Goal: Communication & Community: Answer question/provide support

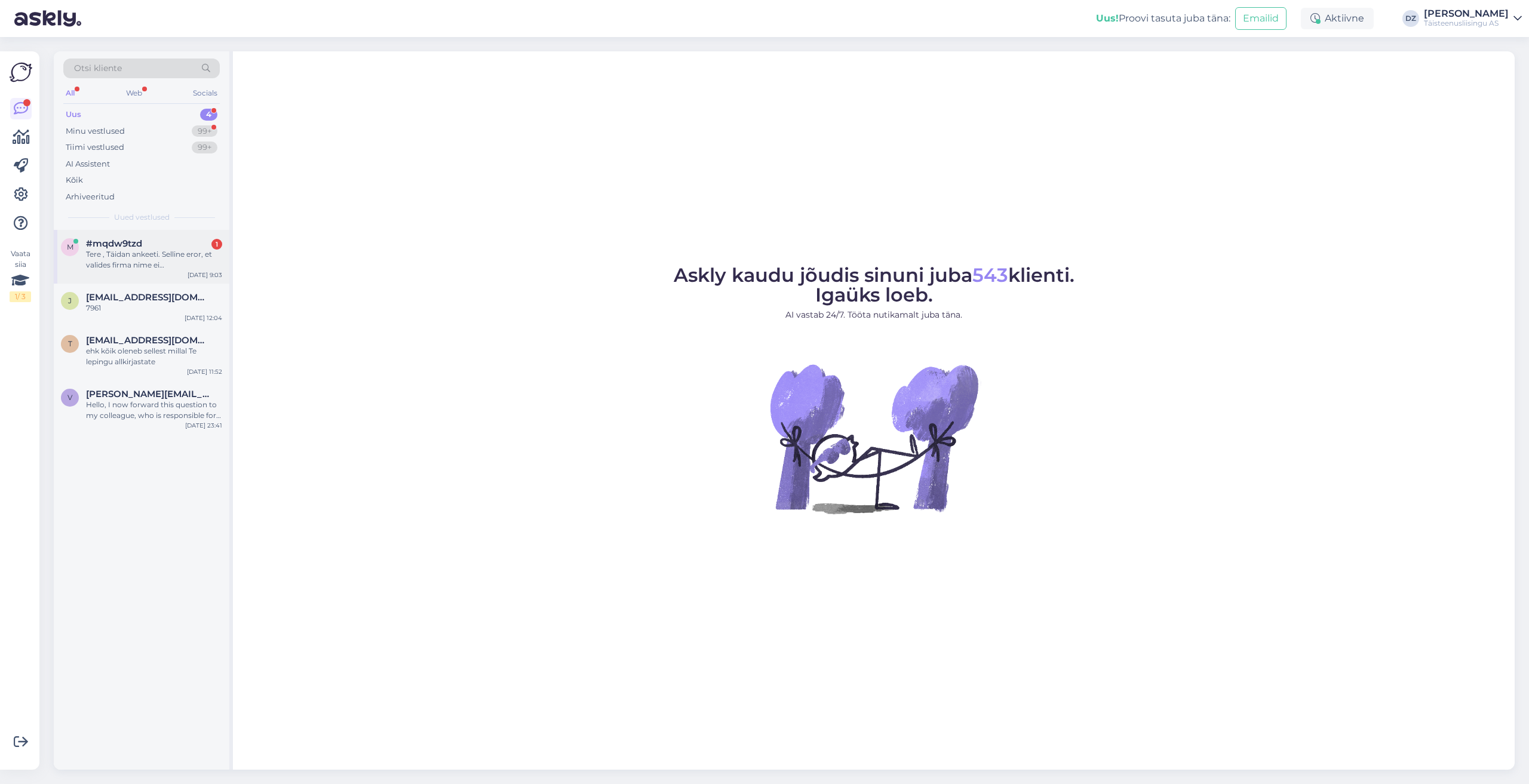
click at [134, 260] on div "Tere , Täidan ankeeti. Selline eror, et valides firma nime ei [PERSON_NAME] reg…" at bounding box center [153, 260] width 136 height 22
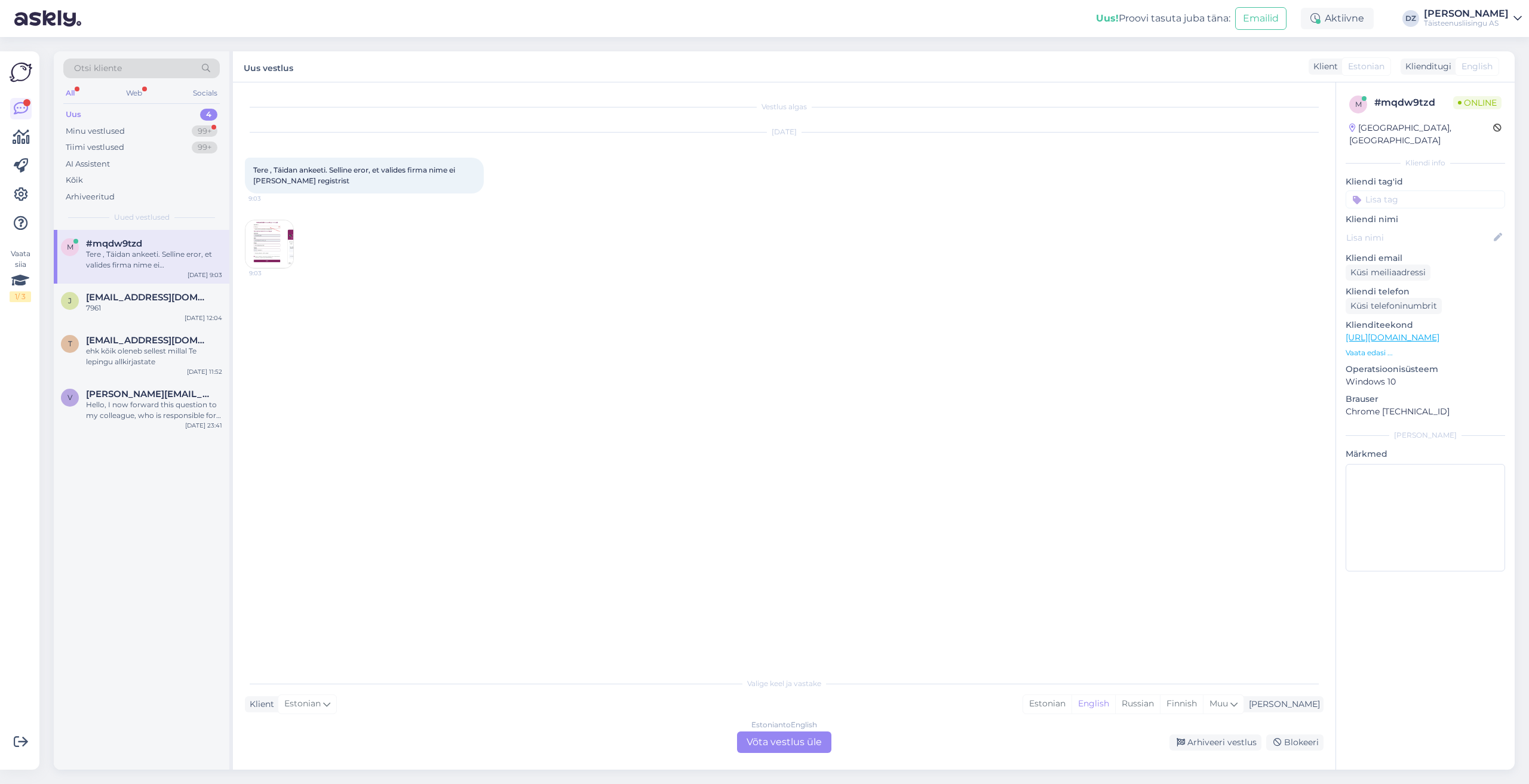
click at [776, 738] on div "Estonian to English Võta vestlus üle" at bounding box center [784, 742] width 94 height 22
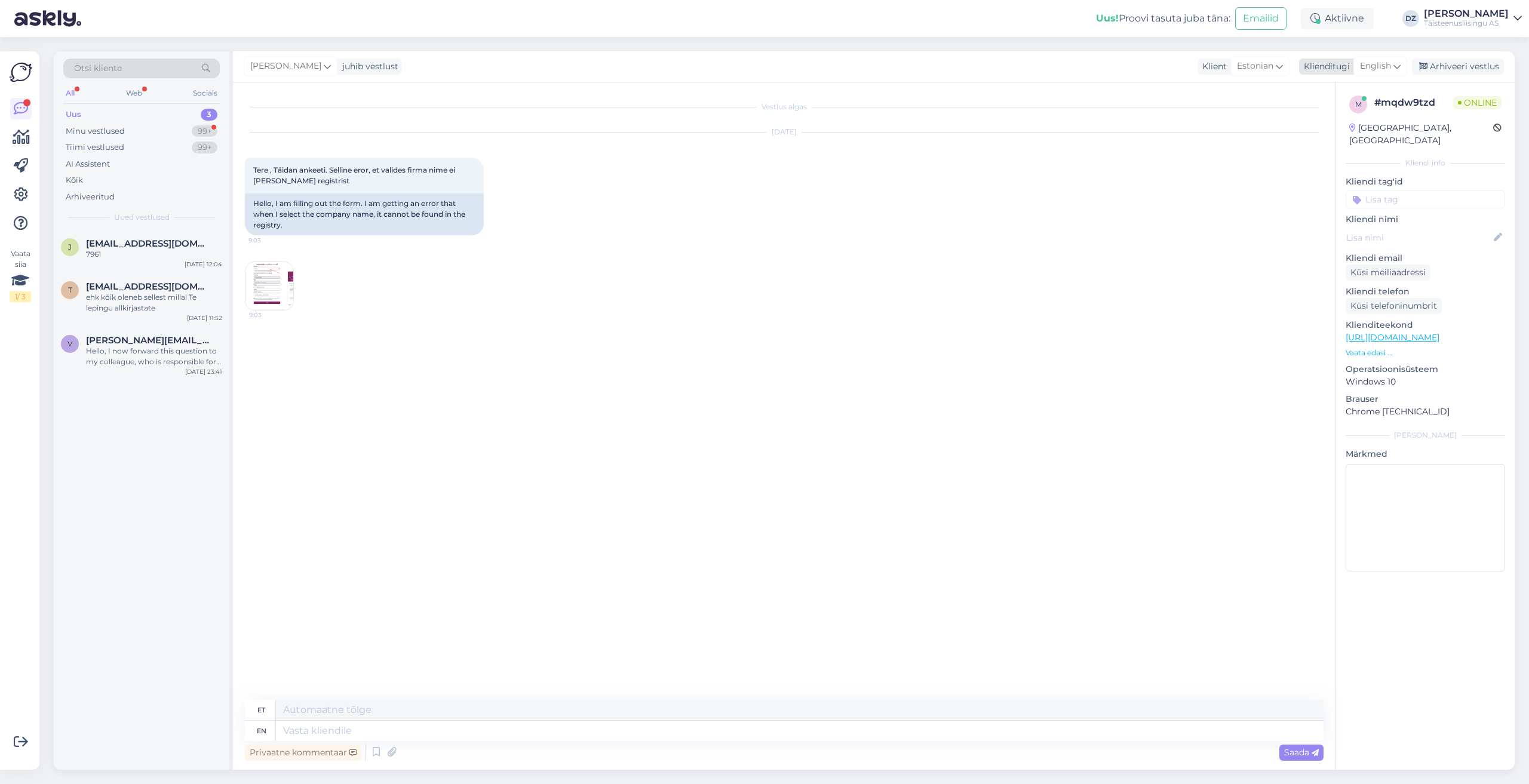
click at [1381, 61] on span "English" at bounding box center [1376, 67] width 31 height 13
type input "es"
click at [1359, 132] on link "Estonian" at bounding box center [1353, 138] width 131 height 19
click at [258, 287] on img at bounding box center [269, 286] width 48 height 48
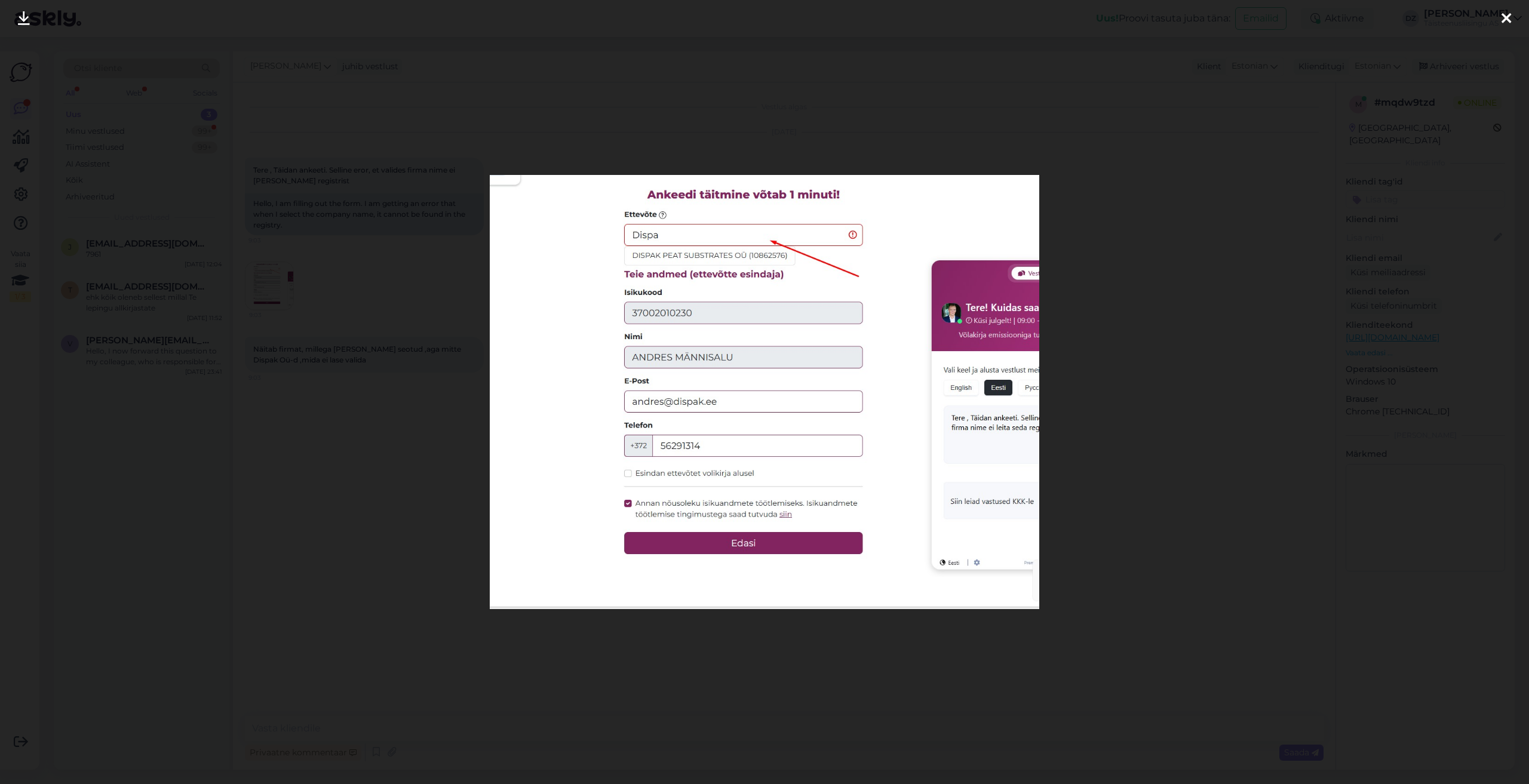
click at [1105, 459] on div at bounding box center [764, 392] width 1529 height 784
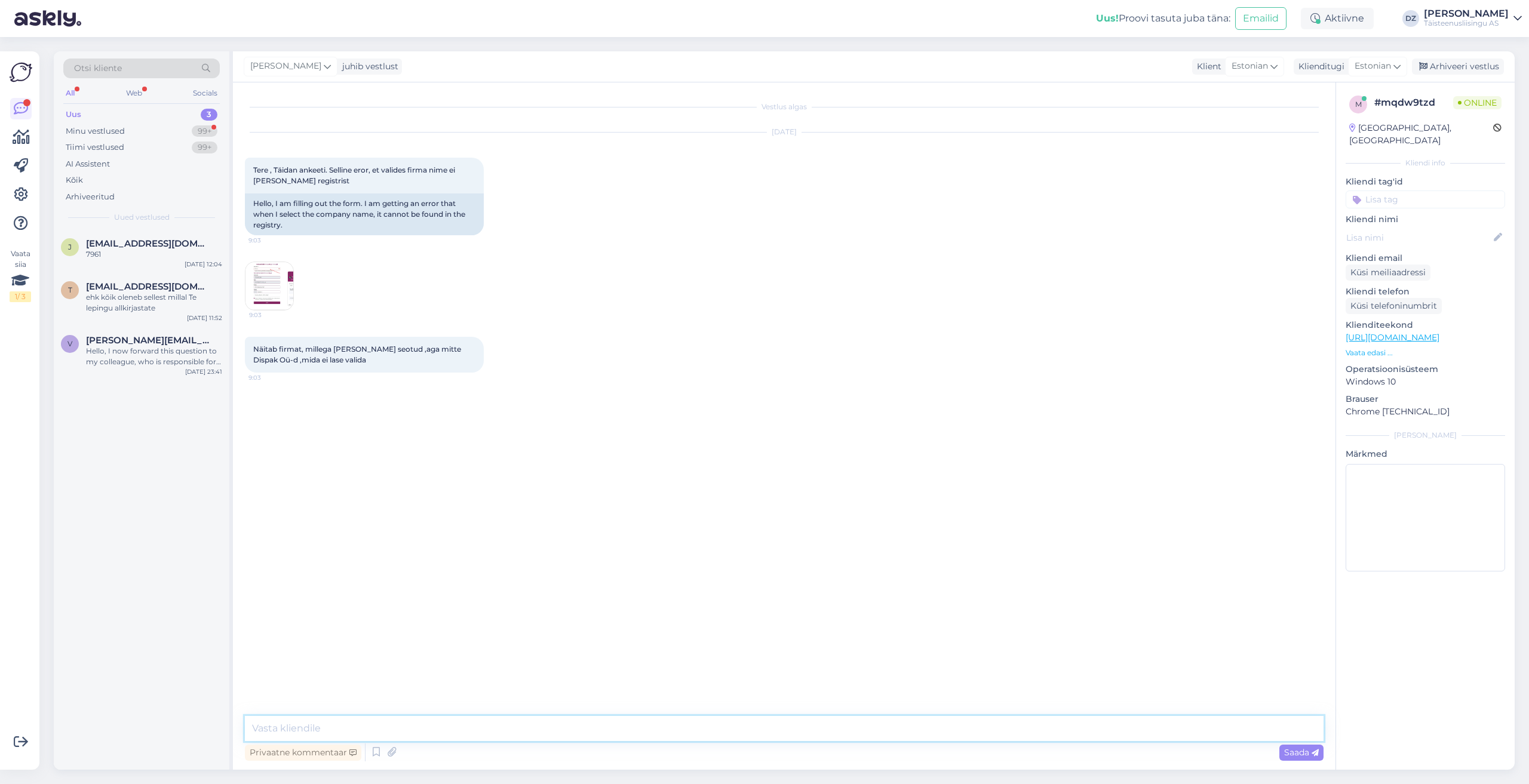
click at [504, 728] on textarea at bounding box center [784, 728] width 1079 height 25
type textarea "Tere"
click at [269, 293] on img at bounding box center [269, 286] width 48 height 48
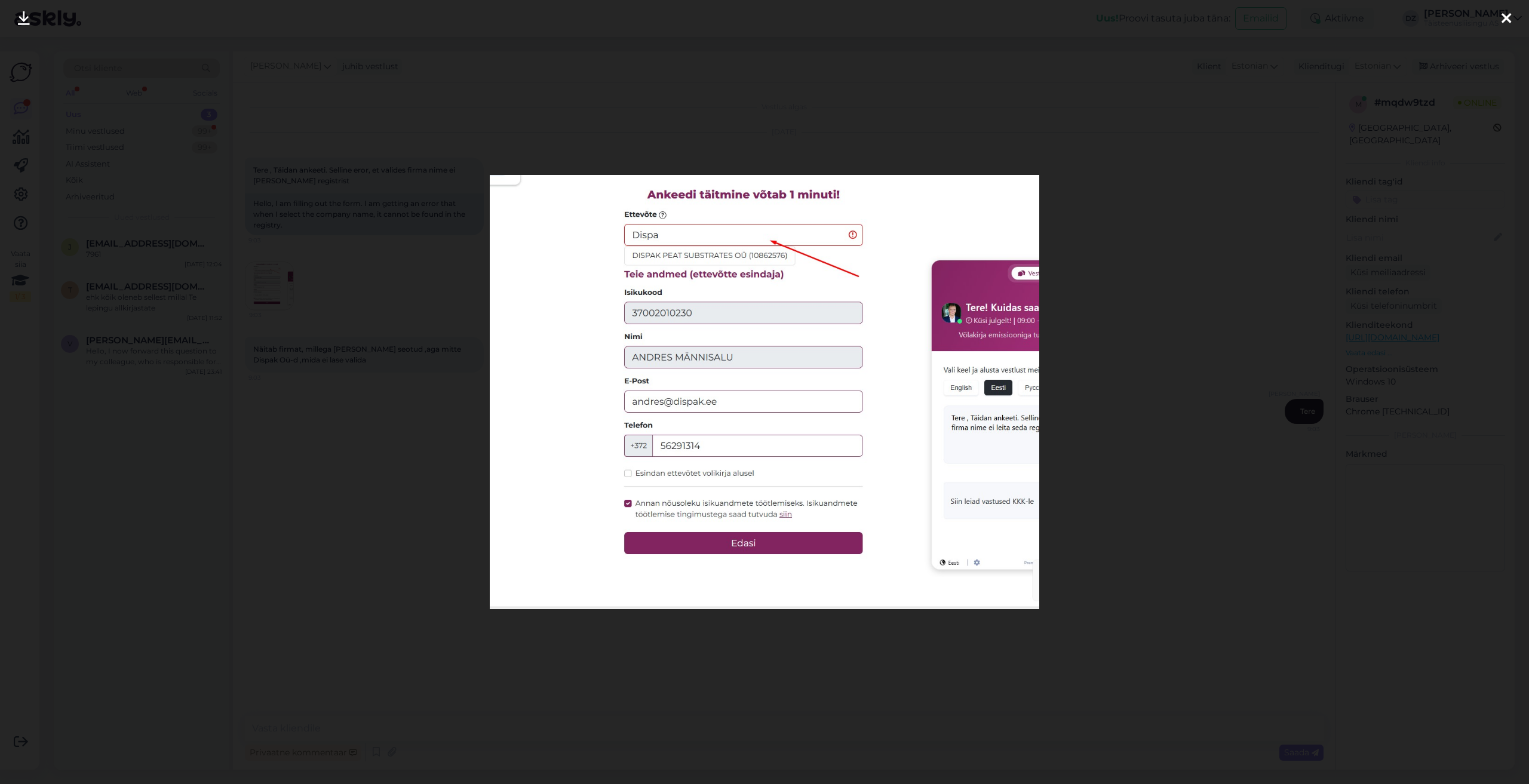
click at [1115, 269] on div at bounding box center [764, 392] width 1529 height 784
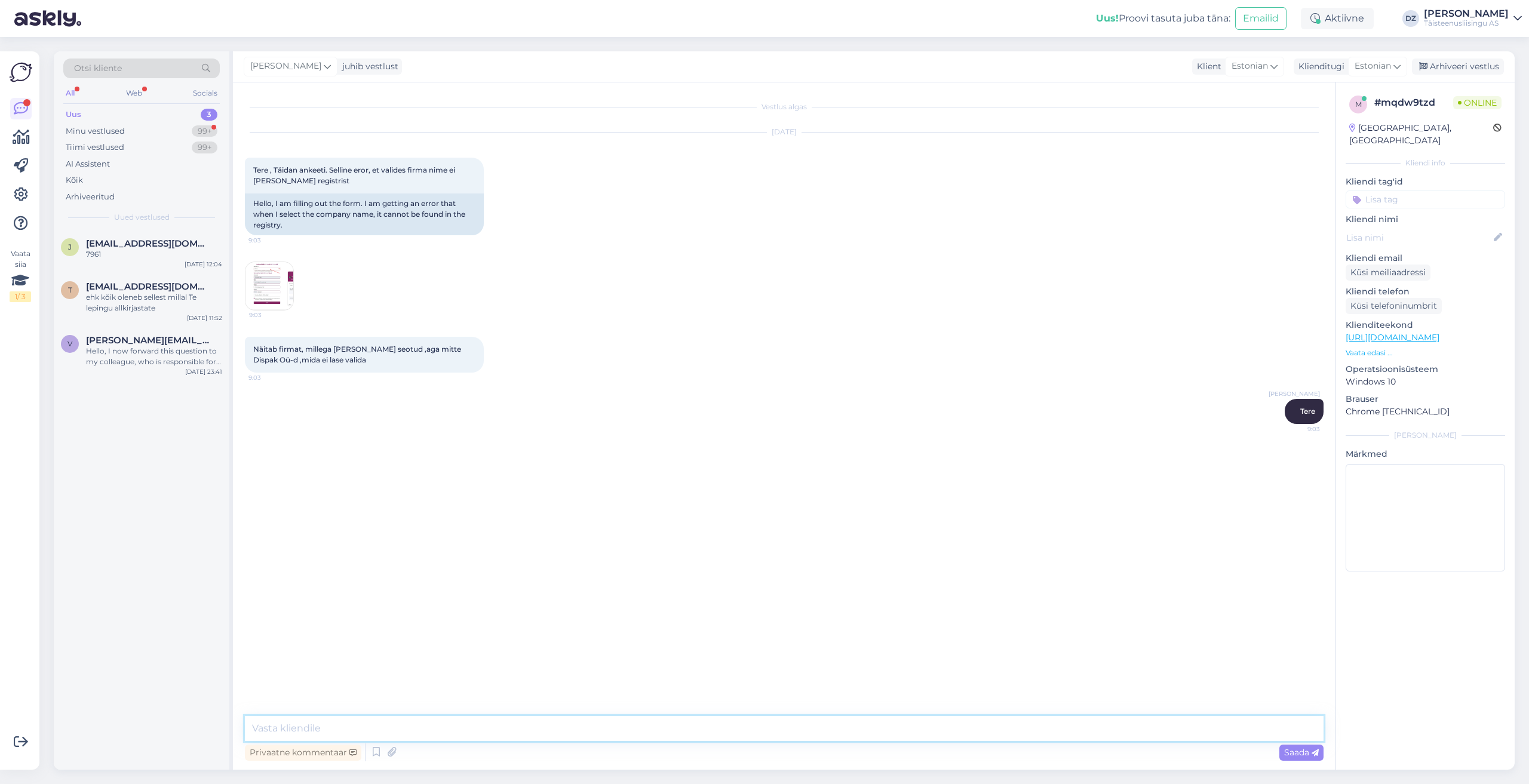
click at [398, 735] on textarea at bounding box center [784, 728] width 1079 height 25
type textarea "k"
click at [263, 285] on img at bounding box center [269, 286] width 48 height 48
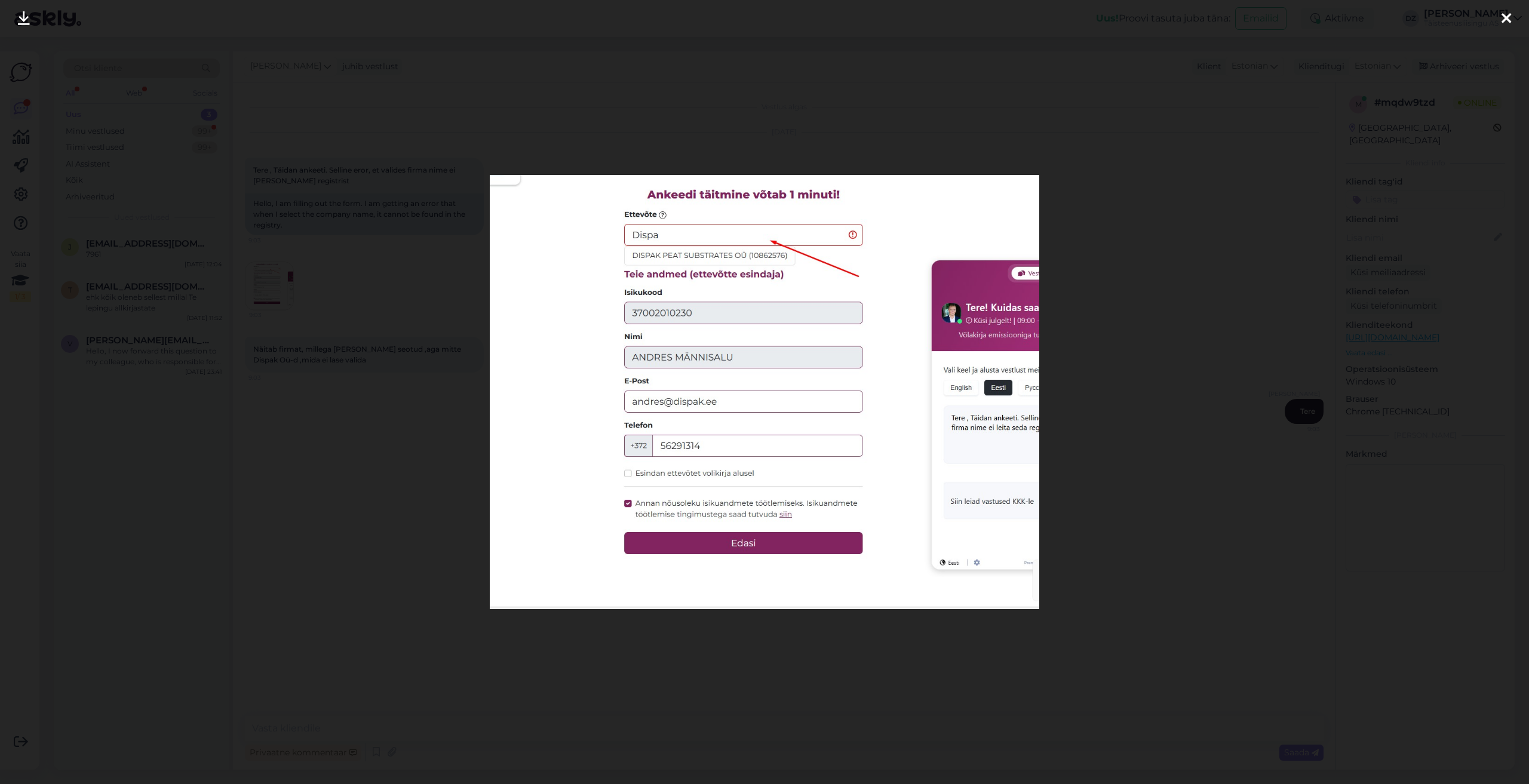
click at [1089, 243] on div at bounding box center [764, 392] width 1529 height 784
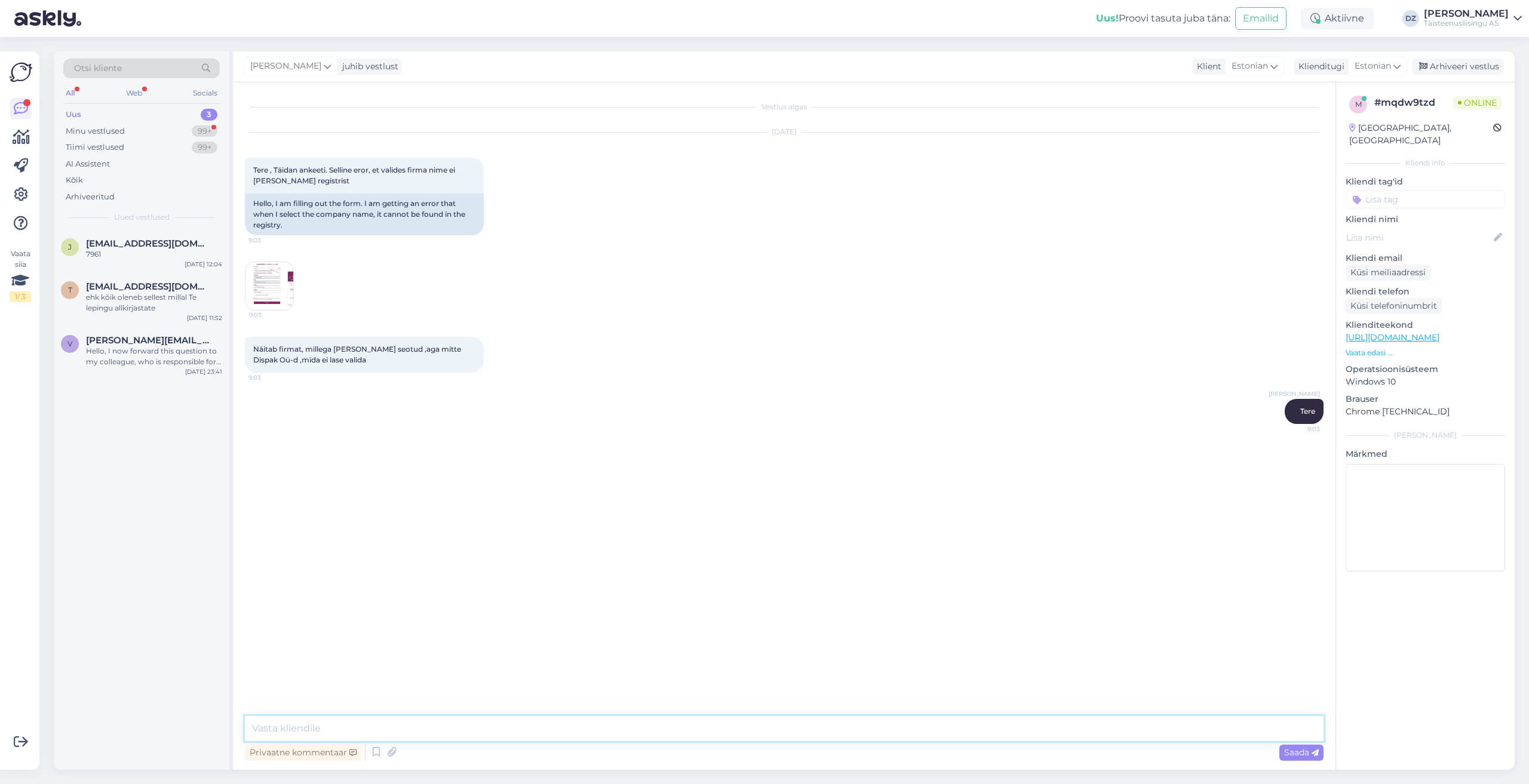
click at [511, 727] on textarea at bounding box center [784, 728] width 1079 height 25
type textarea "proovige OÜ Dispak"
click at [269, 258] on div "Aug 26 2025 Tere , Täidan ankeeti. Selline eror, et valides firma nime ei leita…" at bounding box center [784, 221] width 1079 height 204
click at [279, 310] on div "9:03" at bounding box center [269, 286] width 49 height 49
click at [386, 720] on textarea "või sisestage" at bounding box center [784, 728] width 1079 height 25
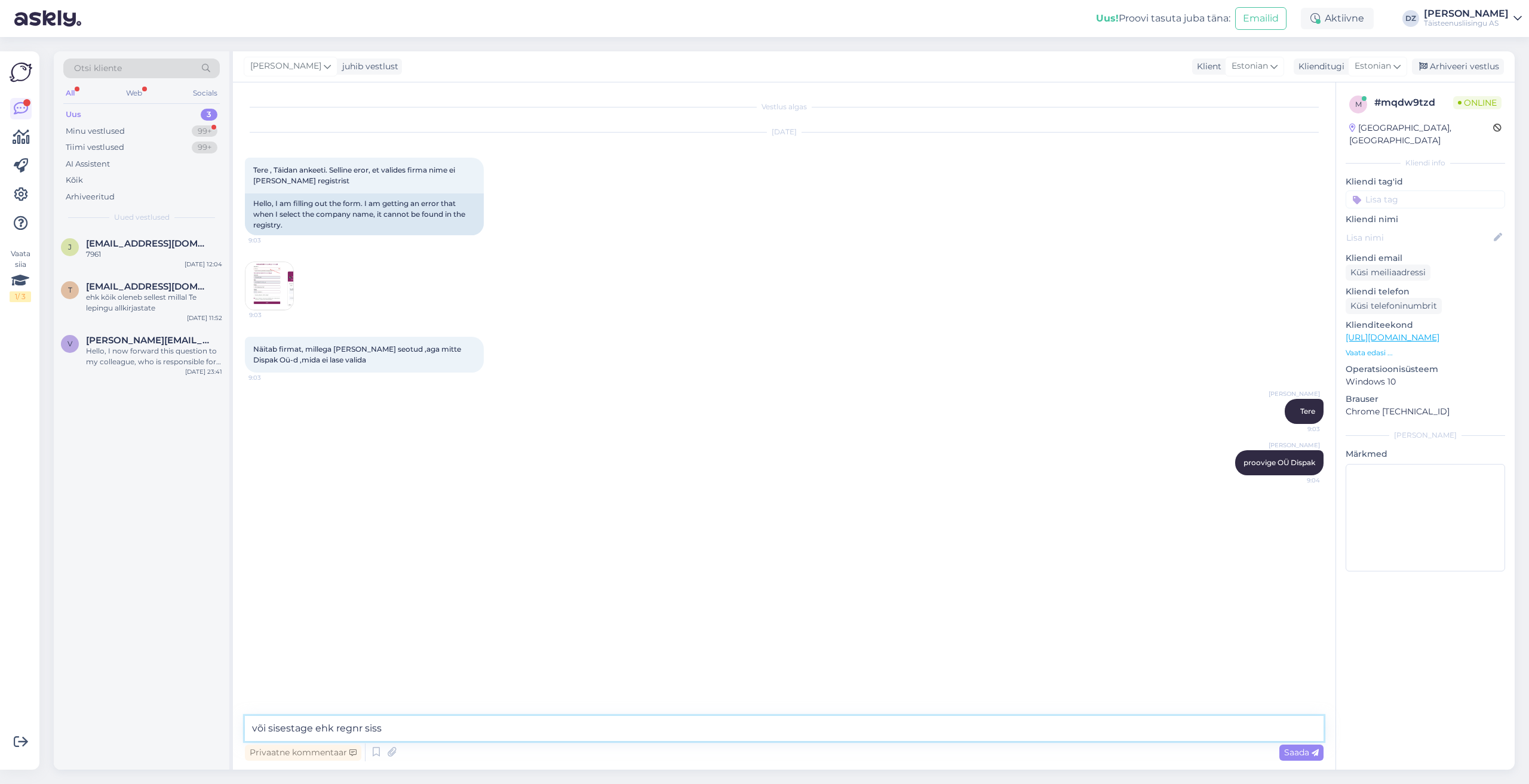
type textarea "või sisestage ehk regnr sisse"
click at [442, 728] on textarea at bounding box center [784, 728] width 1079 height 25
type textarea "super :)"
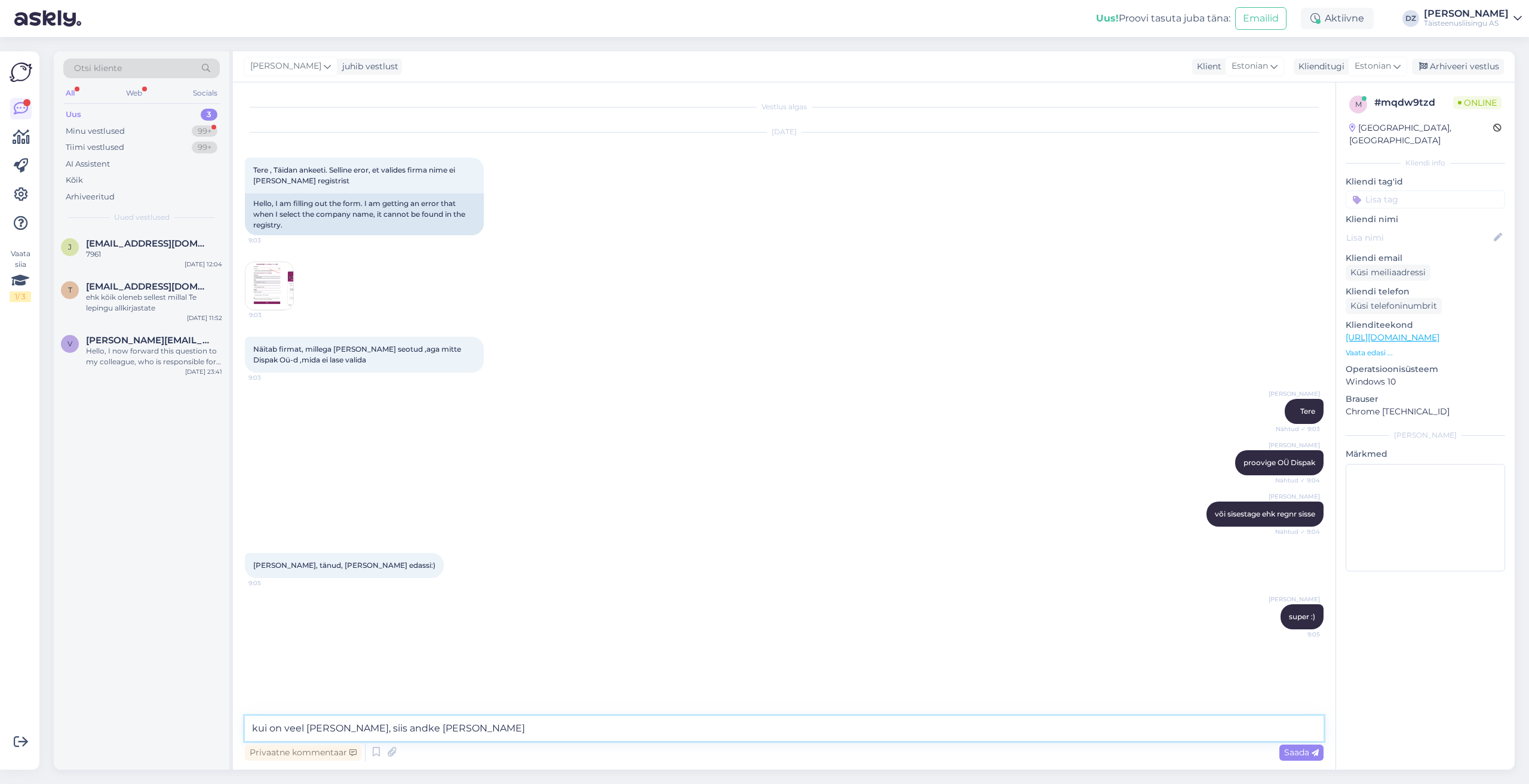
type textarea "kui on veel [PERSON_NAME], siis andke [PERSON_NAME]"
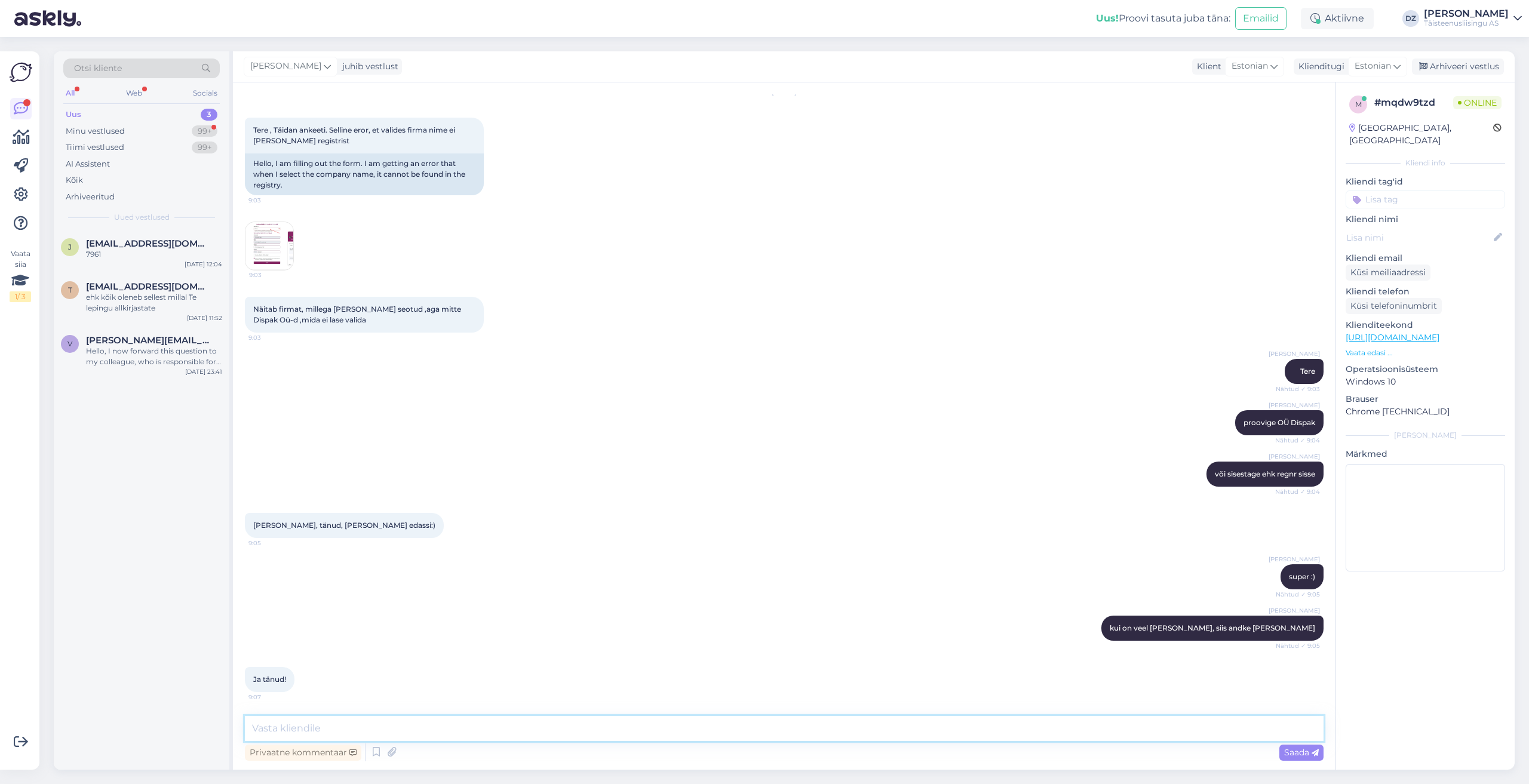
click at [794, 718] on textarea at bounding box center [784, 728] width 1079 height 25
click at [795, 725] on textarea at bounding box center [784, 728] width 1079 height 25
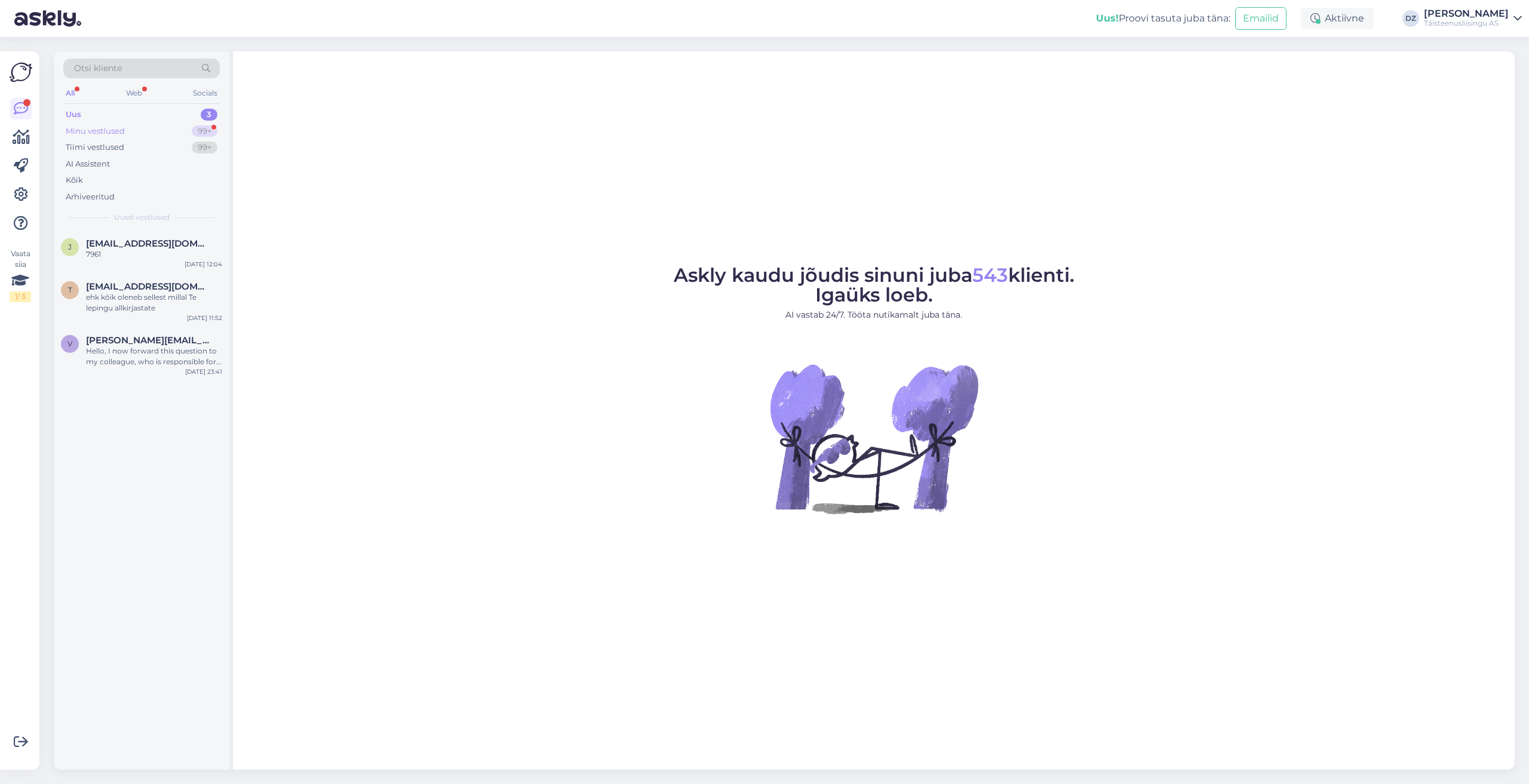
click at [116, 132] on div "Minu vestlused" at bounding box center [95, 131] width 59 height 12
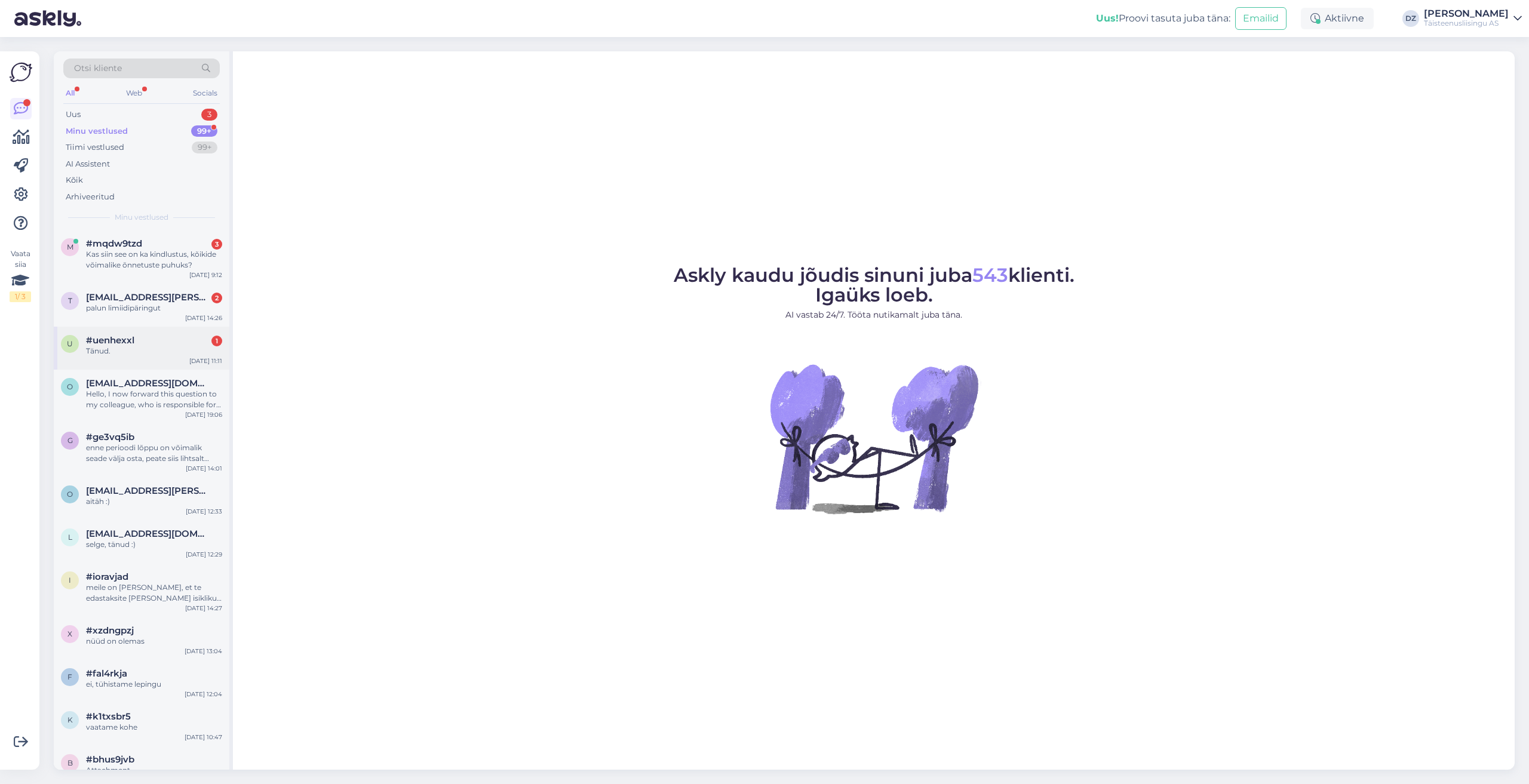
click at [121, 344] on span "#uenhexxl" at bounding box center [110, 340] width 49 height 11
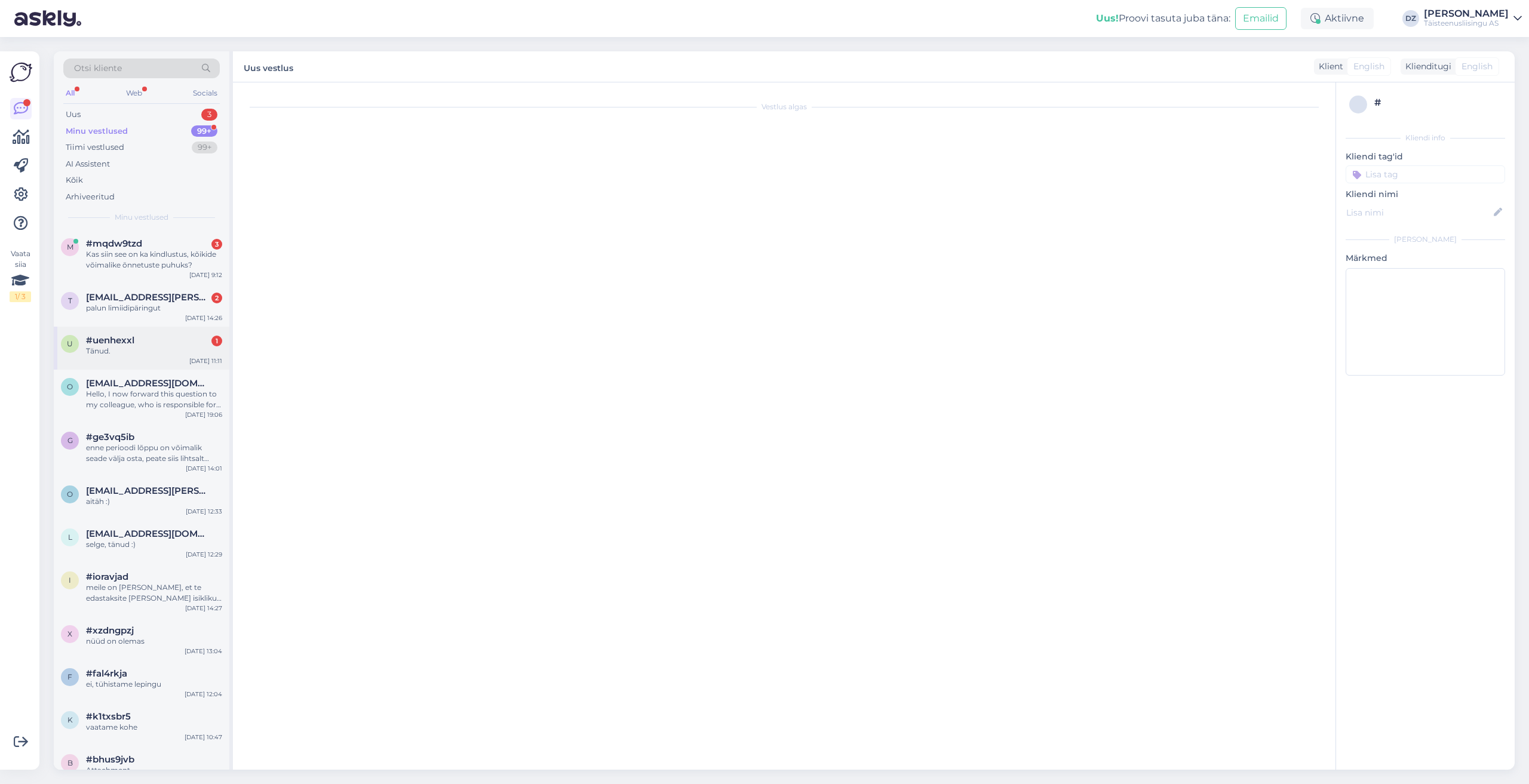
scroll to position [1358, 0]
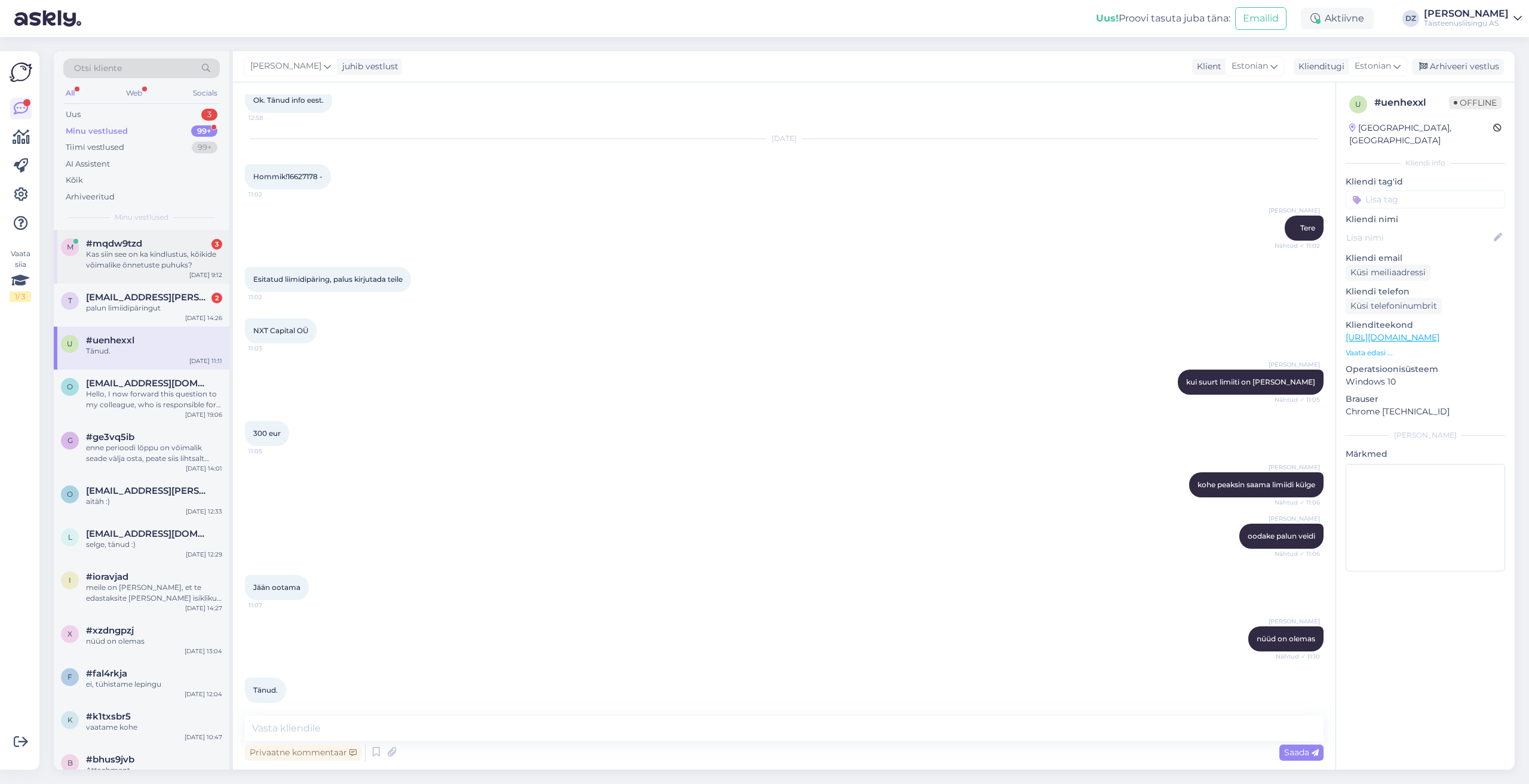
click at [167, 254] on div "Kas siin see on ka kindlustus, kõikide võimalike õnnetuste puhuks?" at bounding box center [153, 260] width 136 height 22
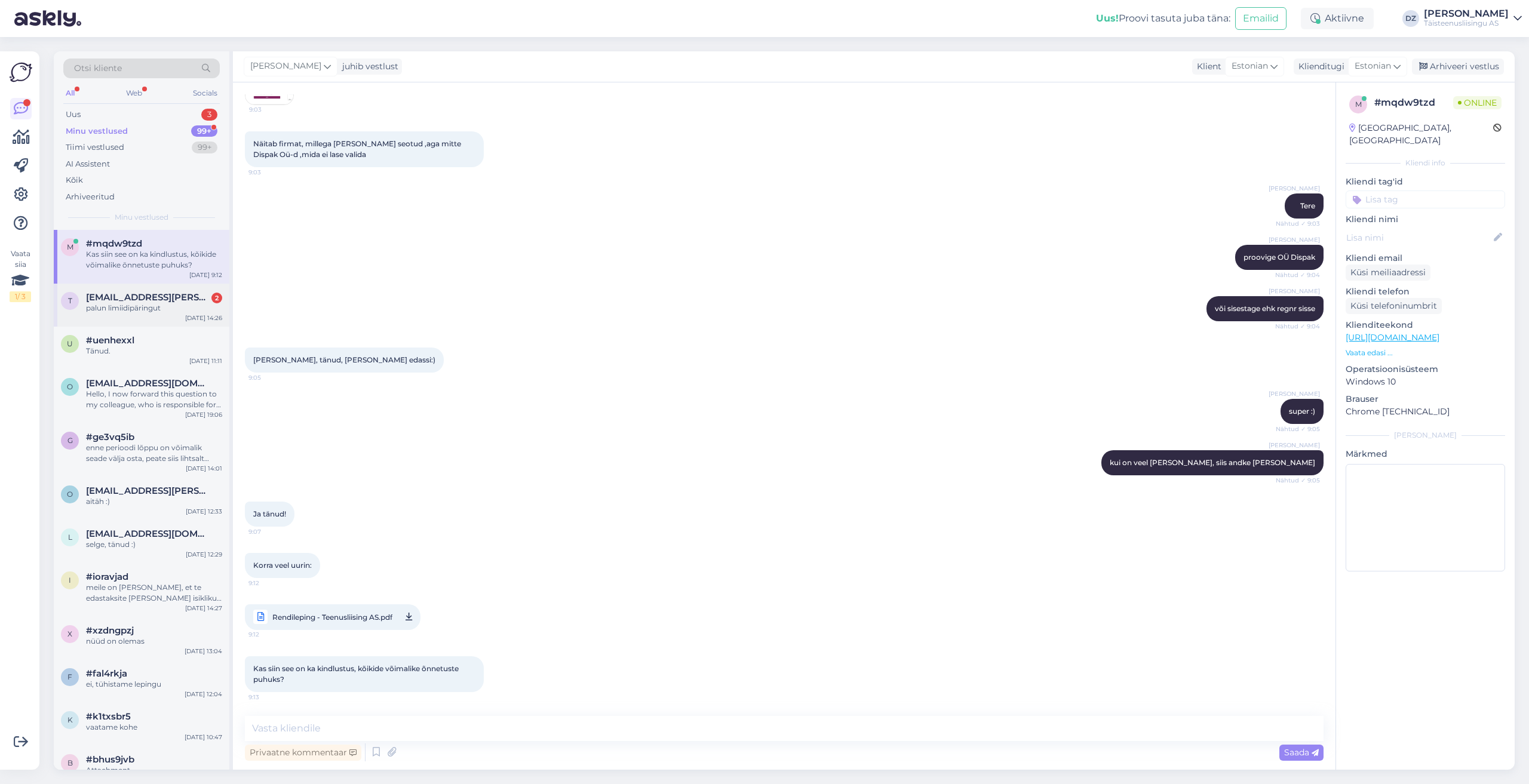
scroll to position [206, 0]
click at [544, 721] on textarea at bounding box center [784, 728] width 1079 height 25
click at [403, 726] on textarea at bounding box center [784, 728] width 1079 height 25
click at [411, 613] on icon at bounding box center [408, 617] width 7 height 15
drag, startPoint x: 292, startPoint y: 679, endPoint x: 250, endPoint y: 670, distance: 43.0
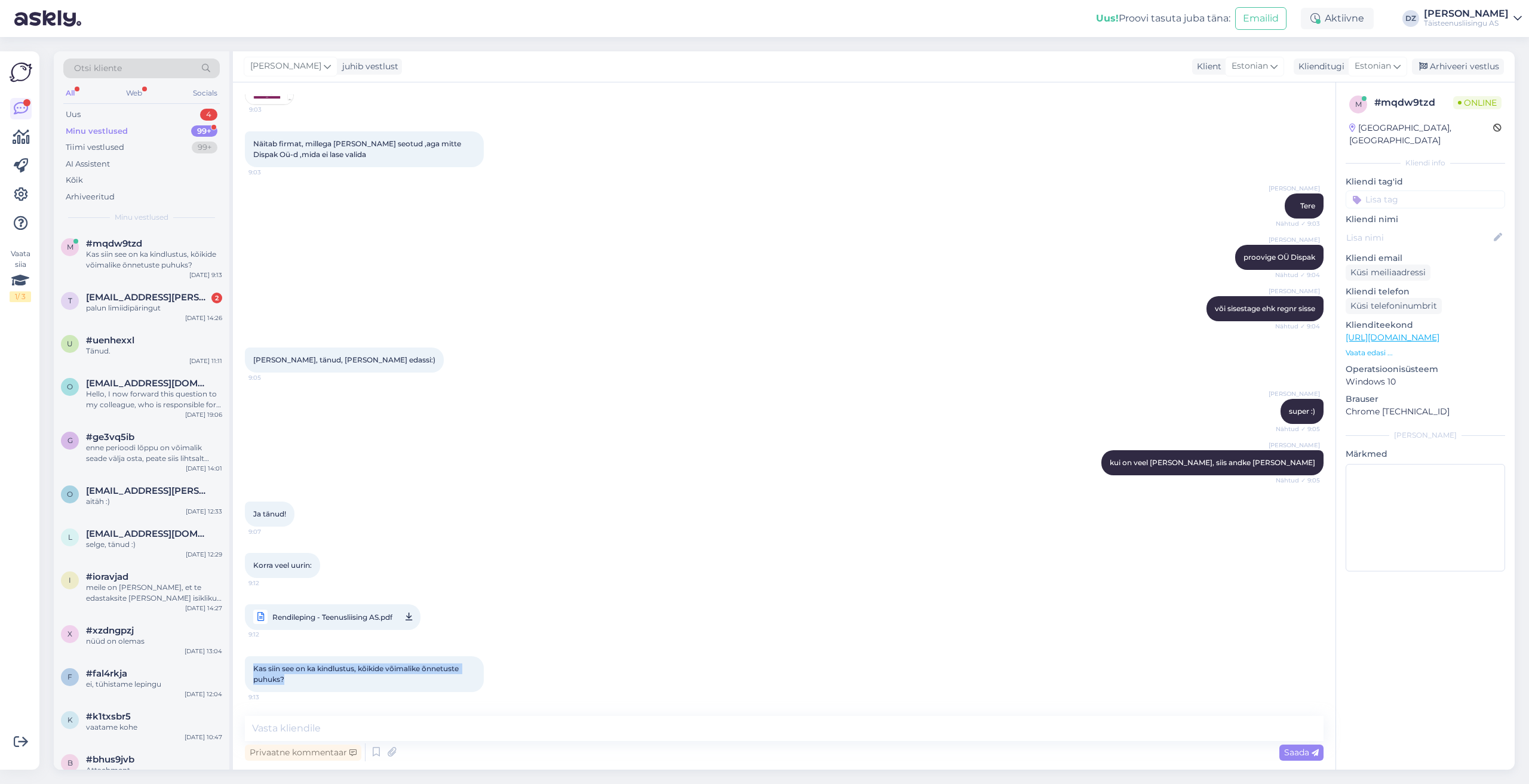
click at [250, 670] on div "Kas siin see on ka kindlustus, kõikide võimalike õnnetuste puhuks? 9:13" at bounding box center [364, 674] width 239 height 36
click at [420, 726] on textarea at bounding box center [784, 728] width 1079 height 25
click at [471, 731] on textarea at bounding box center [784, 728] width 1079 height 25
click at [528, 723] on textarea at bounding box center [784, 728] width 1079 height 25
click at [373, 732] on textarea at bounding box center [784, 728] width 1079 height 25
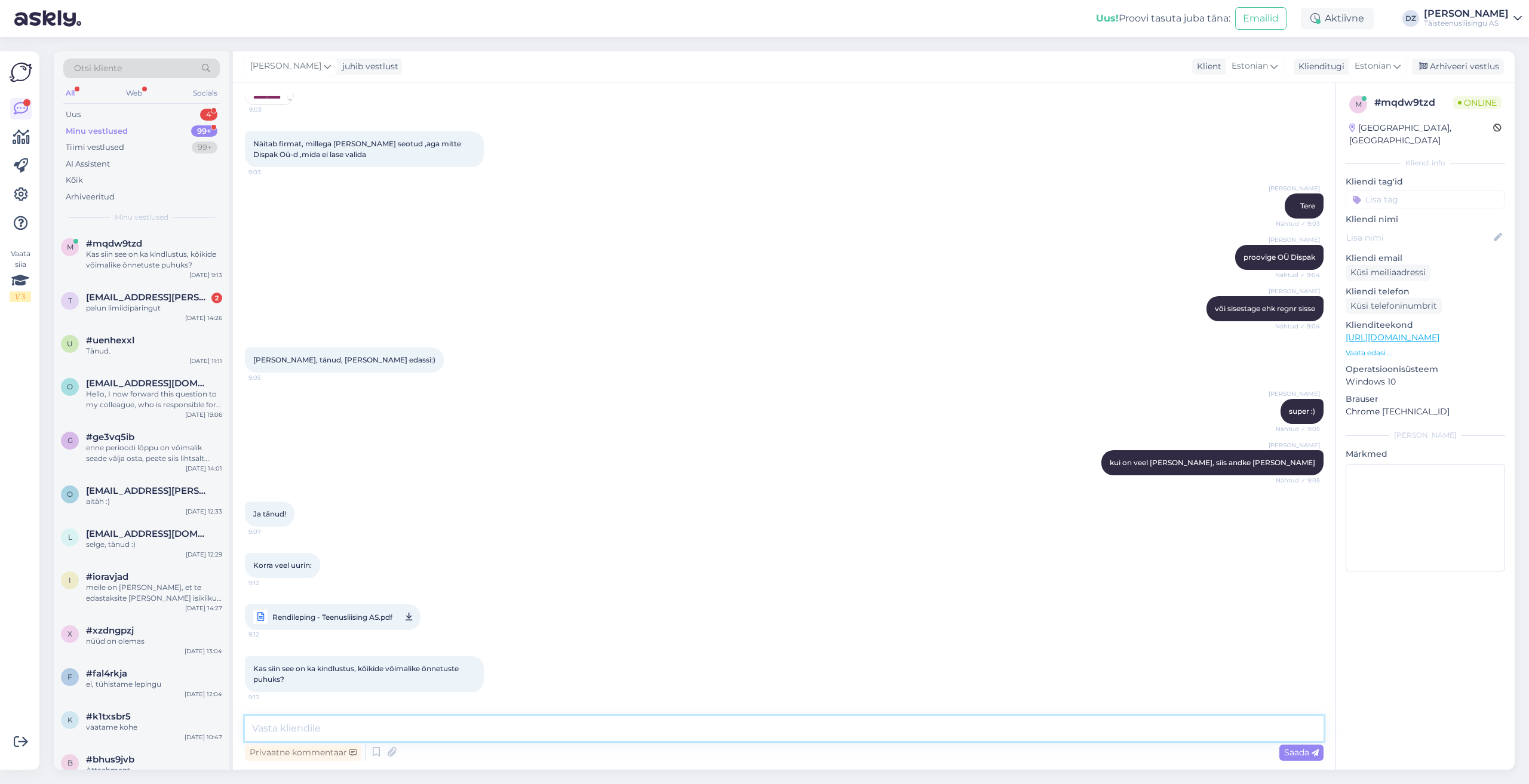
click at [501, 722] on textarea at bounding box center [784, 728] width 1079 height 25
type textarea "mida [PERSON_NAME] silmas kõikide võimalike õnnetuste osas?"
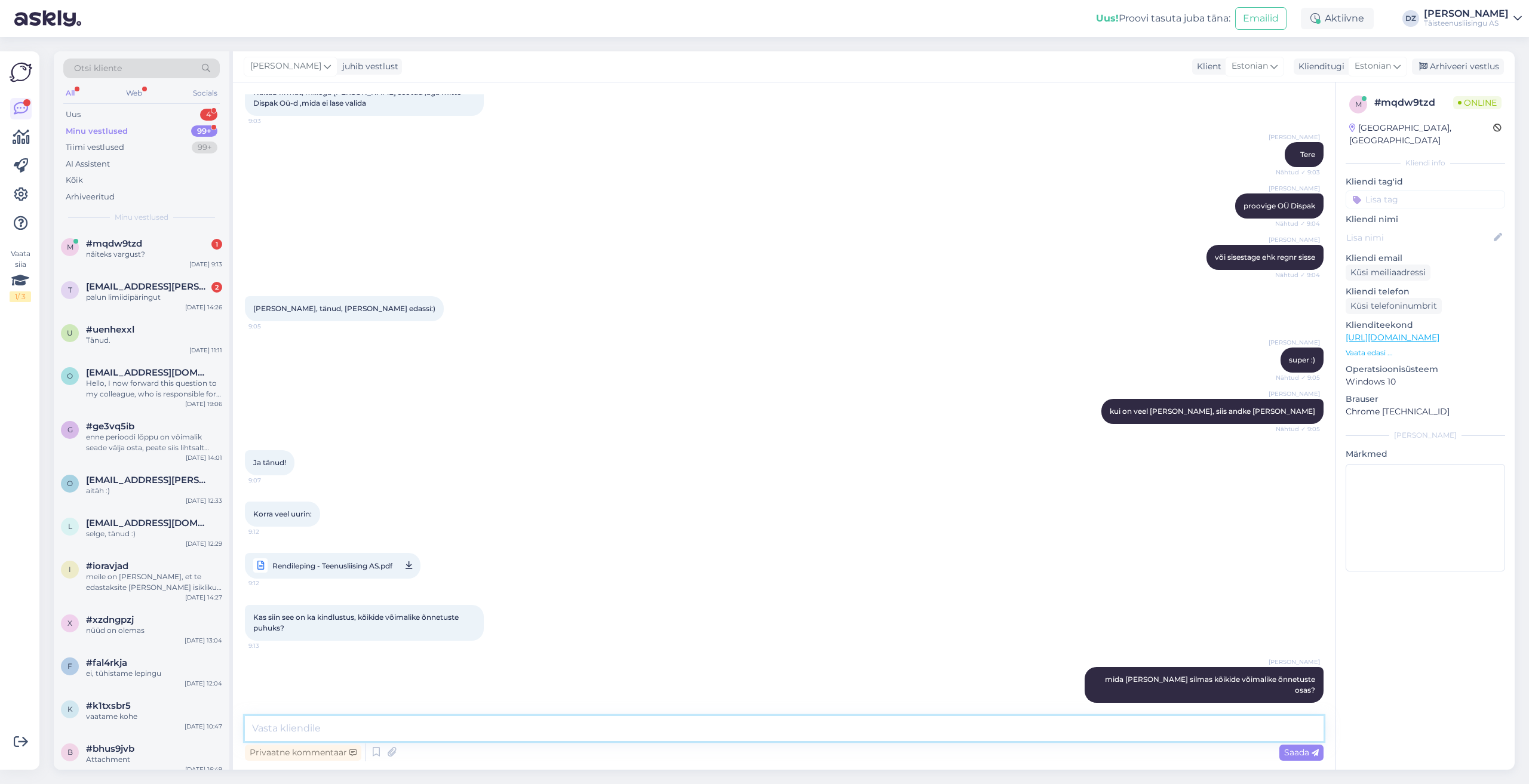
scroll to position [308, 0]
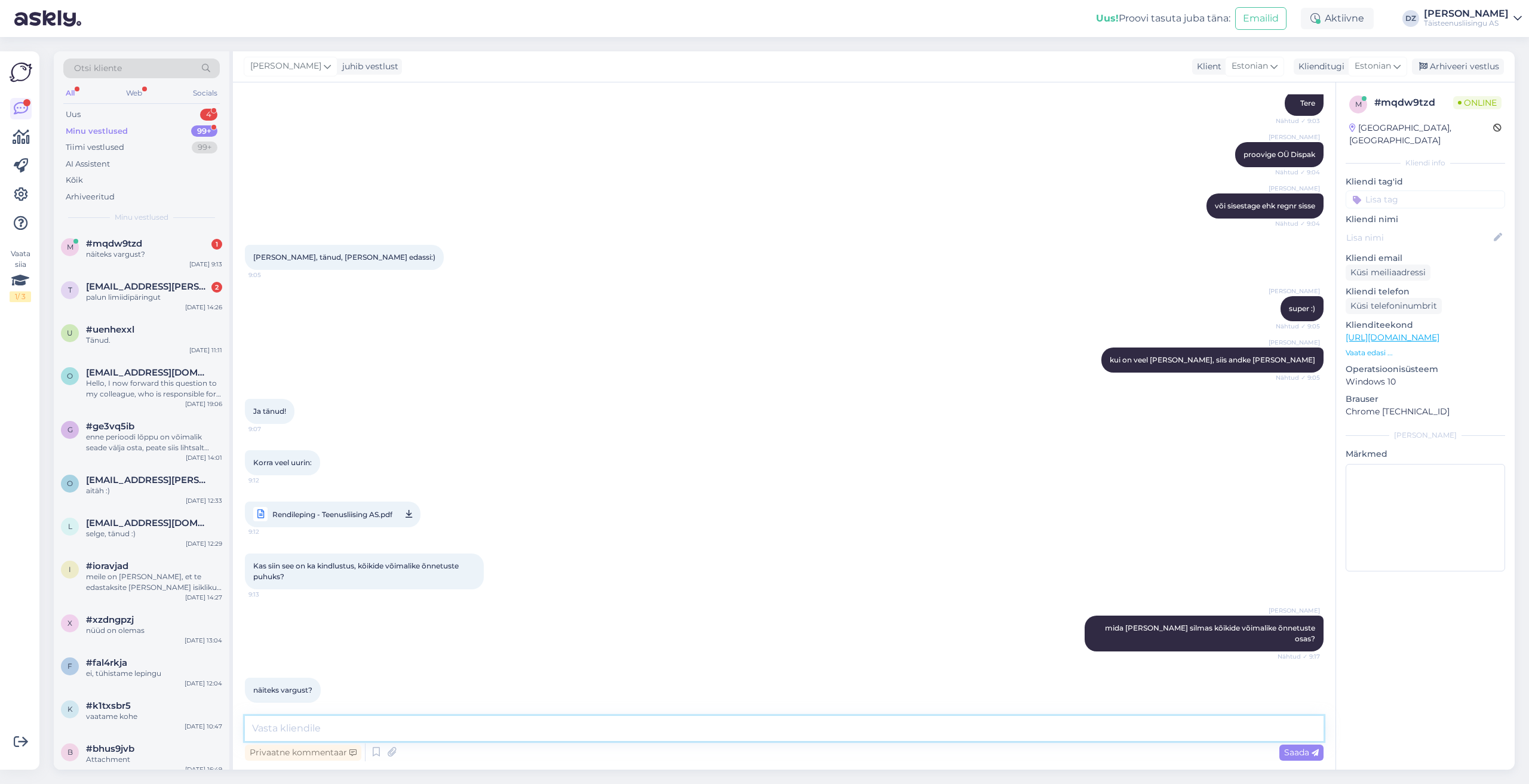
click at [434, 729] on textarea at bounding box center [784, 728] width 1079 height 25
type textarea "varguse puhul peab kindlasti teavitama vargusest politseid"
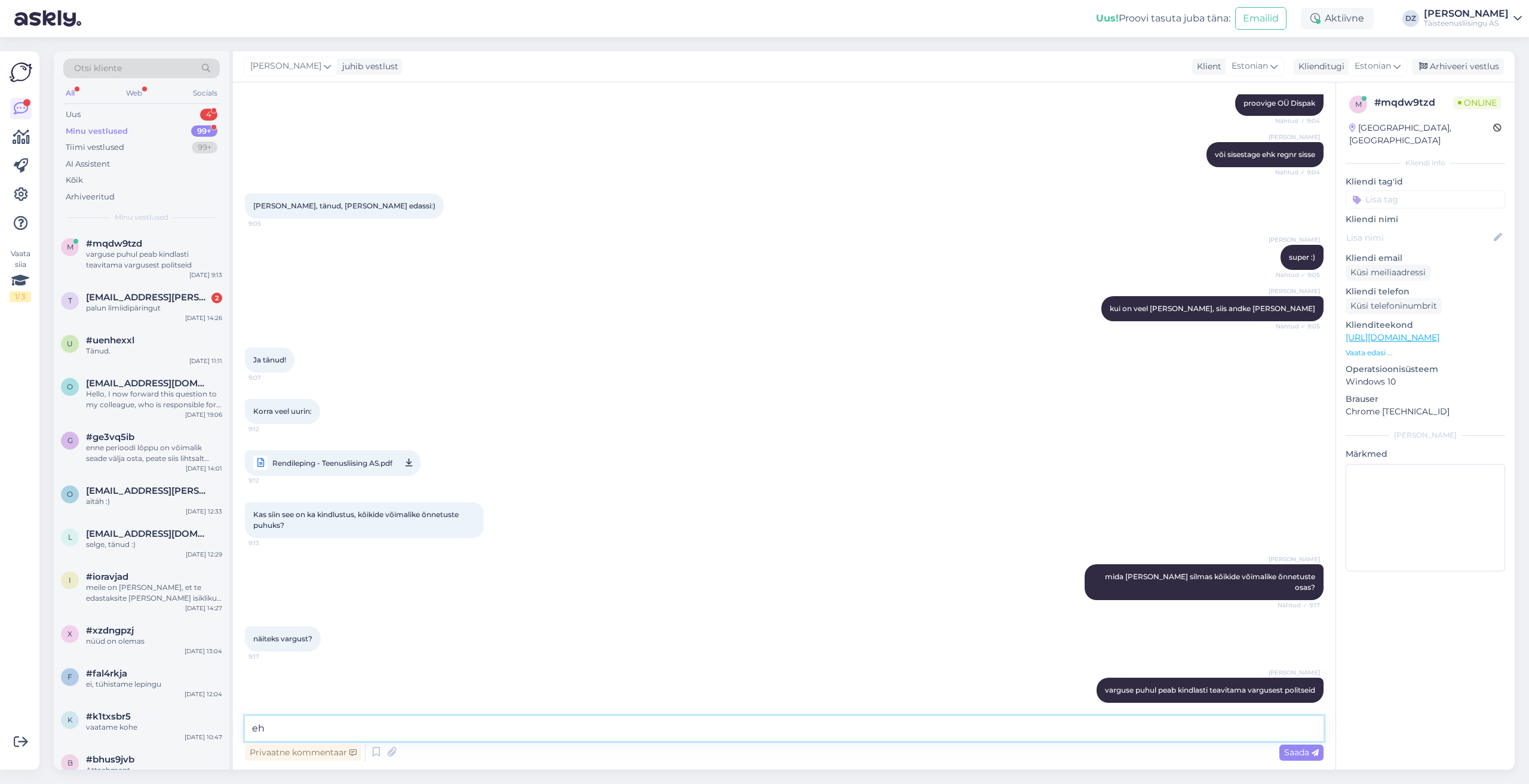
type textarea "e"
click at [639, 737] on textarea at bounding box center [784, 728] width 1079 height 25
paste textarea "[URL][DOMAIN_NAME]"
type textarea "varakaitse info on leitav siit: [URL][DOMAIN_NAME]"
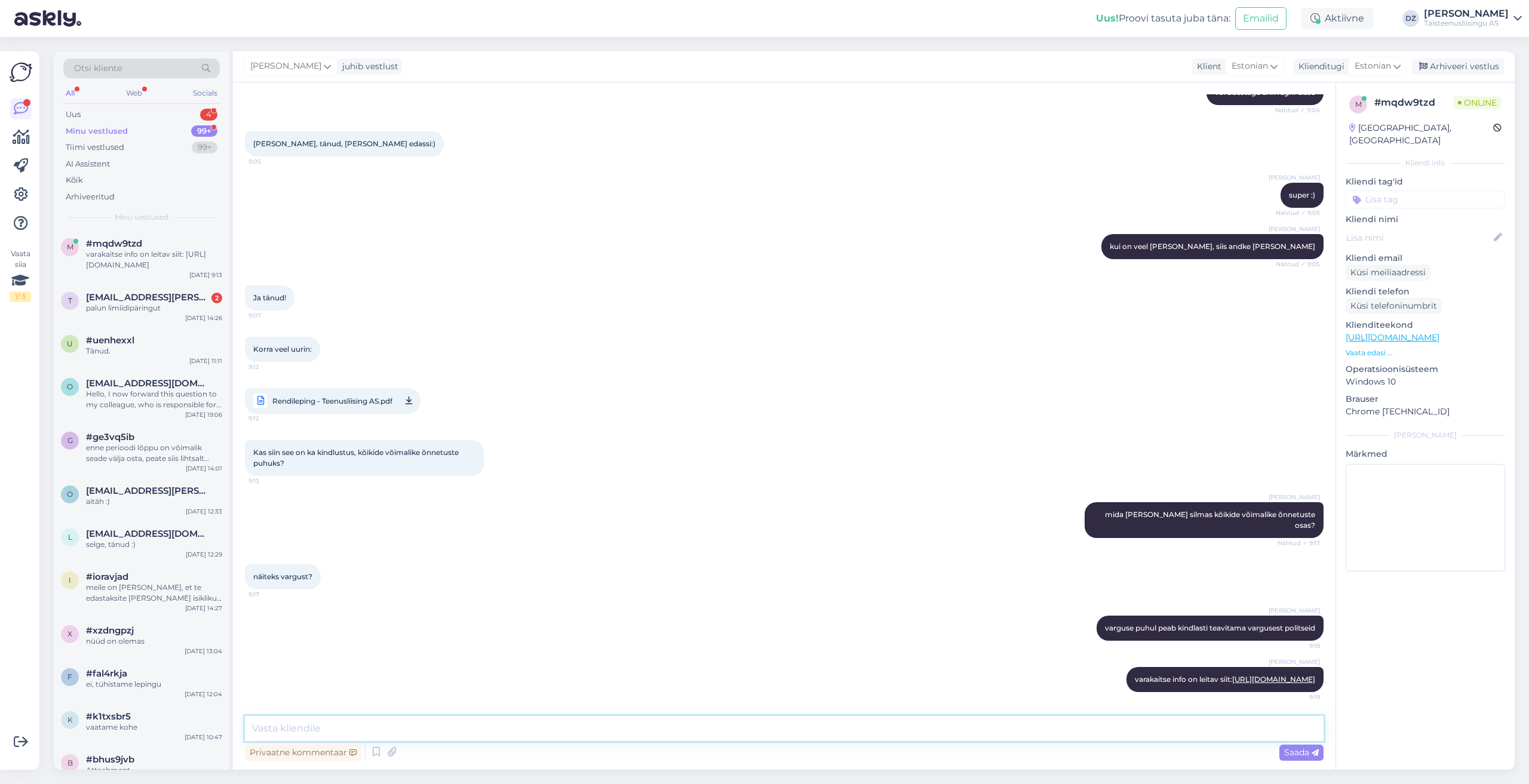
click at [554, 725] on textarea at bounding box center [784, 728] width 1079 height 25
paste textarea "2. Nutitelefonid, tahvelarvutid, kõrvaklapid 2.1.Kaitse alla kuulub: Ettenägema…"
type textarea "2. Nutitelefonid, tahvelarvutid, kõrvaklapid 2.1.Kaitse alla kuulub: Ettenägema…"
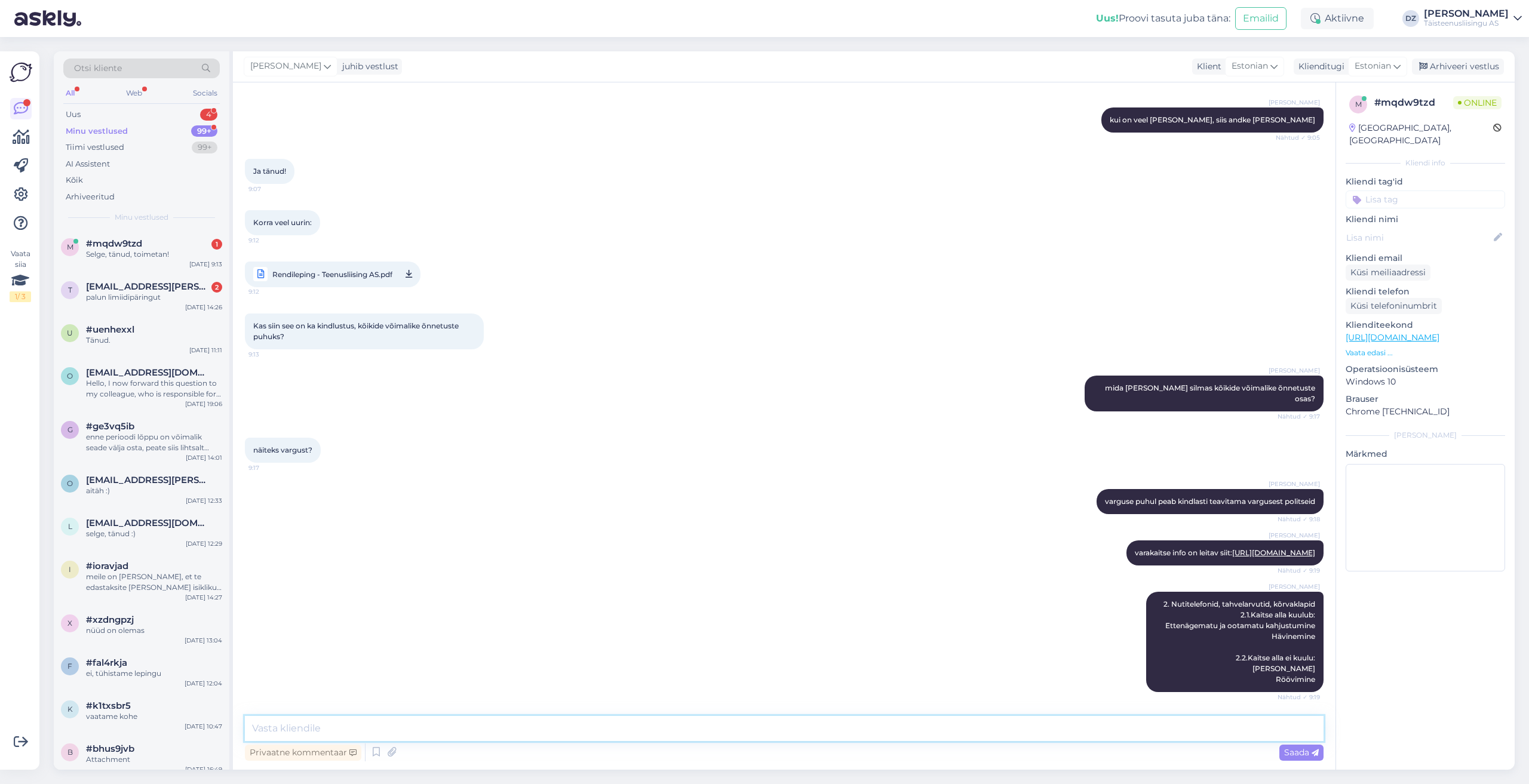
scroll to position [599, 0]
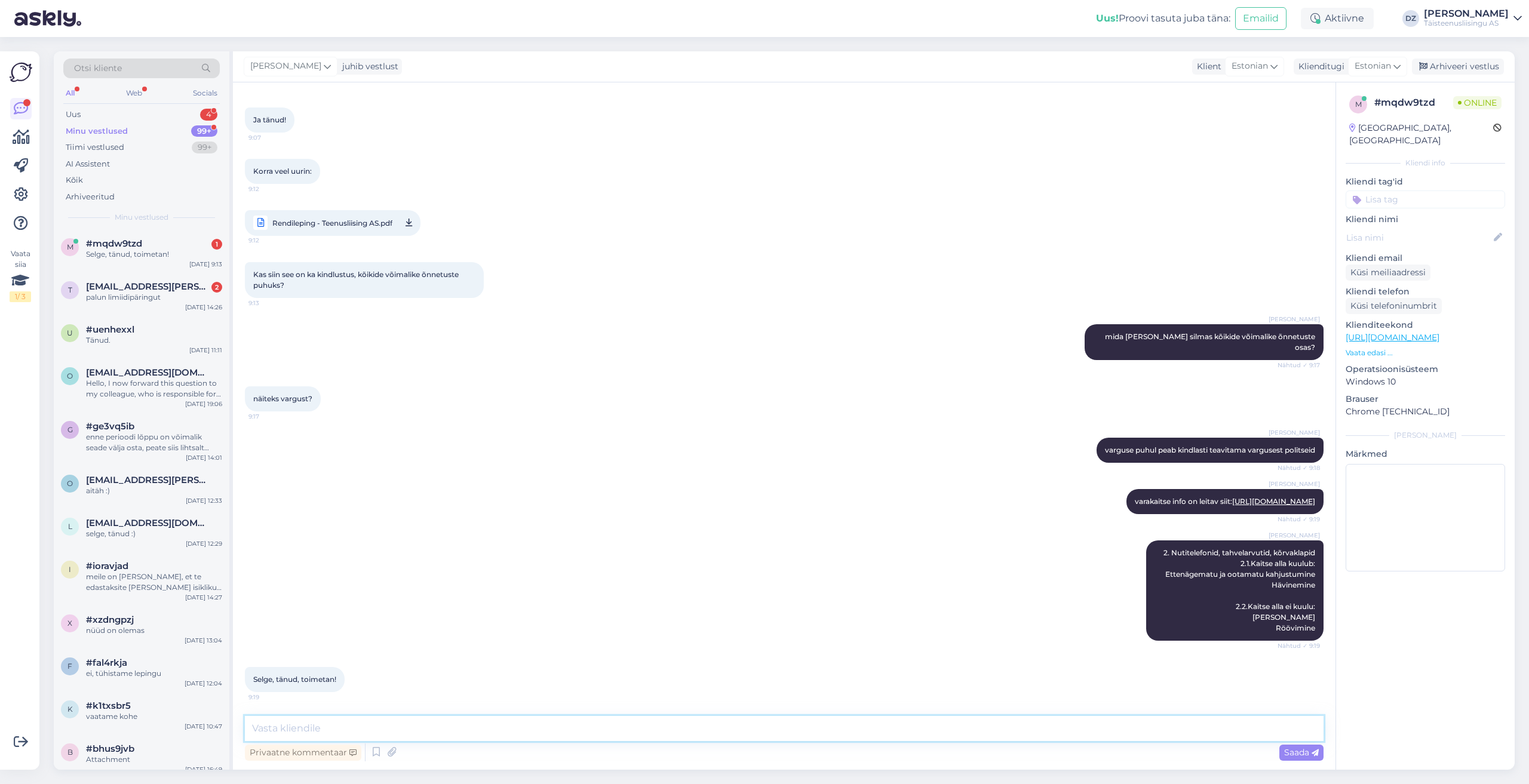
click at [449, 728] on textarea at bounding box center [784, 728] width 1079 height 25
paste textarea "3. Sülearvutid, lauaarvutid, monitorid 3.1.Kaitse alla kuulub: Ettenägematu ja …"
type textarea "3. Sülearvutid, lauaarvutid, monitorid 3.1.Kaitse alla kuulub: Ettenägematu ja …"
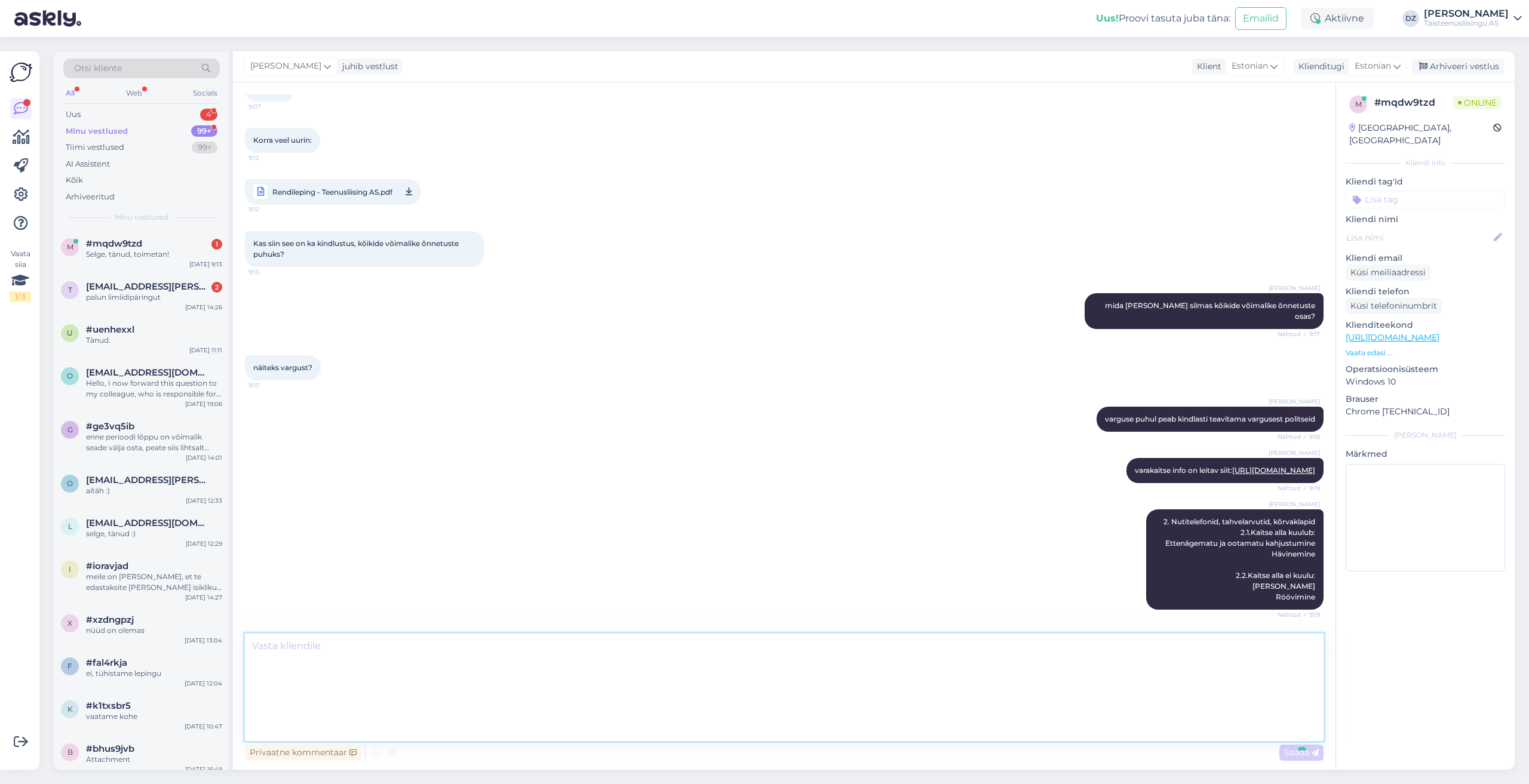
scroll to position [0, 0]
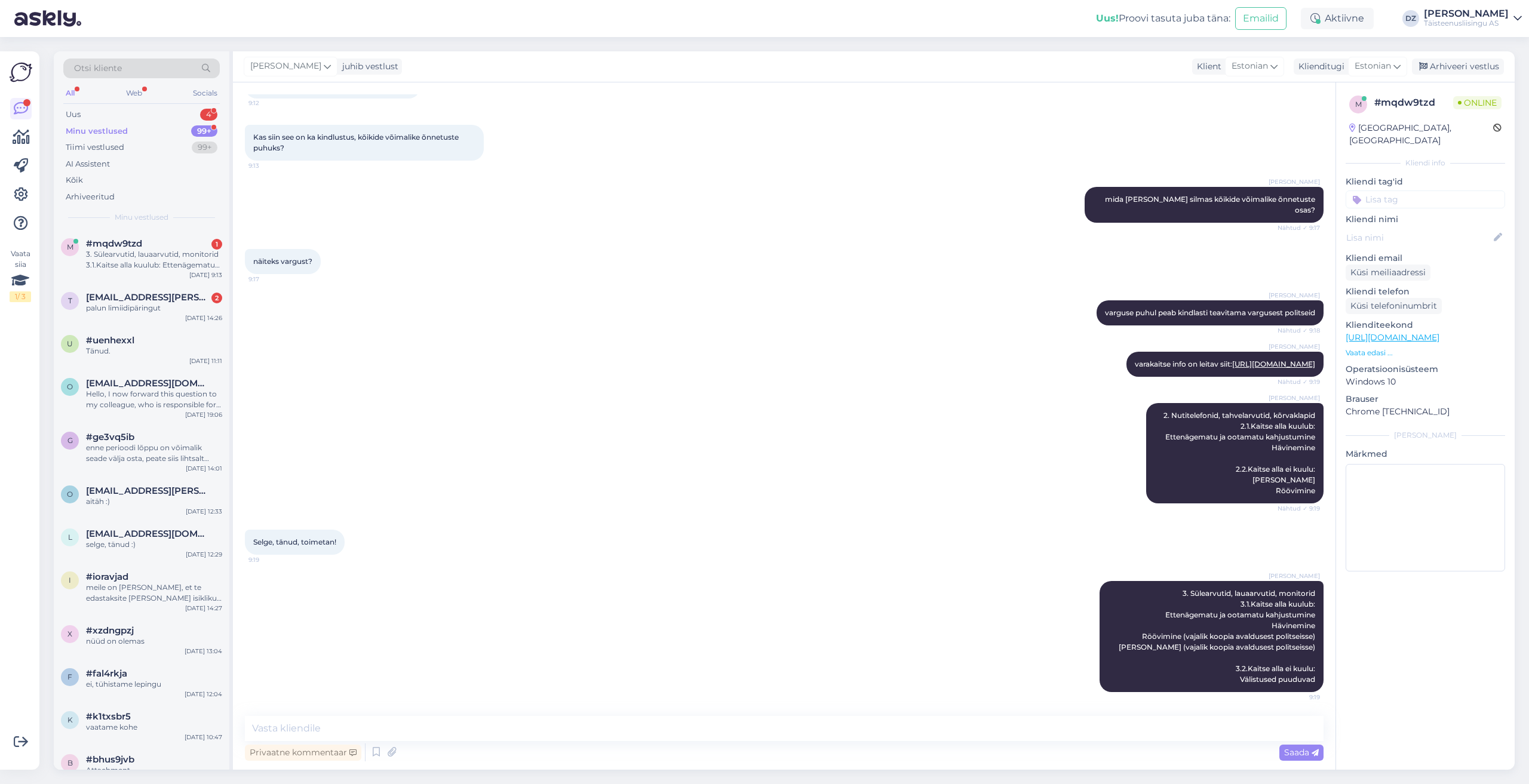
click at [904, 504] on div "[PERSON_NAME] 2. Nutitelefonid, tahvelarvutid, kõrvaklapid 2.1.Kaitse alla kuul…" at bounding box center [784, 453] width 1079 height 126
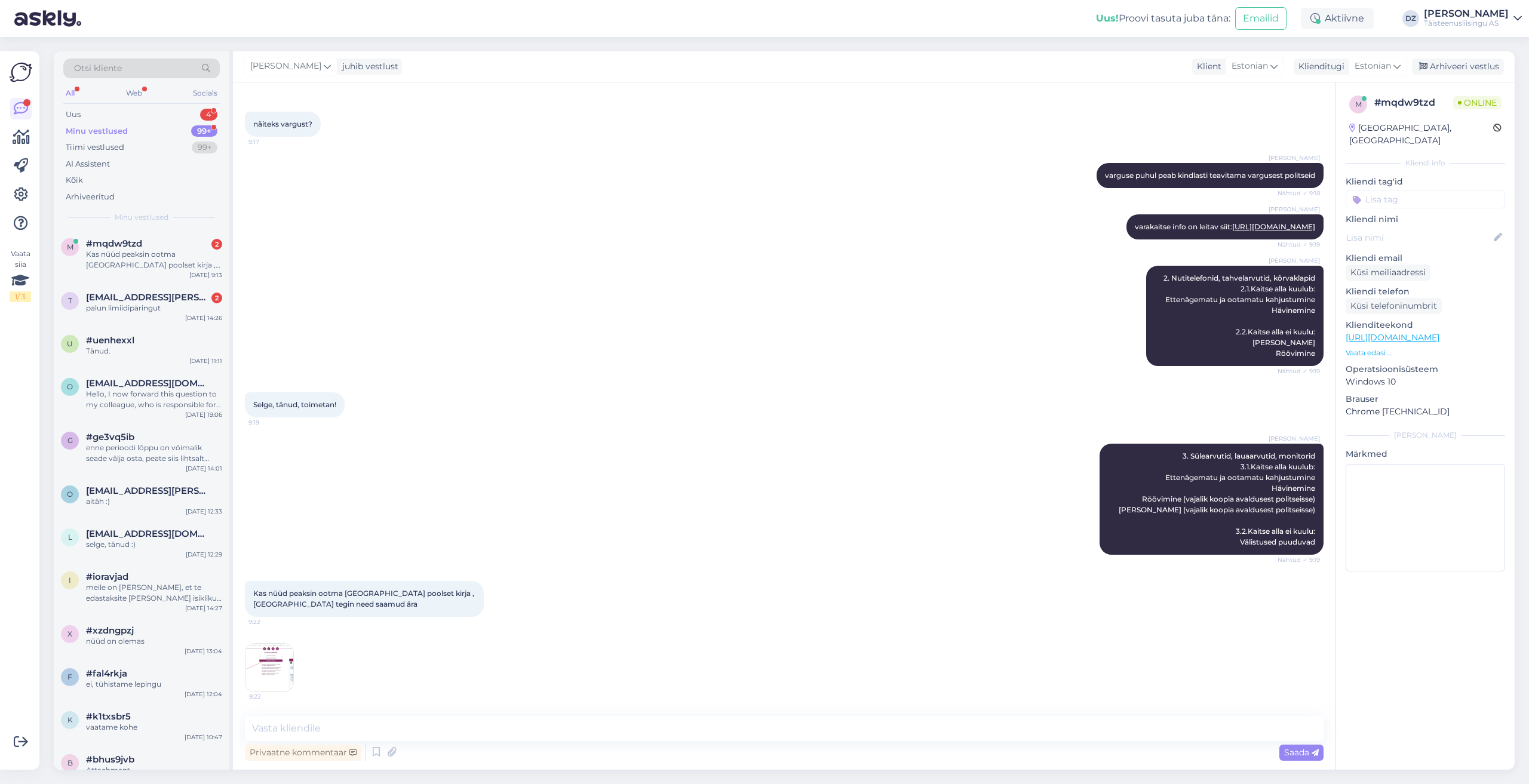
click at [270, 670] on img at bounding box center [269, 668] width 48 height 48
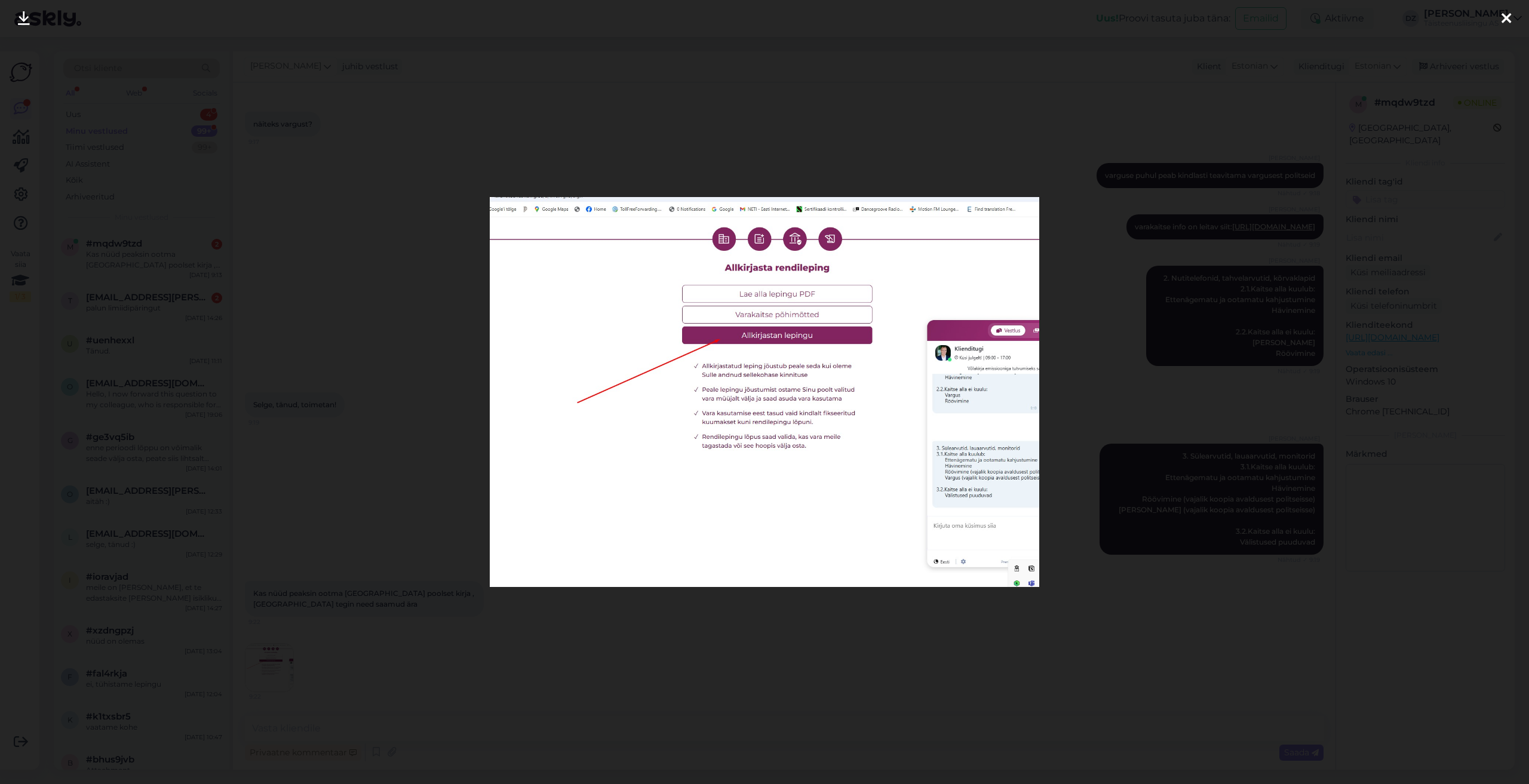
click at [833, 641] on div at bounding box center [764, 392] width 1529 height 784
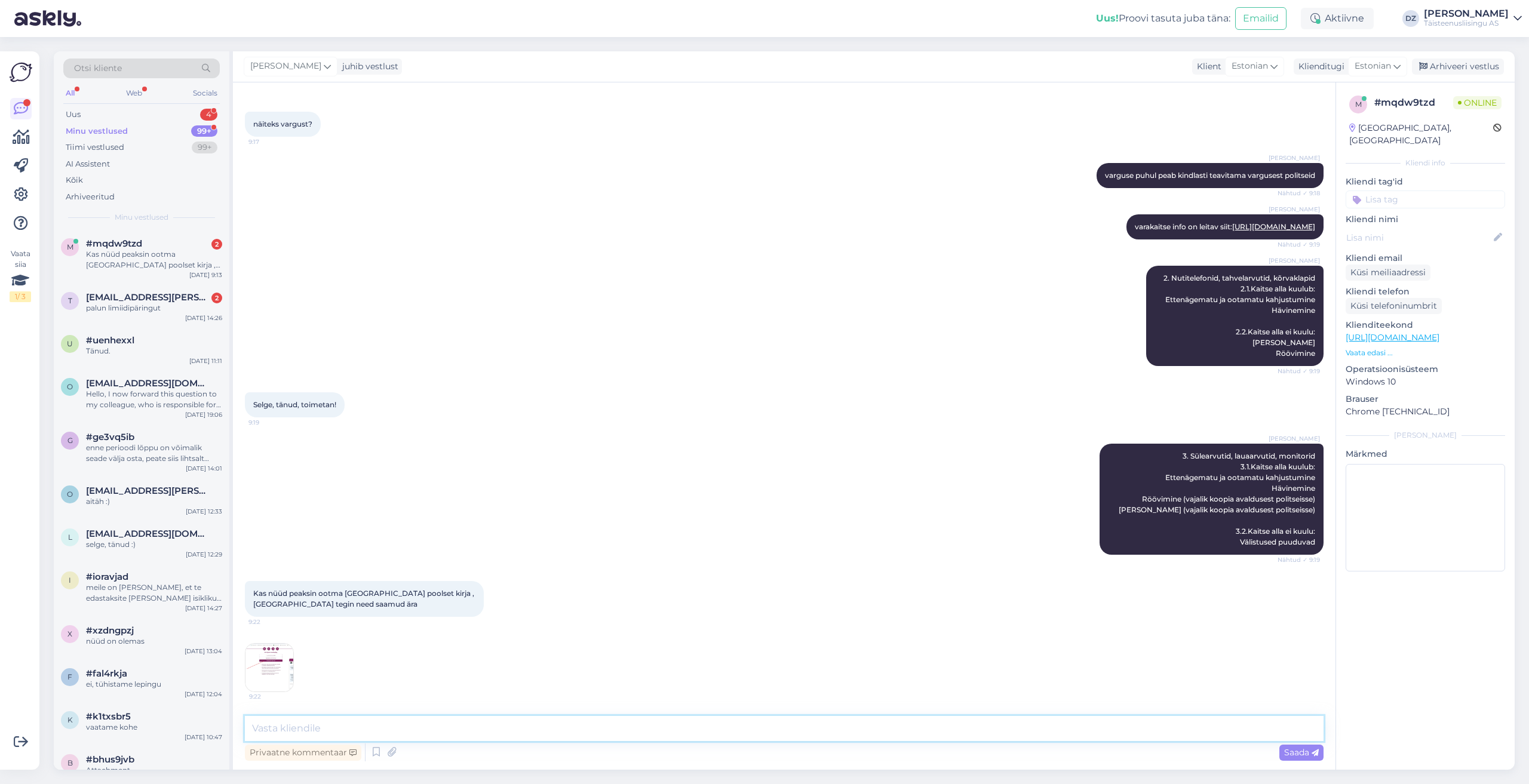
click at [461, 732] on textarea at bounding box center [784, 728] width 1079 height 25
type textarea "jah, [PERSON_NAME] lepingu ära allkirjastanud, siis vaatame üle kas allkirjasta…"
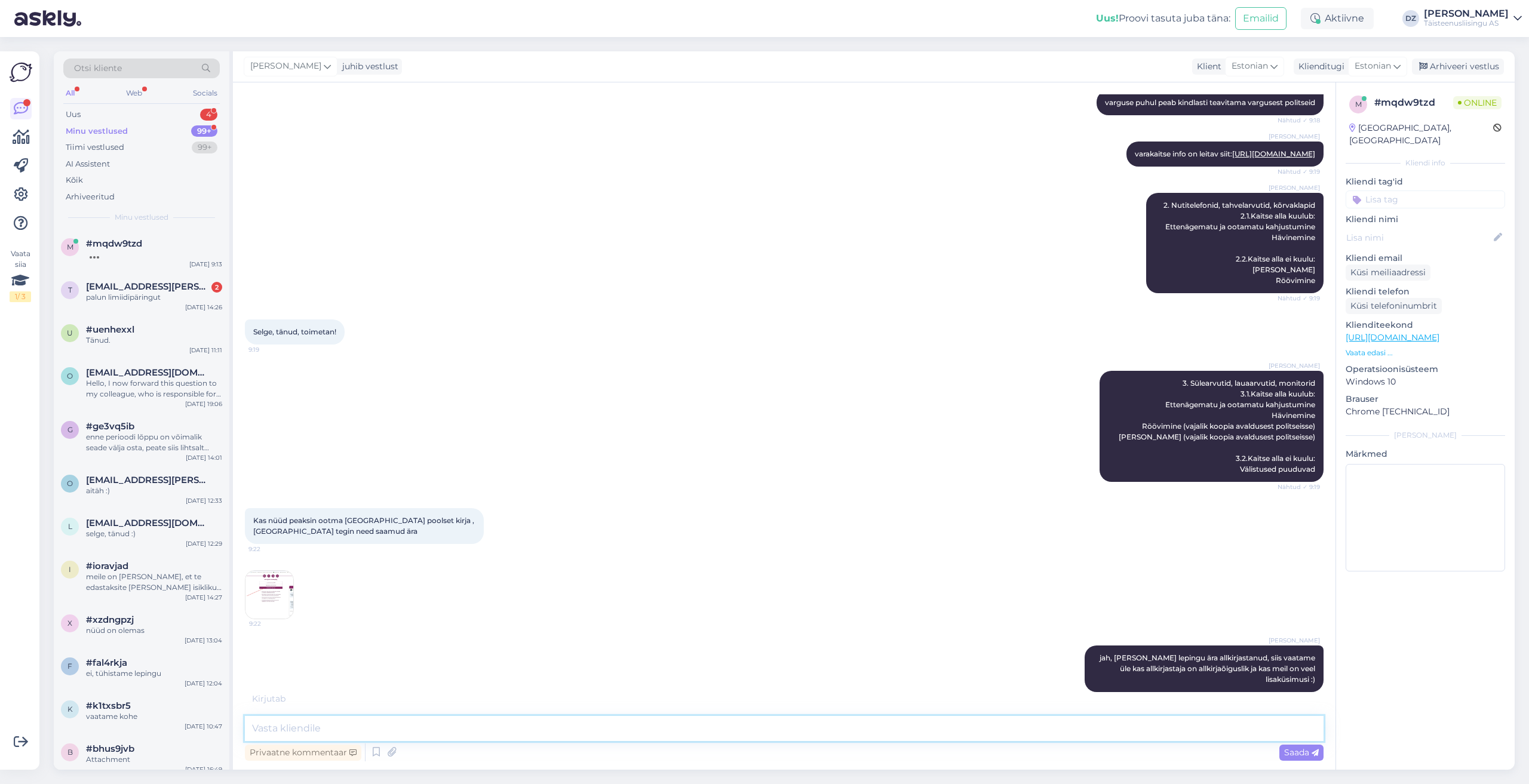
click at [699, 729] on textarea at bounding box center [784, 728] width 1079 height 25
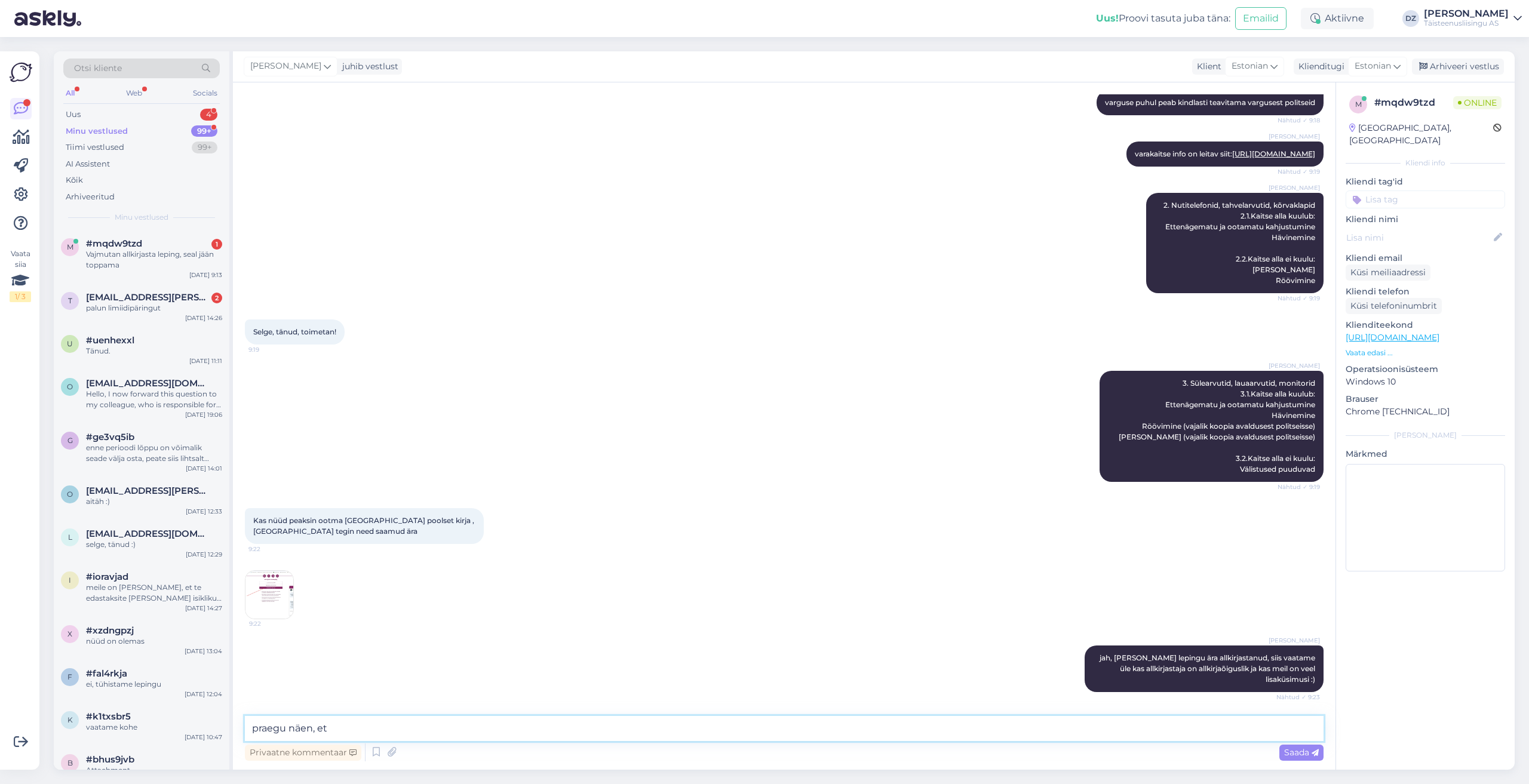
scroll to position [998, 0]
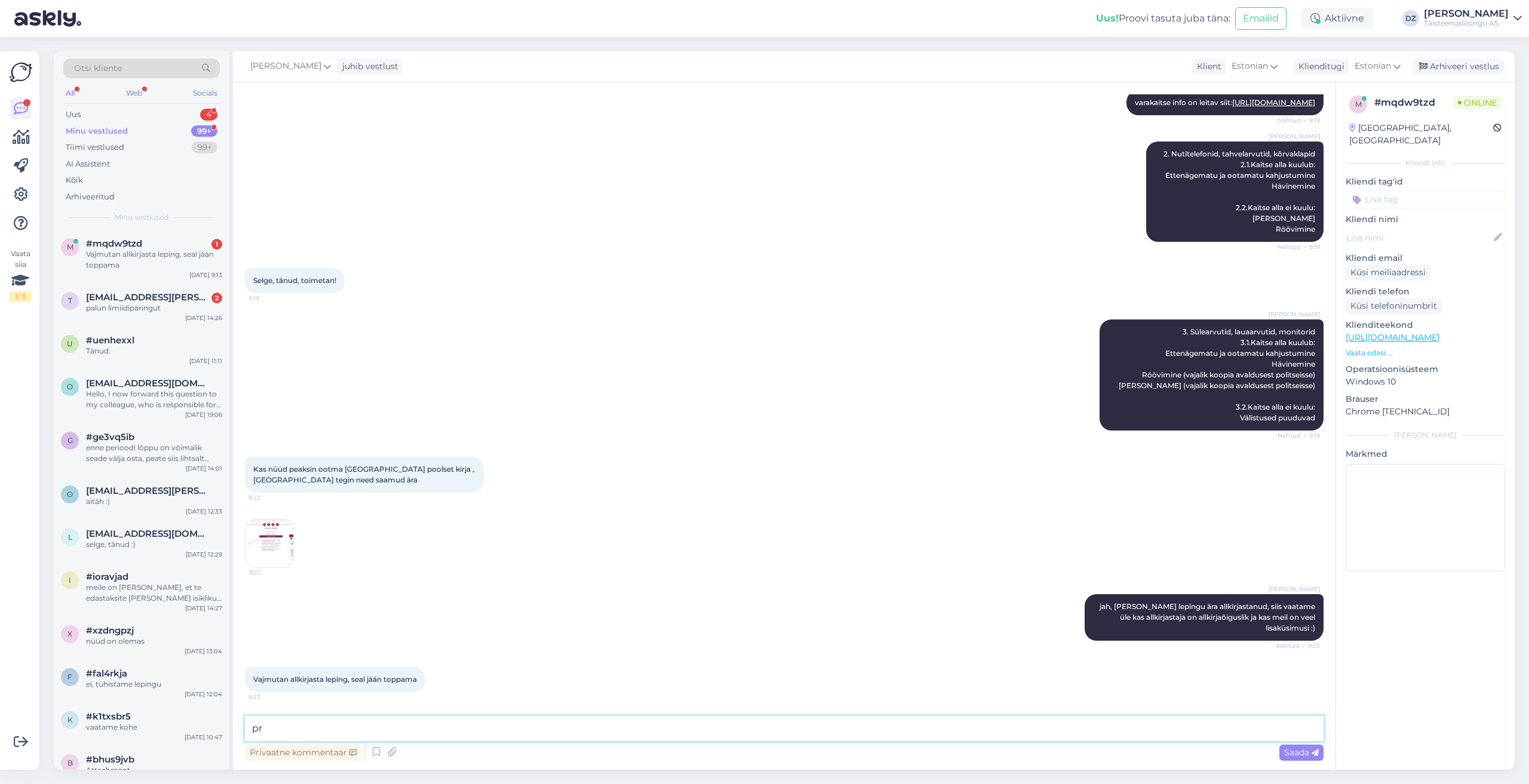
type textarea "p"
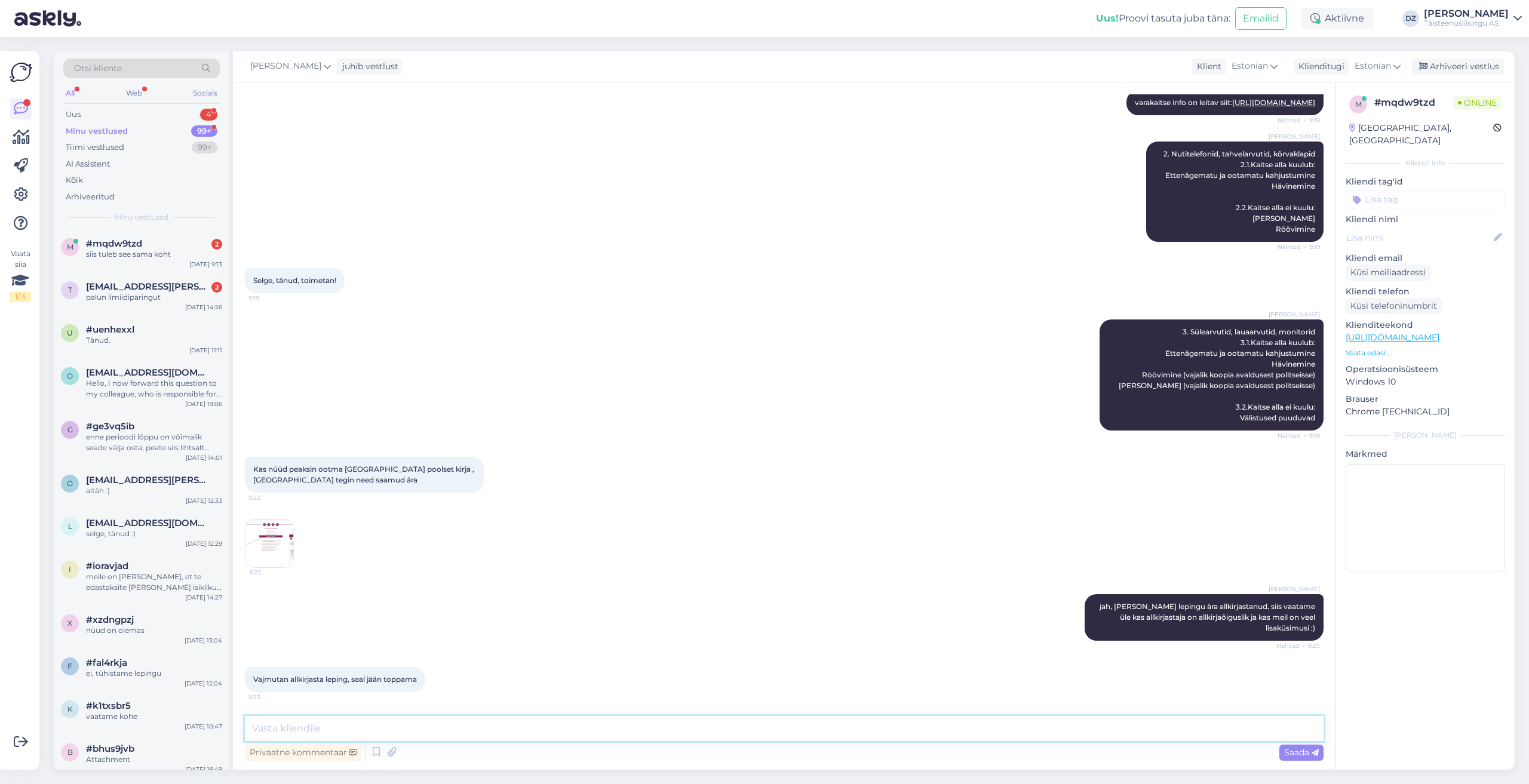
scroll to position [1050, 0]
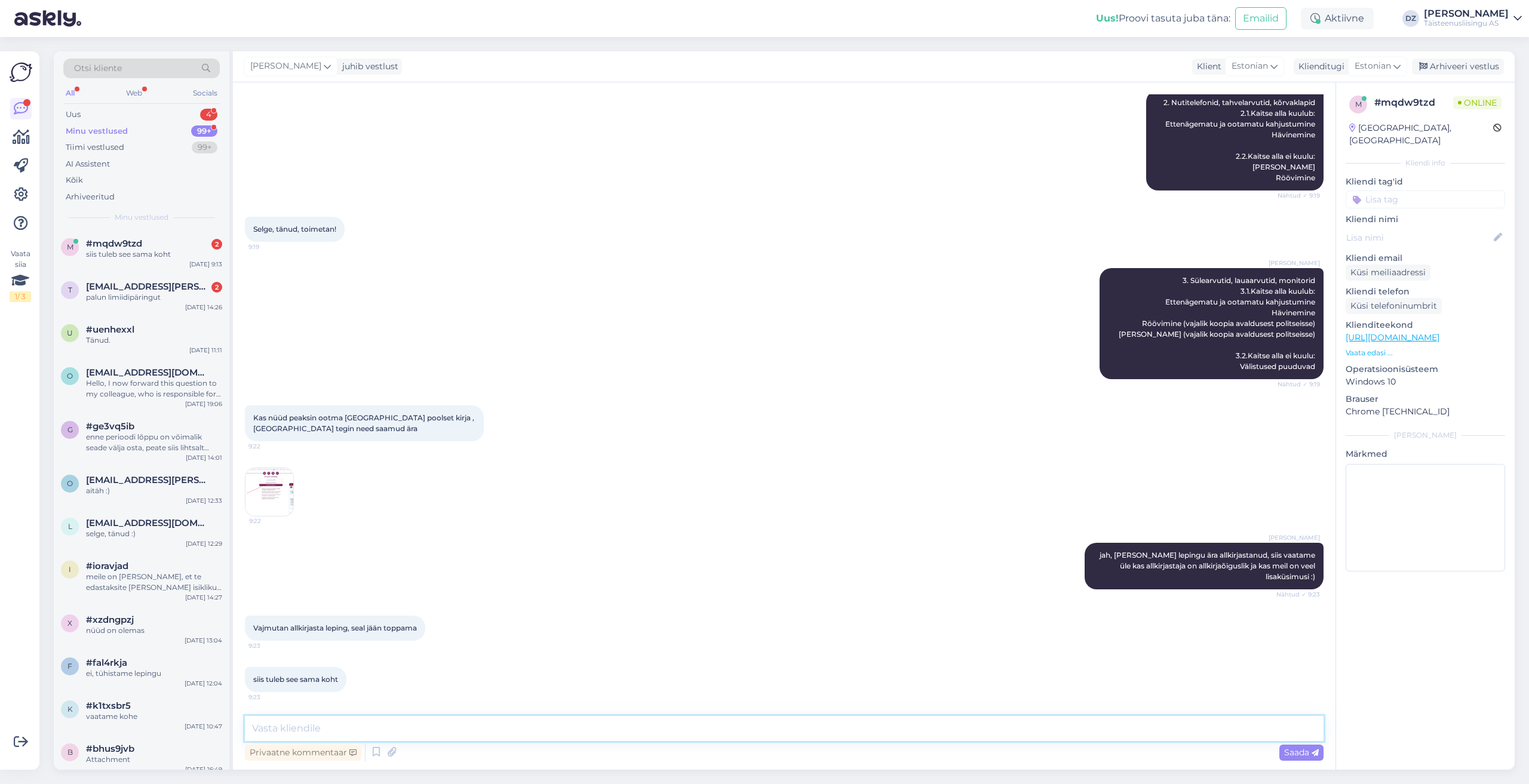
click at [646, 733] on textarea at bounding box center [784, 728] width 1079 height 25
click at [266, 491] on img at bounding box center [269, 492] width 48 height 48
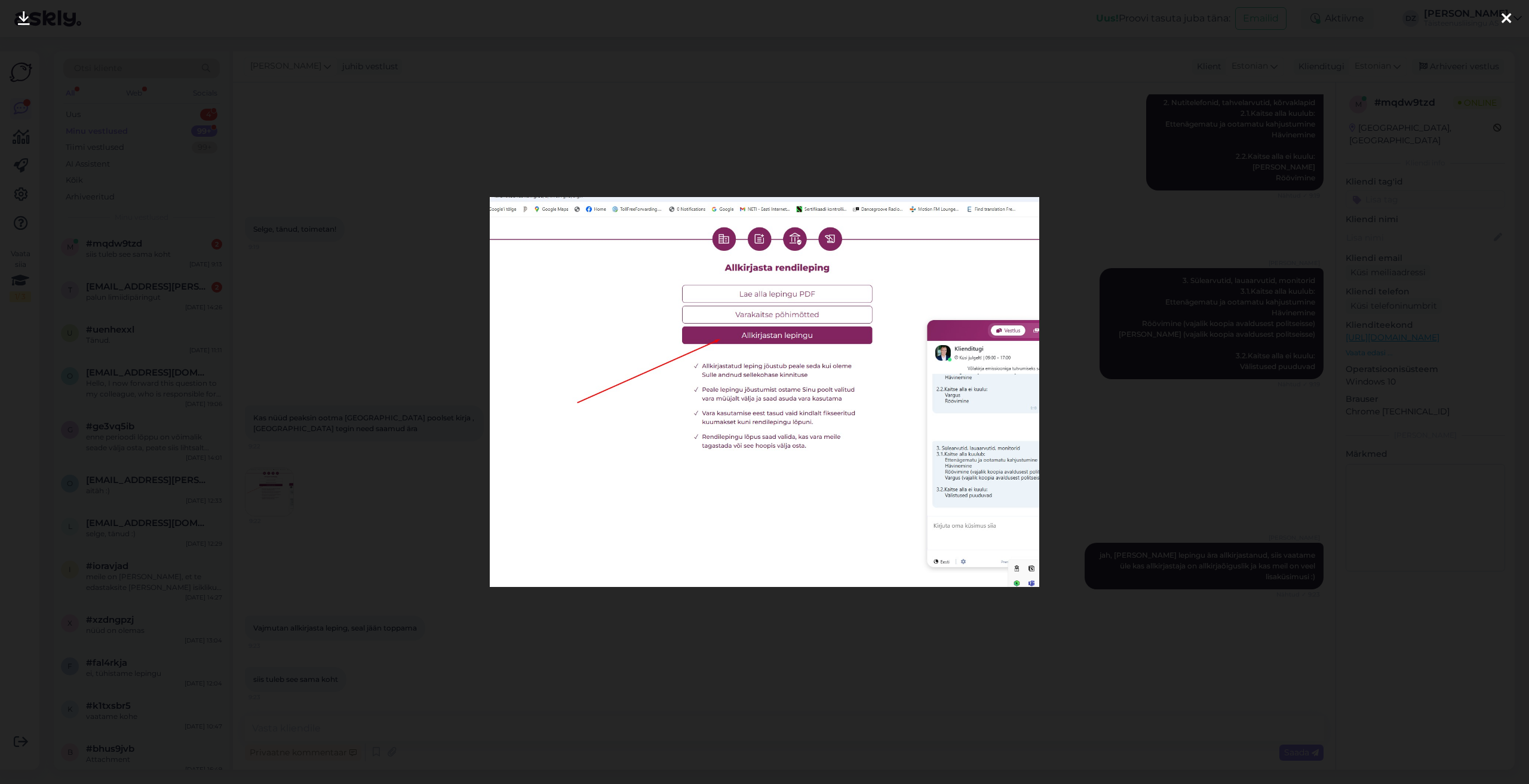
click at [1115, 684] on div at bounding box center [764, 392] width 1529 height 784
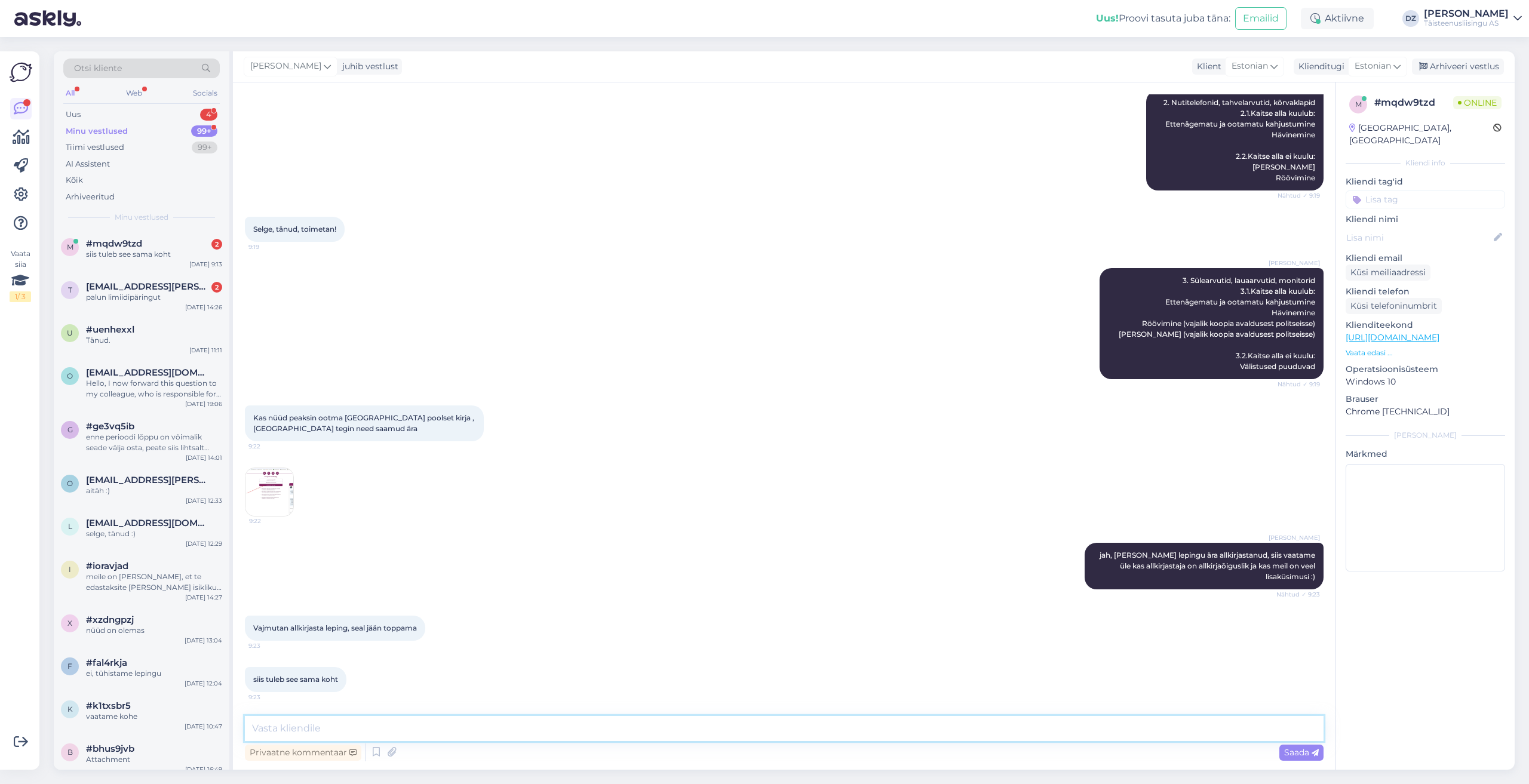
click at [631, 733] on textarea at bounding box center [784, 728] width 1079 height 25
click at [438, 733] on textarea at bounding box center [784, 728] width 1079 height 25
type textarea "te panite kaks meiliaadressi alguses"
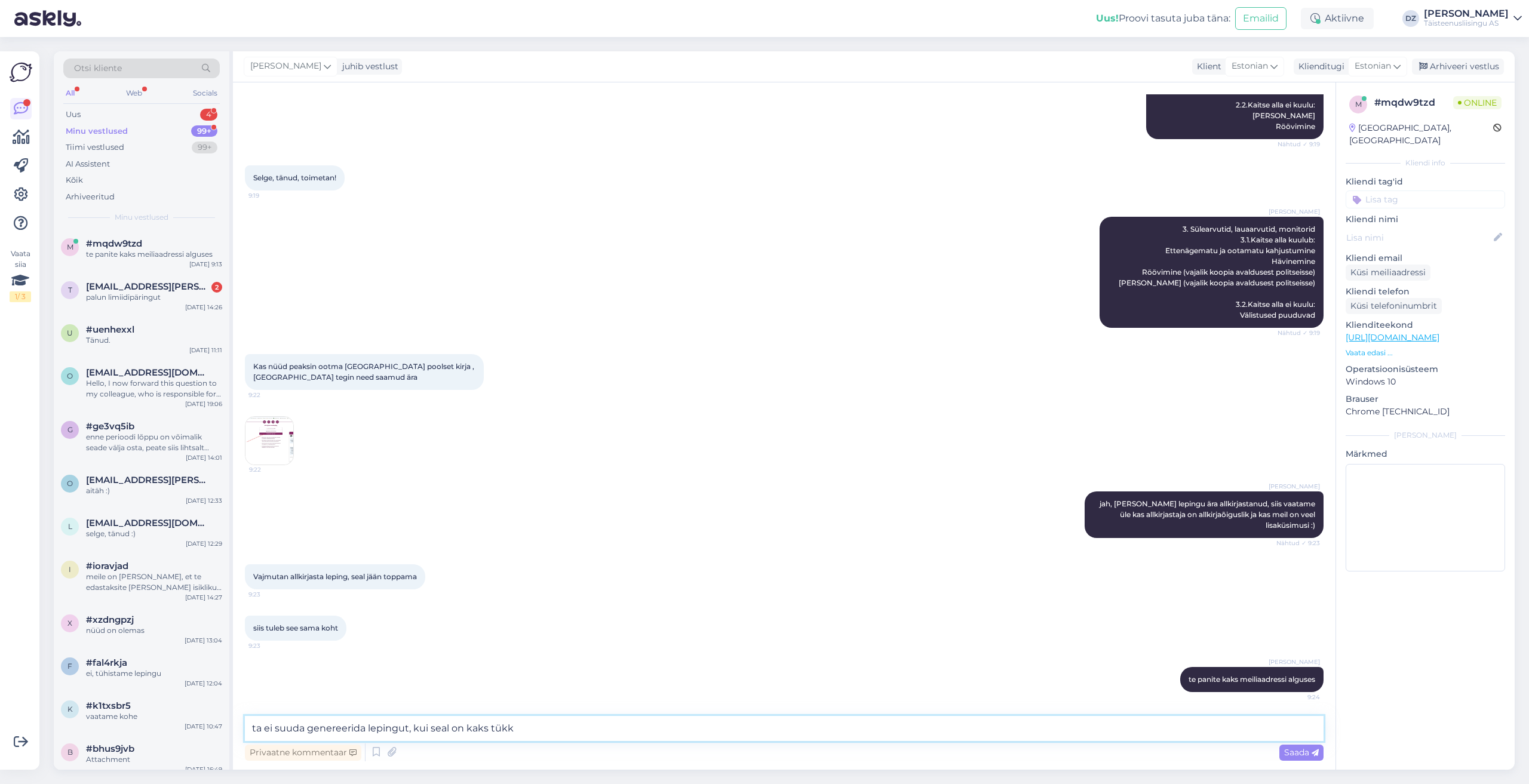
type textarea "ta ei suuda genereerida lepingut, kui seal on kaks tükki"
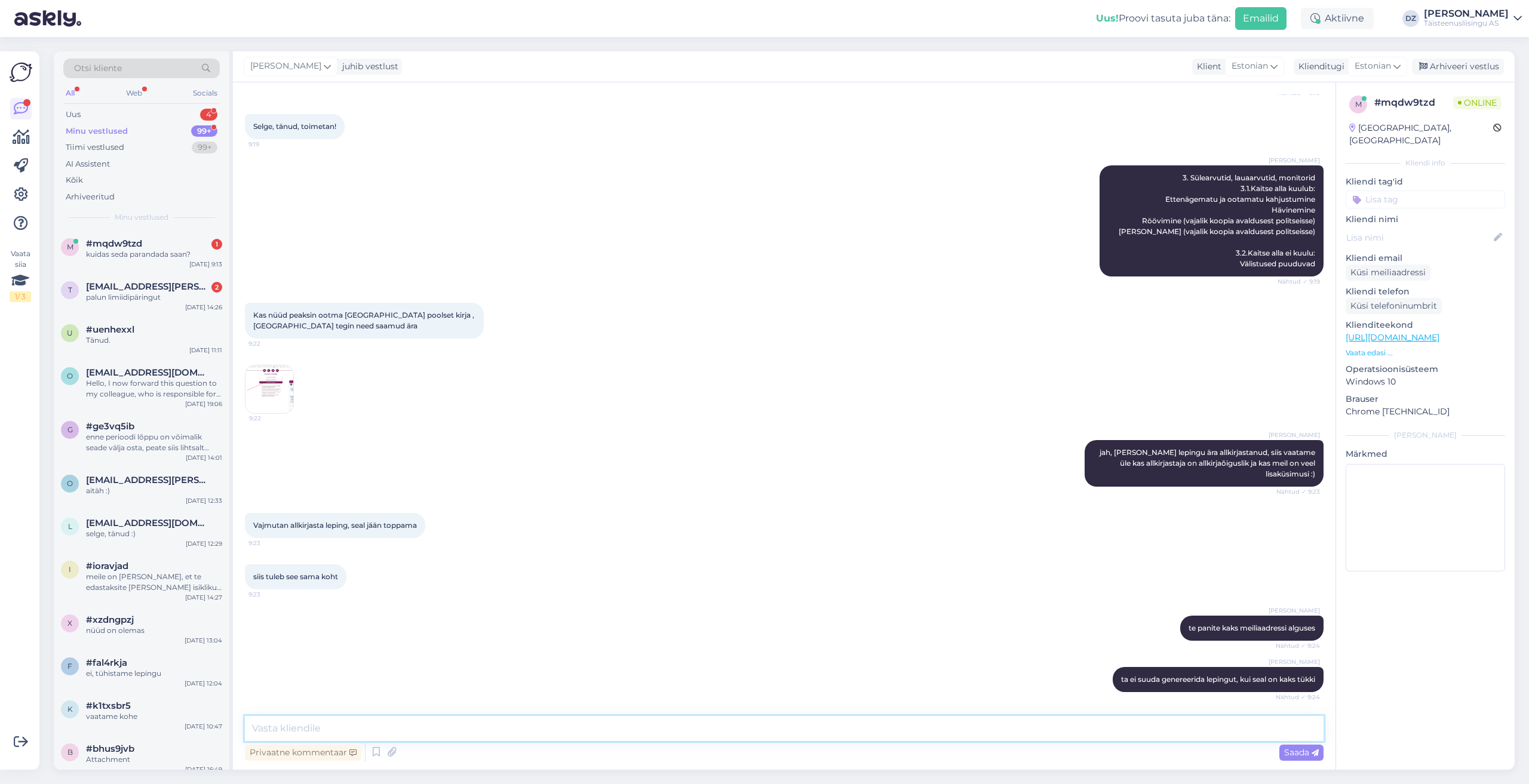
scroll to position [1204, 0]
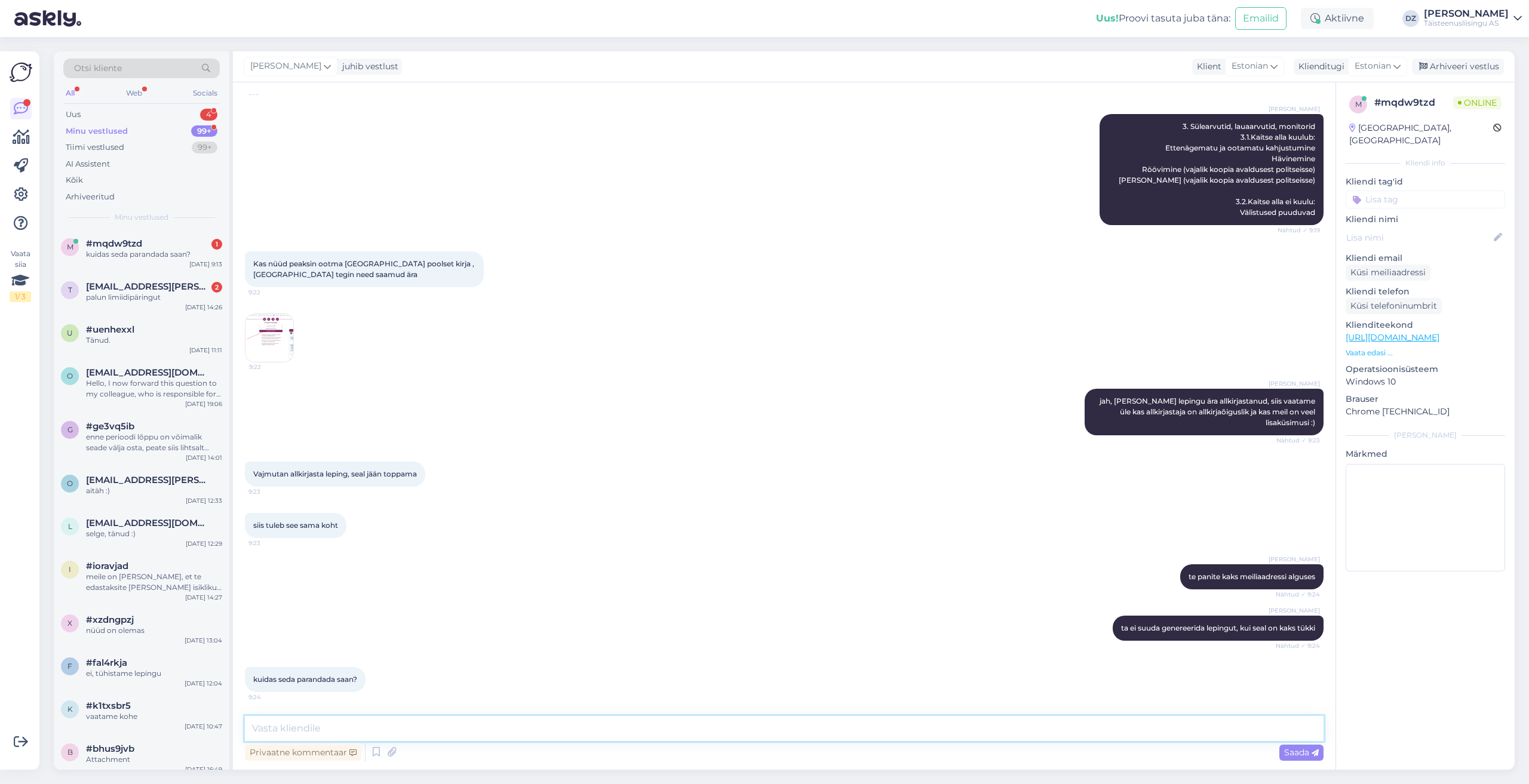
click at [535, 732] on textarea at bounding box center [784, 728] width 1079 height 25
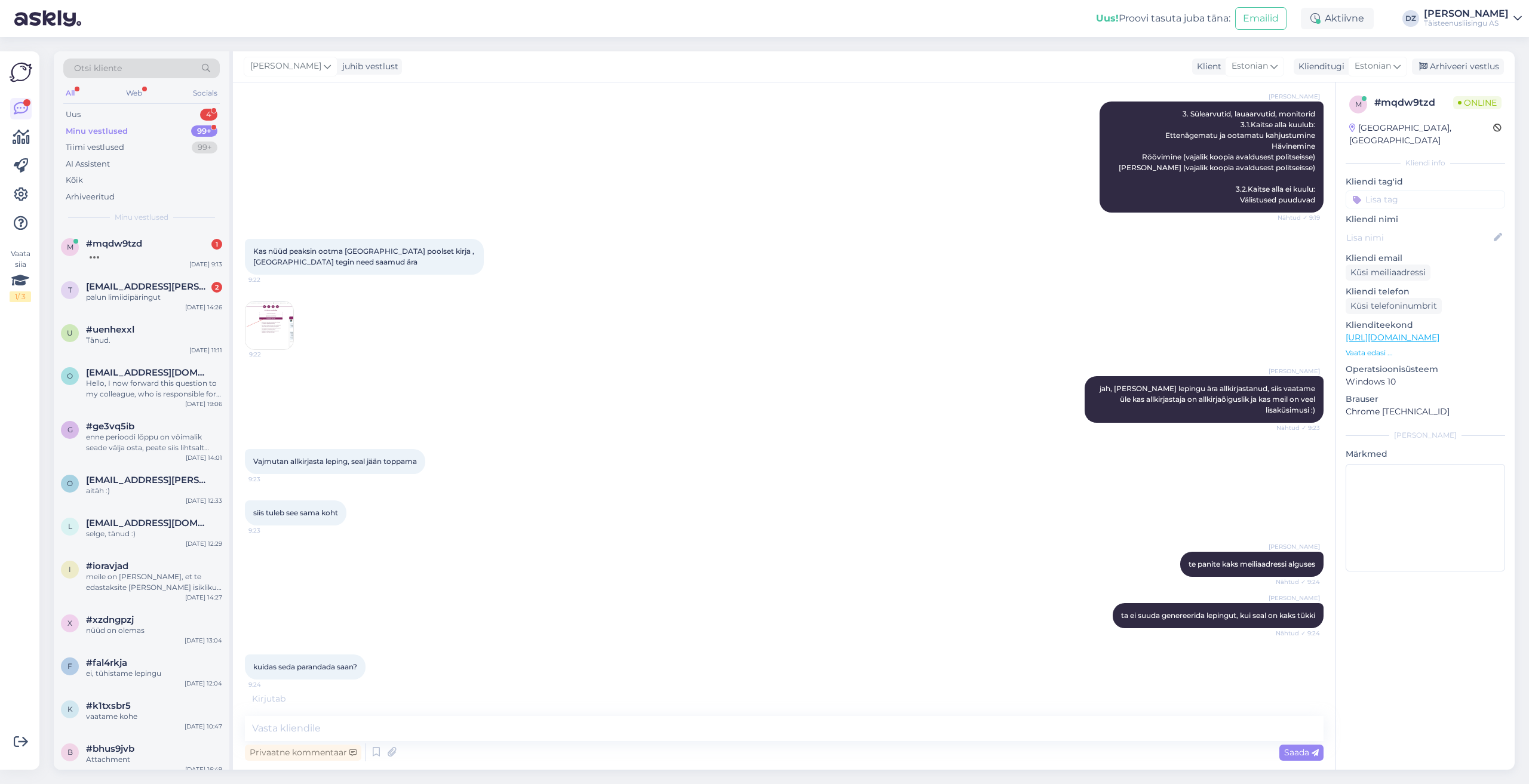
click at [279, 323] on img at bounding box center [269, 325] width 48 height 48
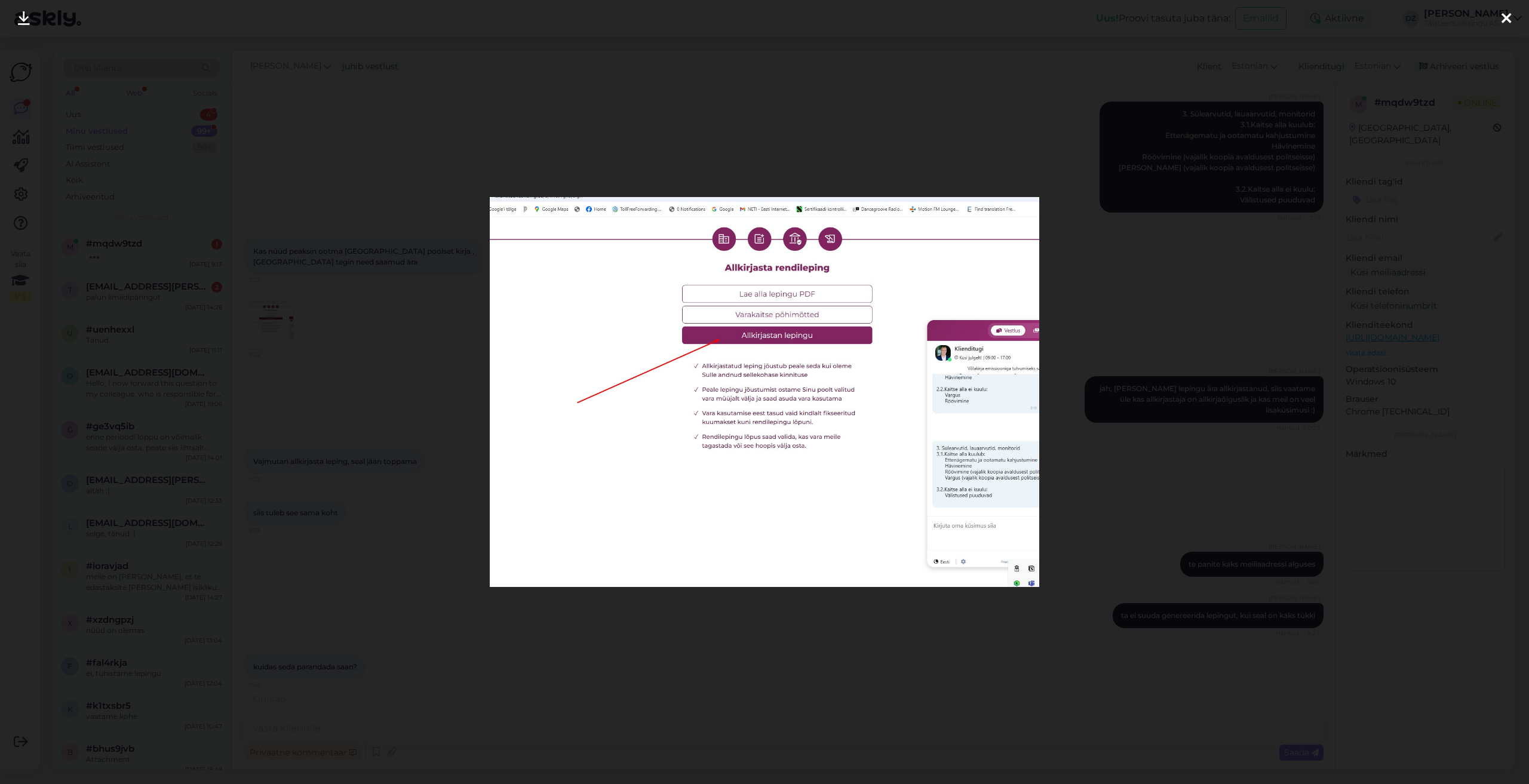
click at [718, 242] on img at bounding box center [764, 391] width 549 height 389
click at [643, 731] on div at bounding box center [764, 392] width 1529 height 784
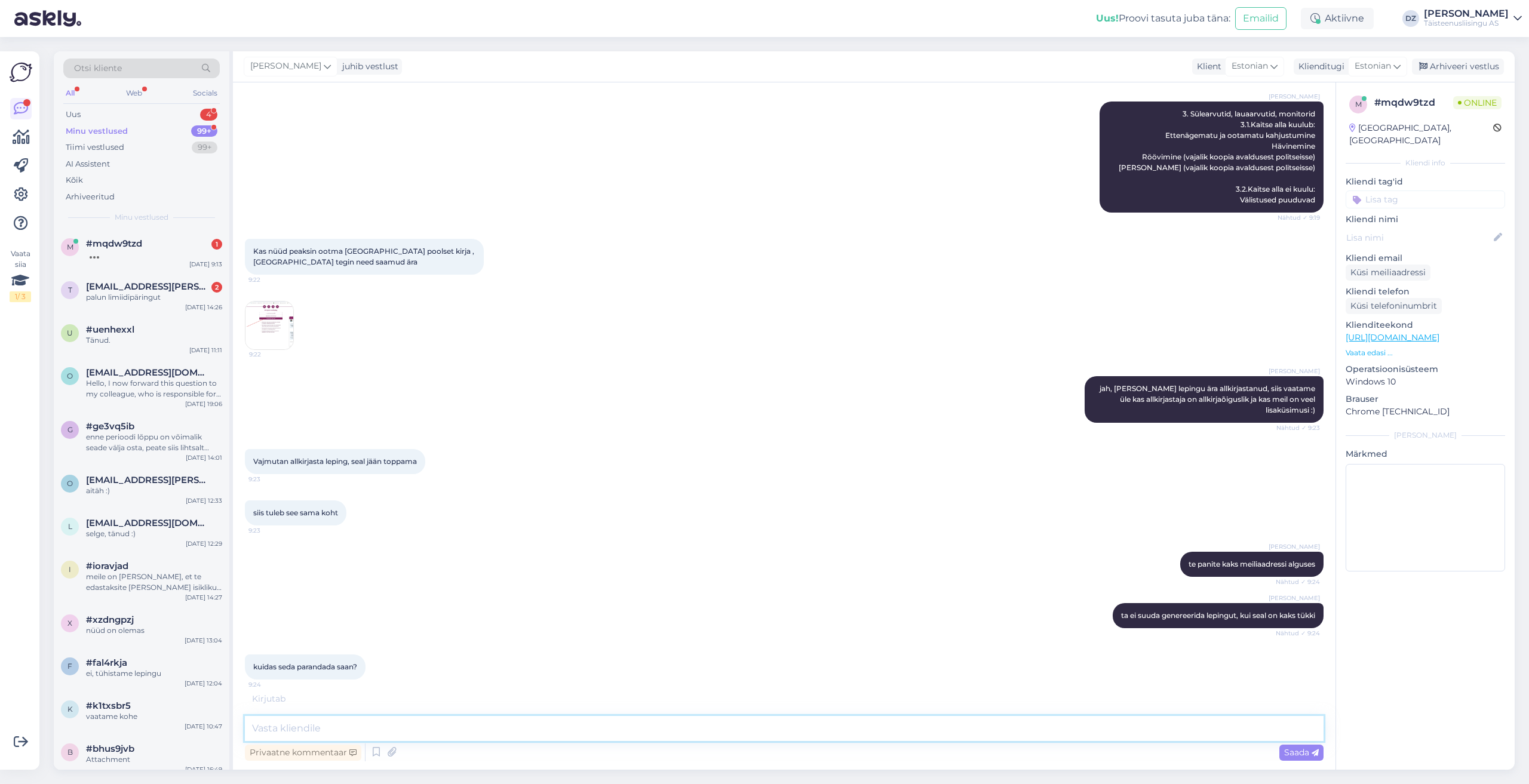
click at [468, 721] on textarea at bounding box center [784, 728] width 1079 height 25
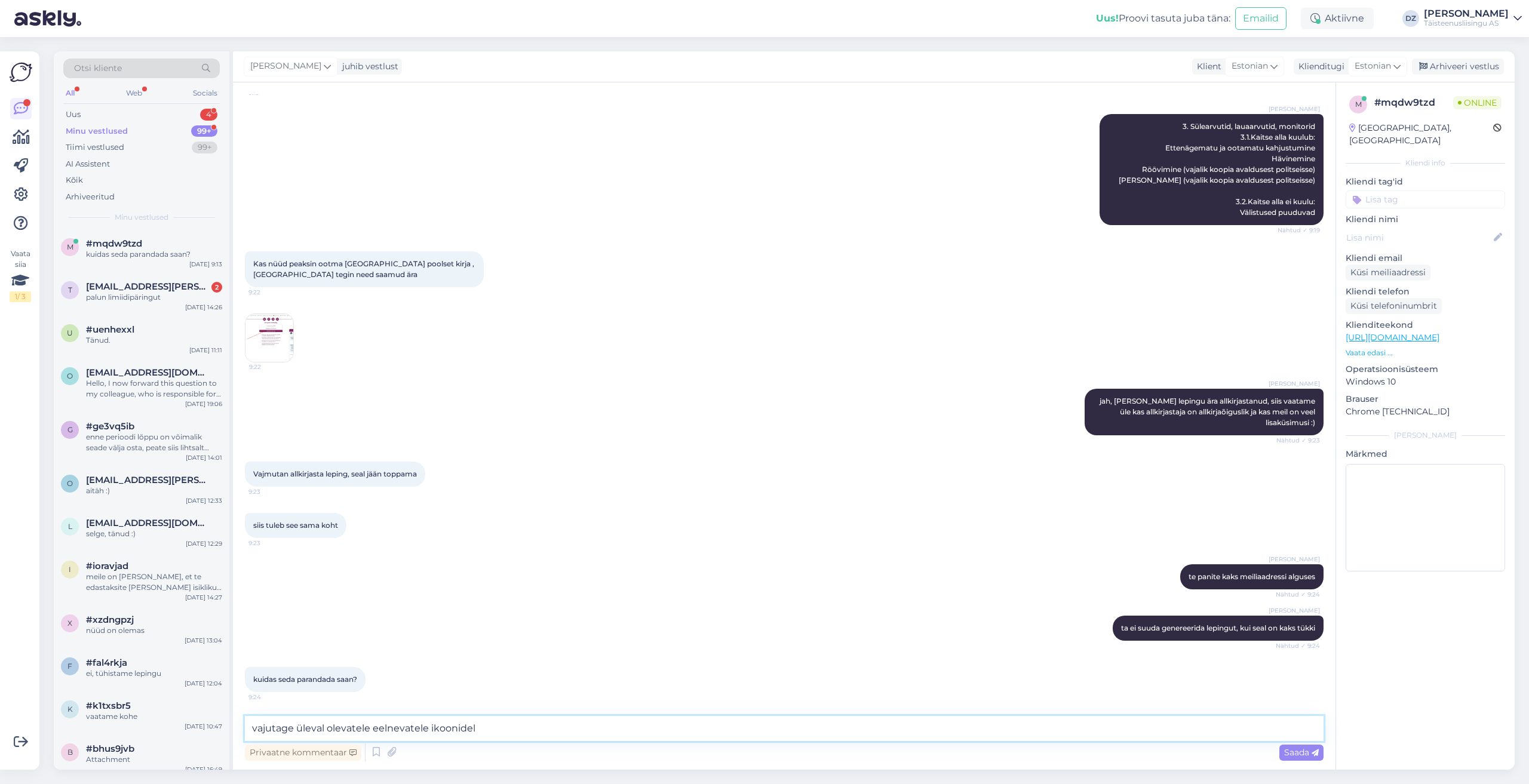
type textarea "vajutage üleval olevatele eelnevatele ikoonidele"
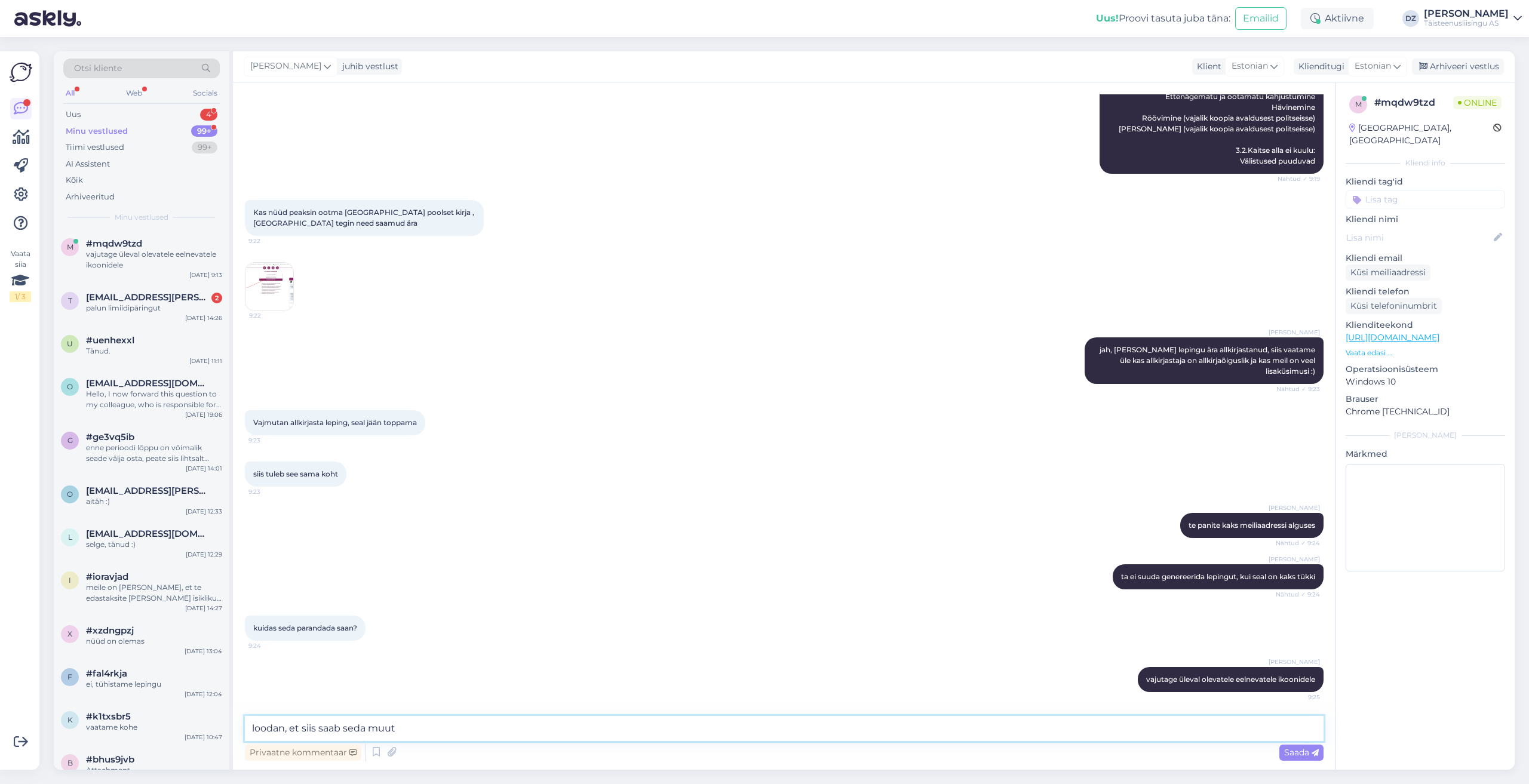
type textarea "loodan, et siis saab seda muuta"
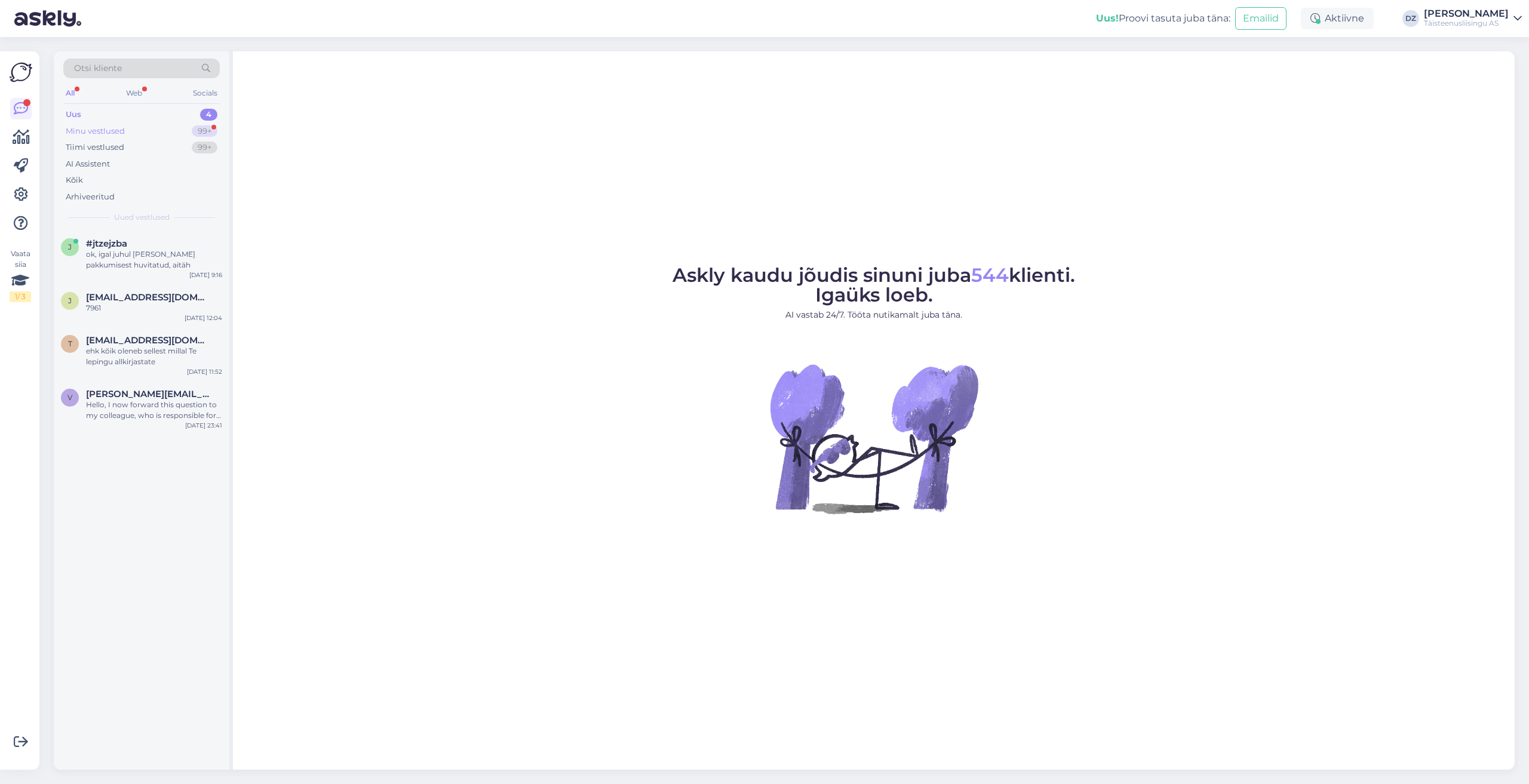
click at [116, 129] on div "Minu vestlused" at bounding box center [95, 131] width 59 height 12
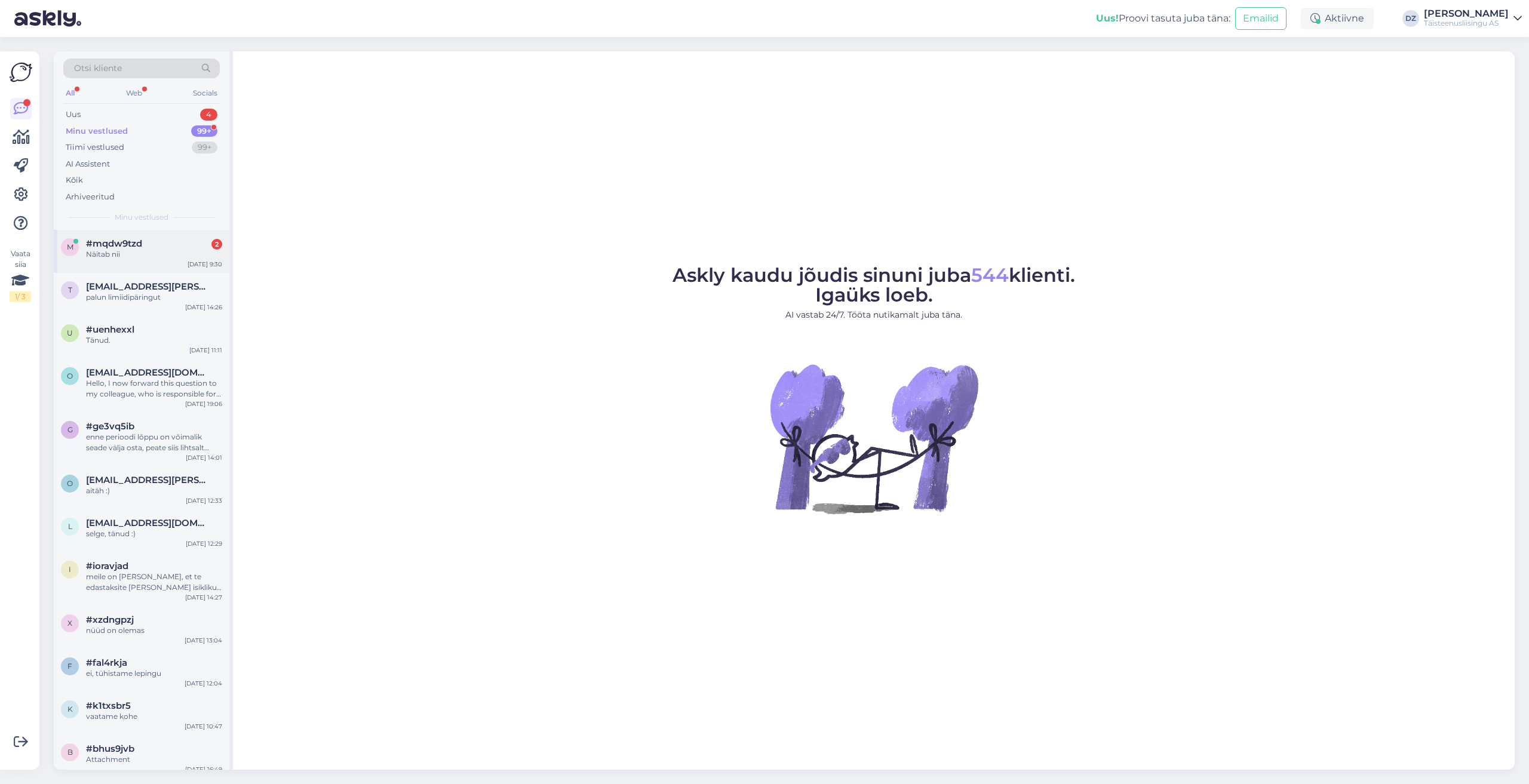
click at [134, 250] on div "Näitab nii" at bounding box center [153, 254] width 136 height 11
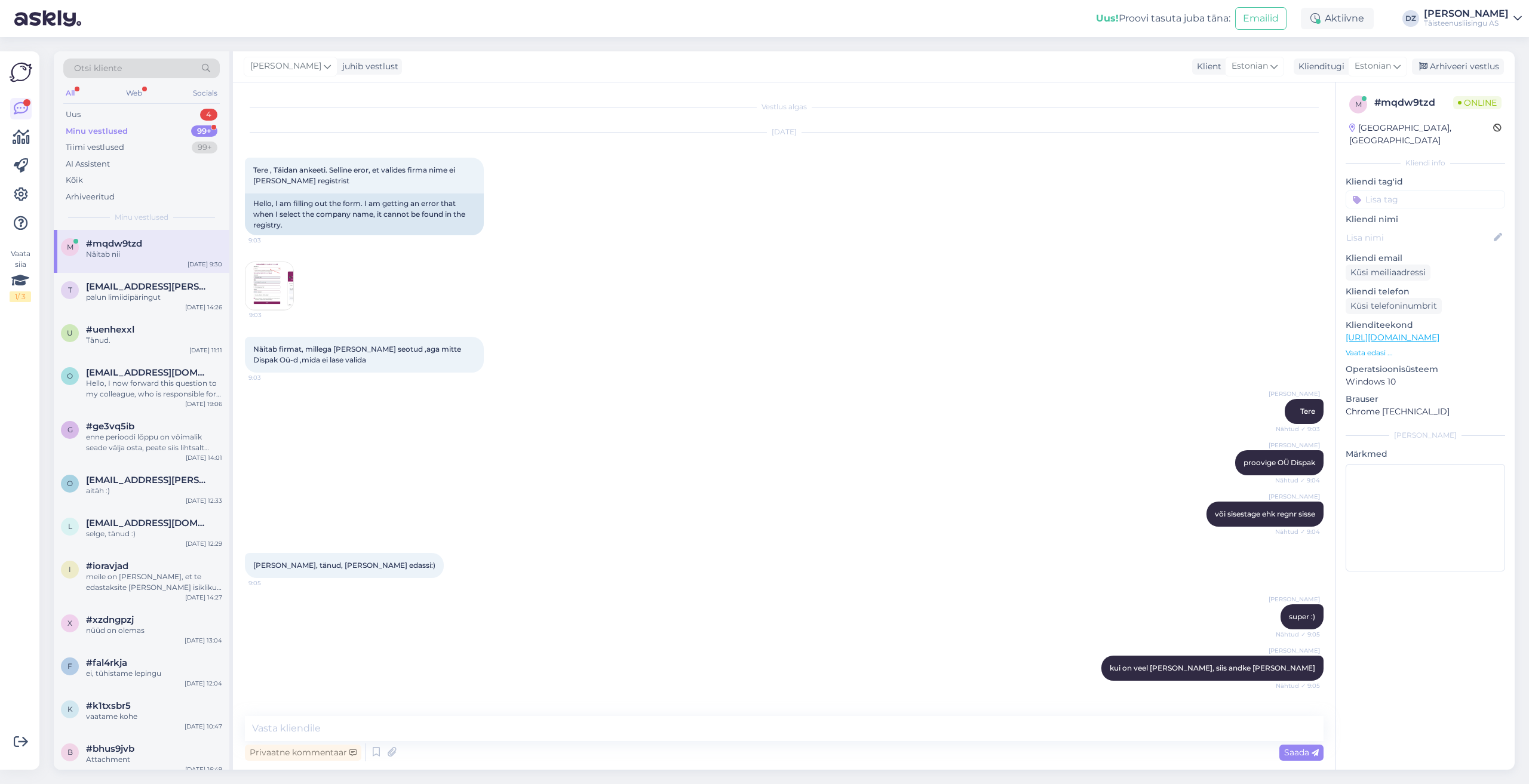
scroll to position [1536, 0]
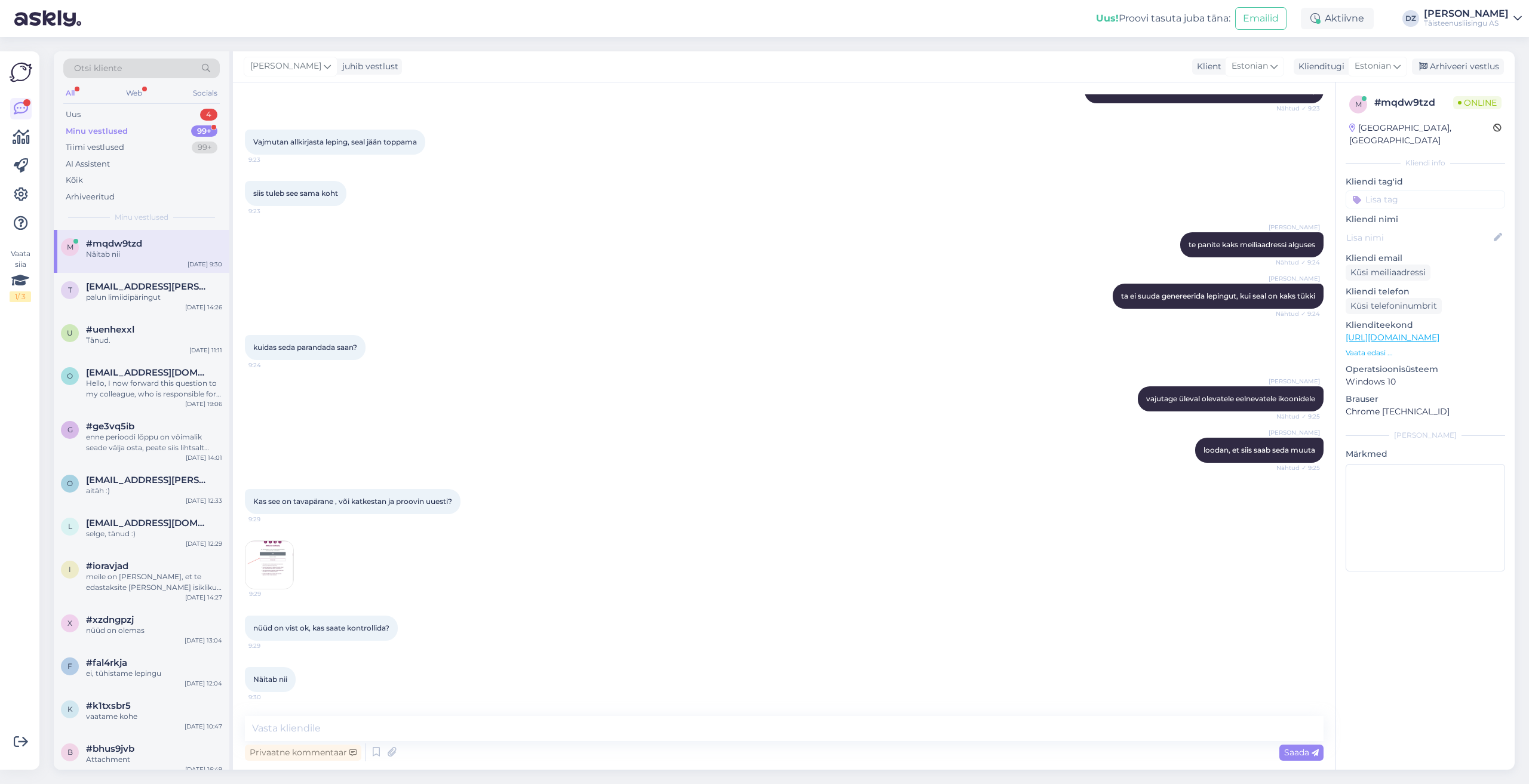
click at [272, 562] on img at bounding box center [269, 565] width 48 height 48
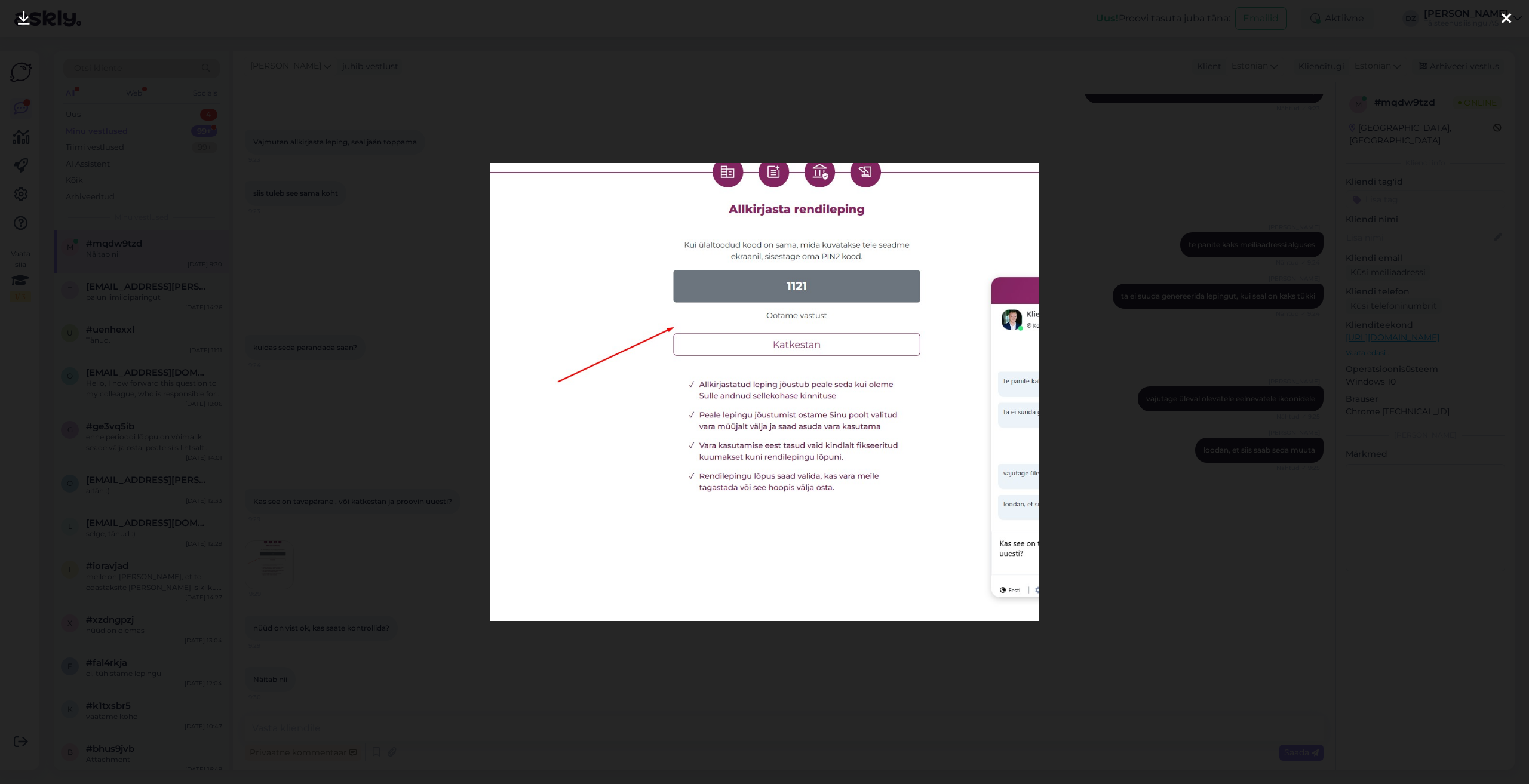
click at [849, 669] on div at bounding box center [764, 392] width 1529 height 784
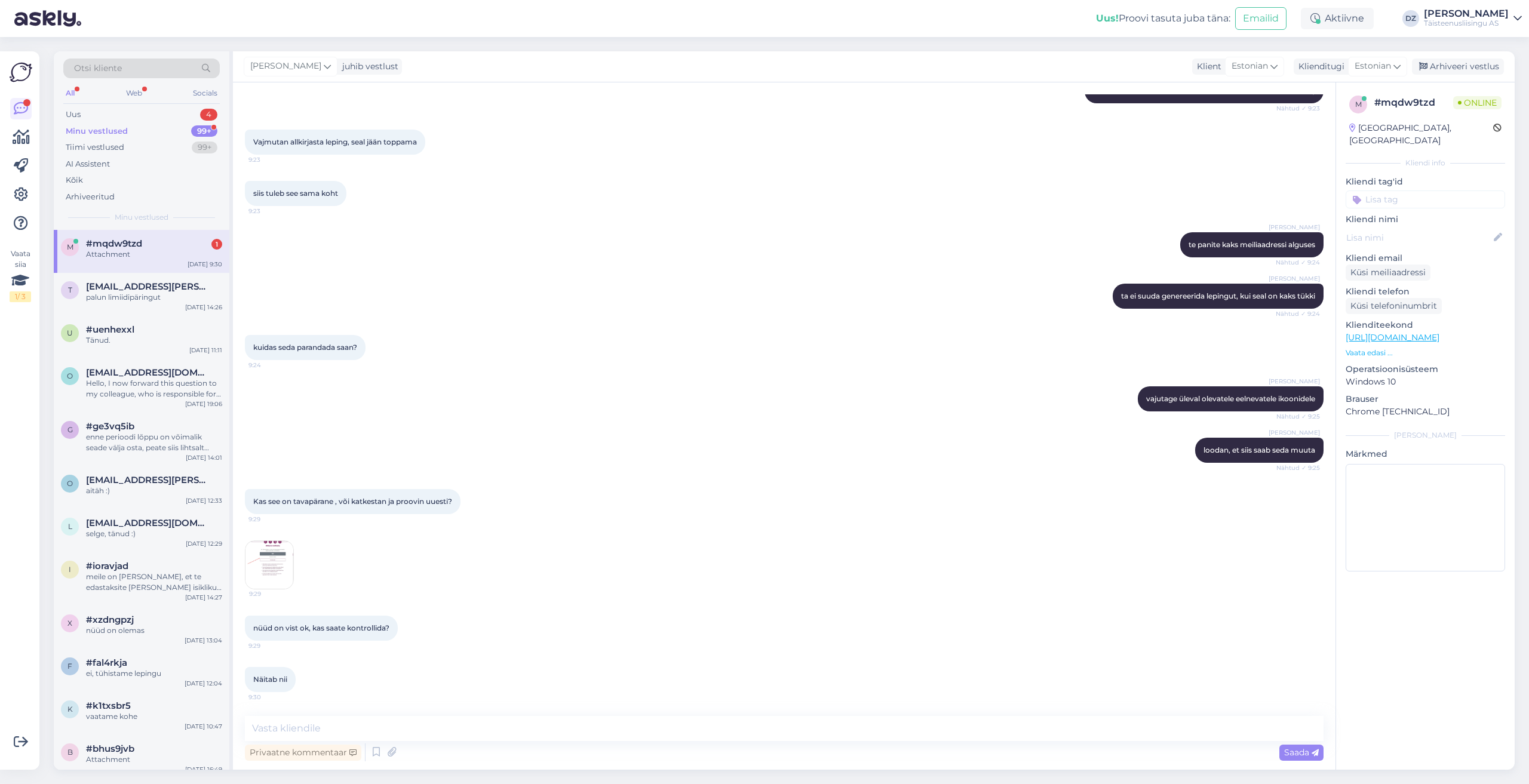
scroll to position [1611, 0]
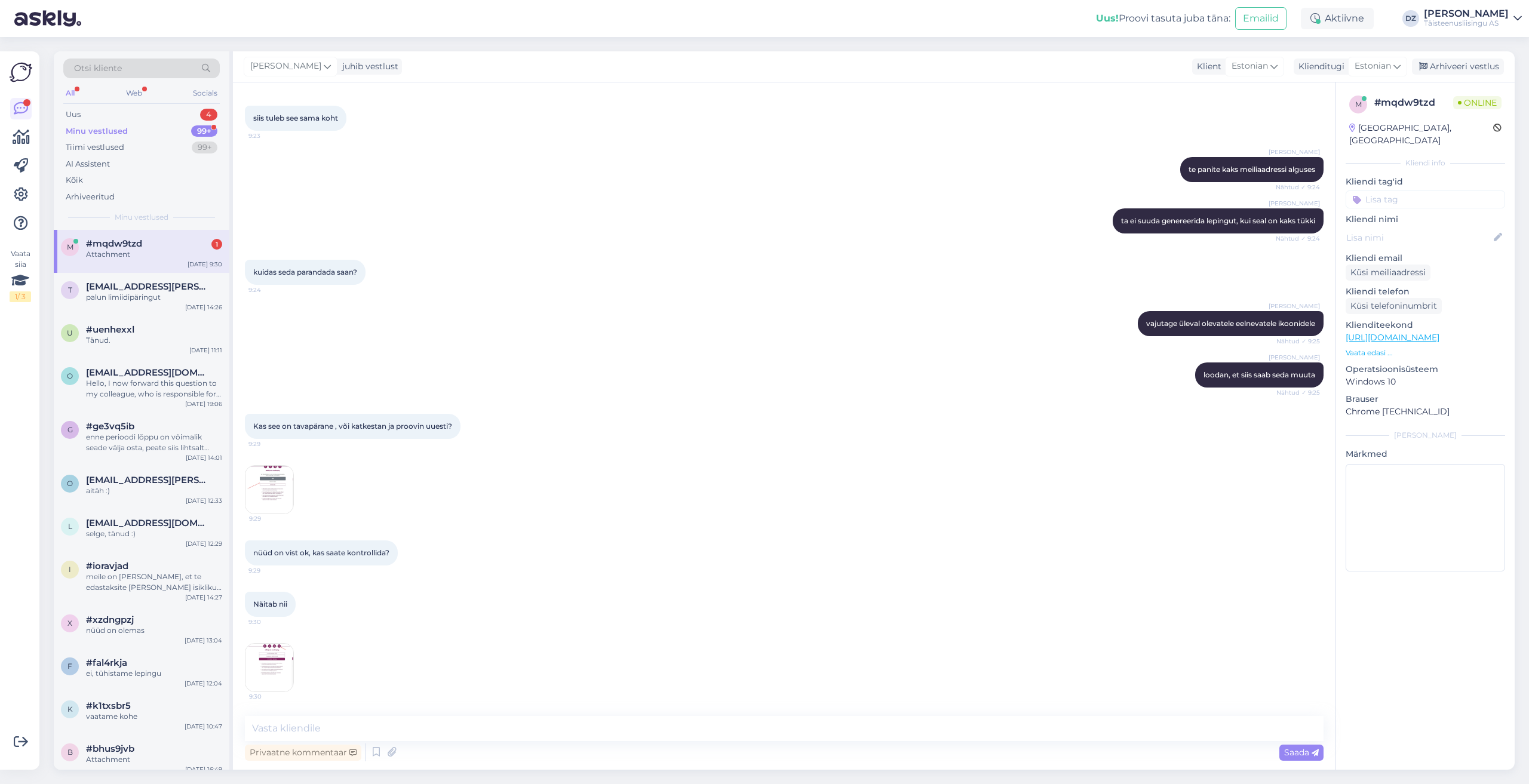
click at [347, 743] on div "Privaatne kommentaar Saada" at bounding box center [784, 752] width 1079 height 23
click at [268, 644] on img at bounding box center [269, 668] width 48 height 48
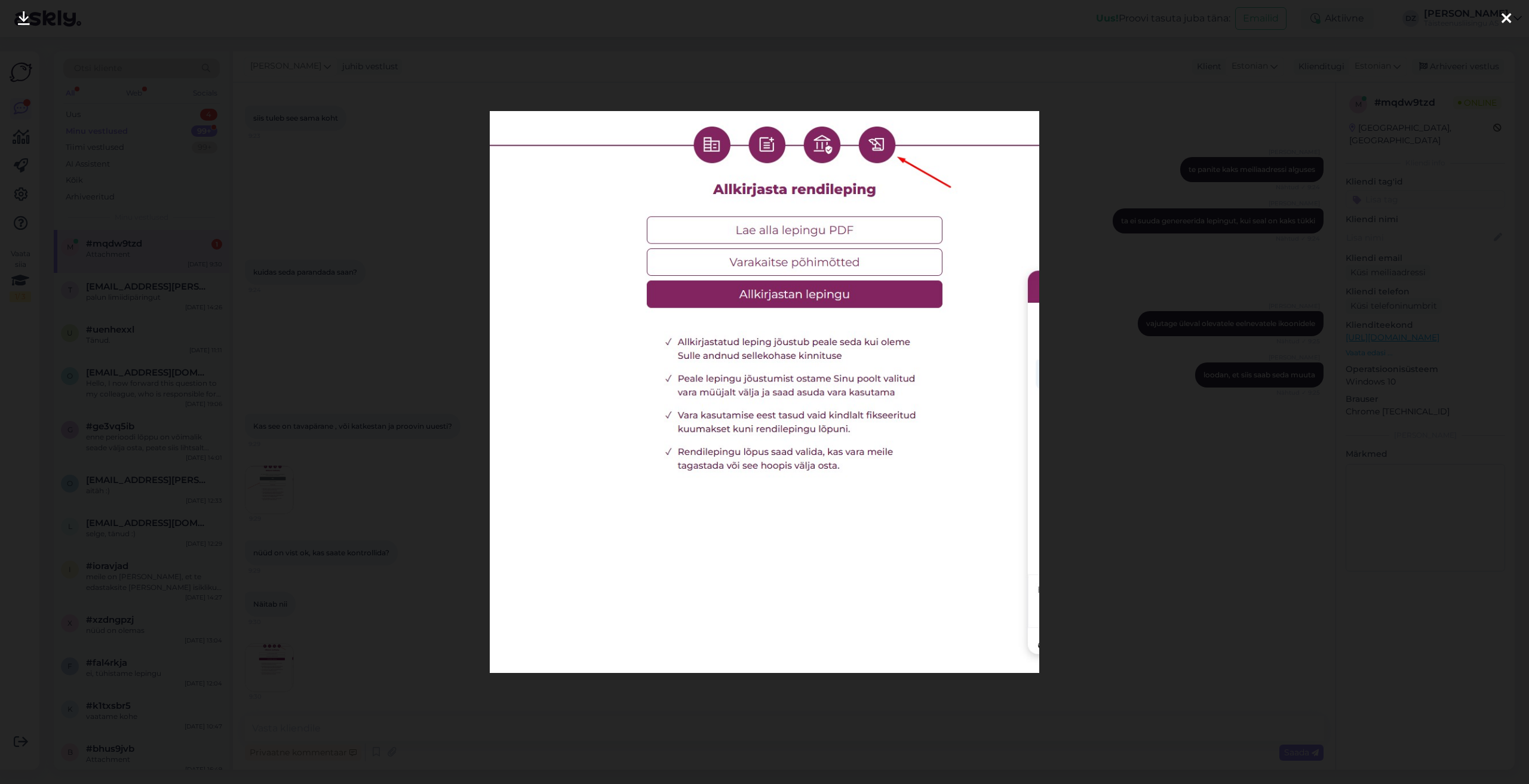
click at [1119, 551] on div at bounding box center [764, 392] width 1529 height 784
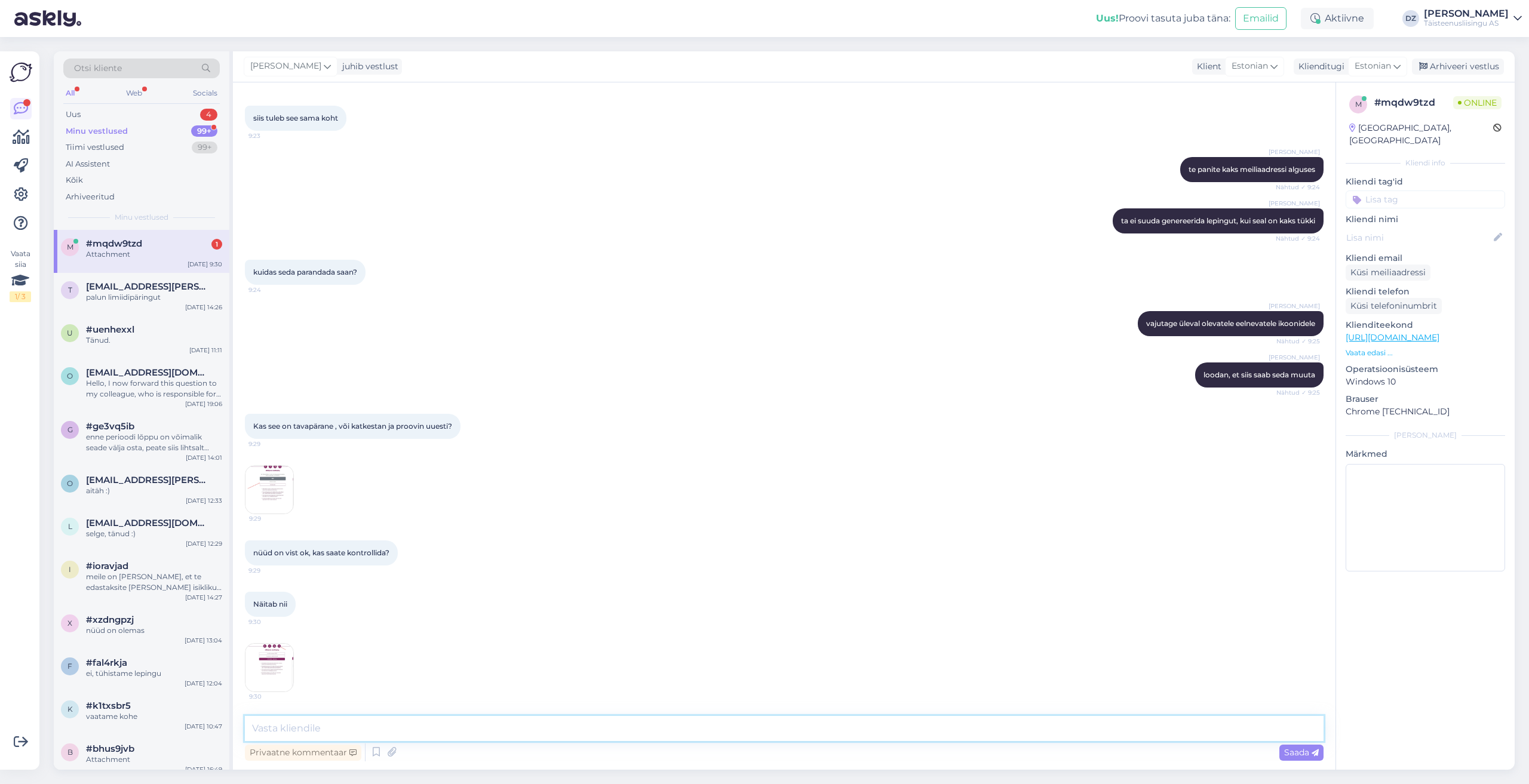
click at [519, 732] on textarea at bounding box center [784, 728] width 1079 height 25
click at [522, 724] on textarea at bounding box center [784, 728] width 1079 height 25
type textarea "ta näitab, et on allkirjastatud"
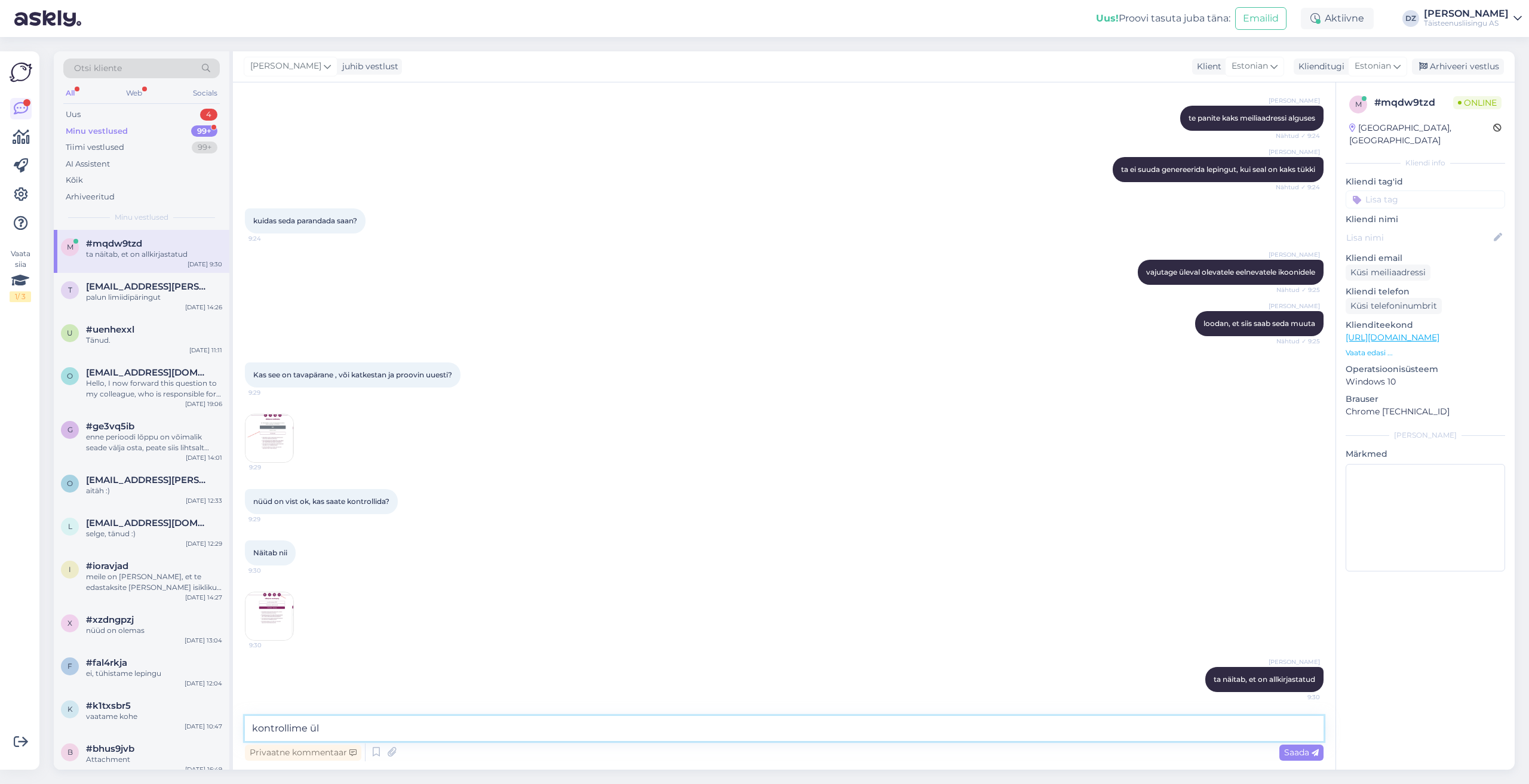
type textarea "kontrollime üle"
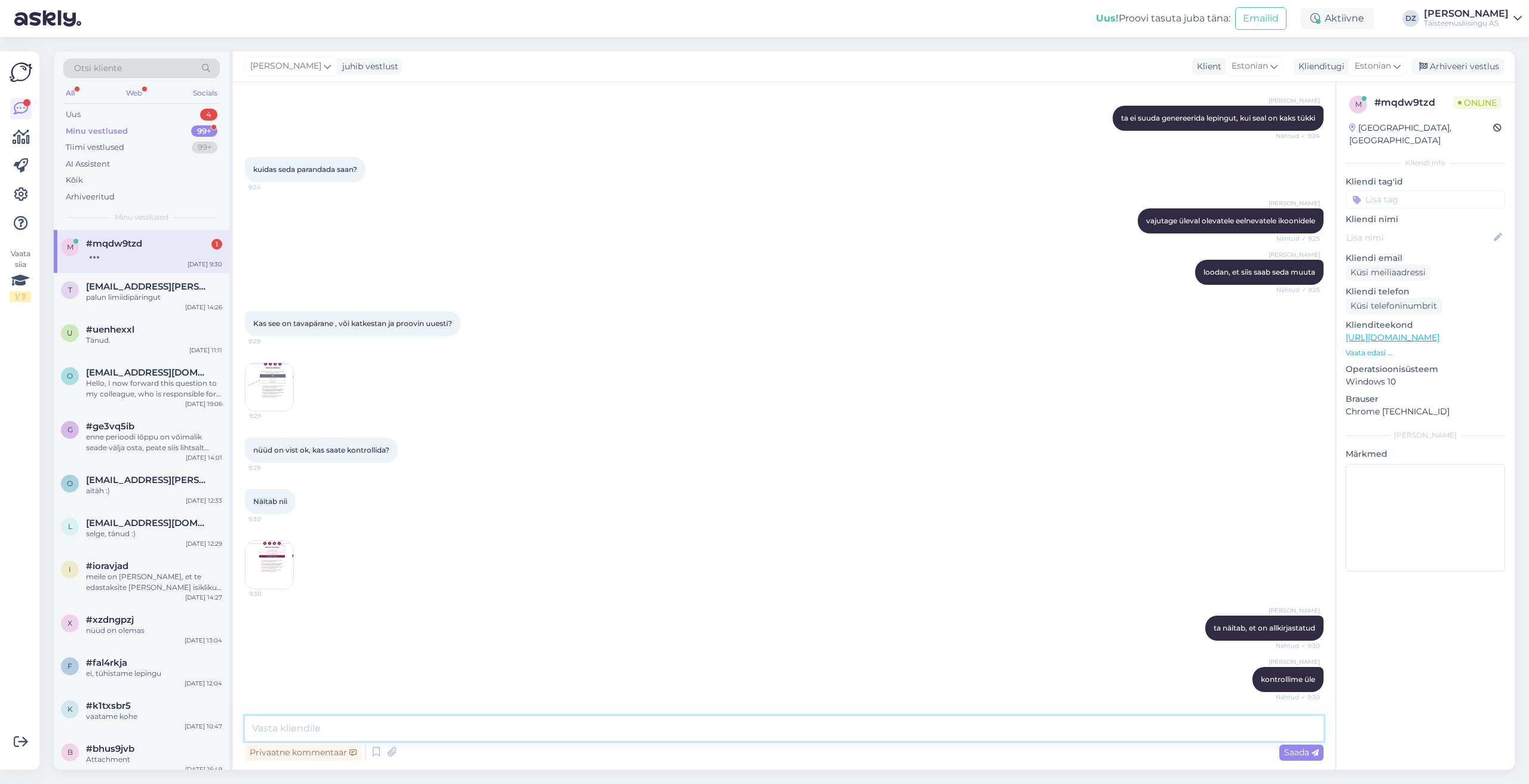
scroll to position [1765, 0]
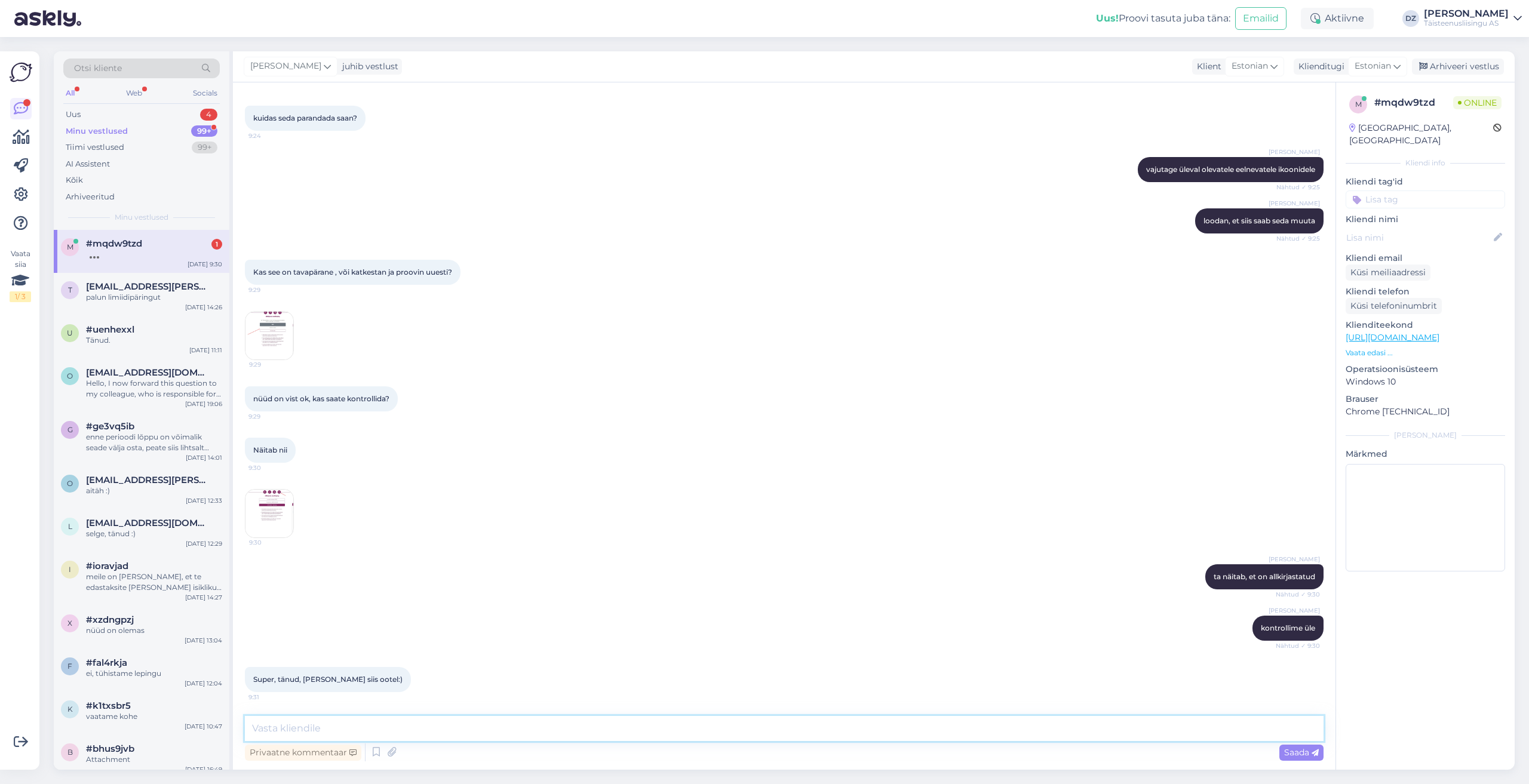
click at [405, 734] on textarea at bounding box center [784, 728] width 1079 height 25
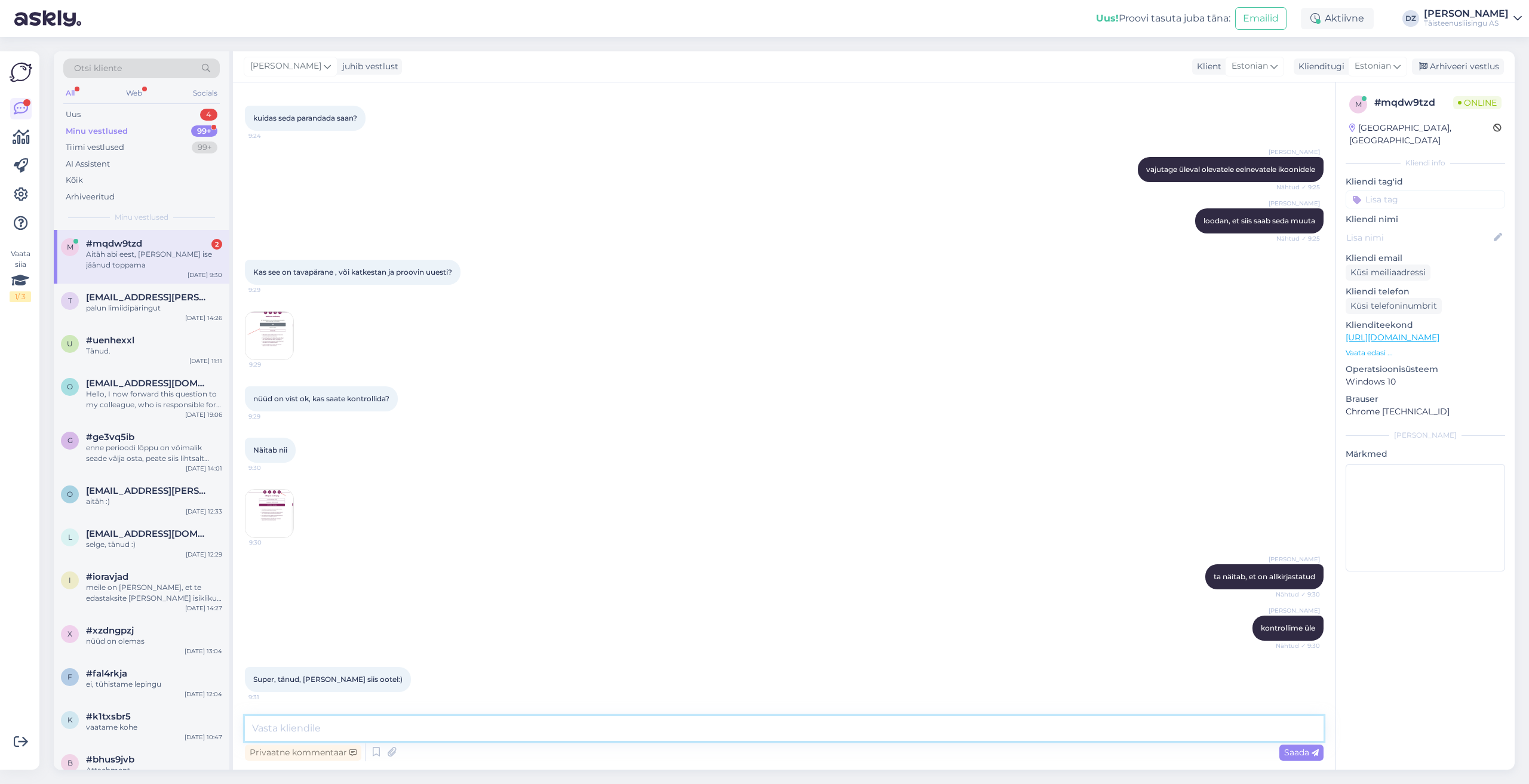
scroll to position [1816, 0]
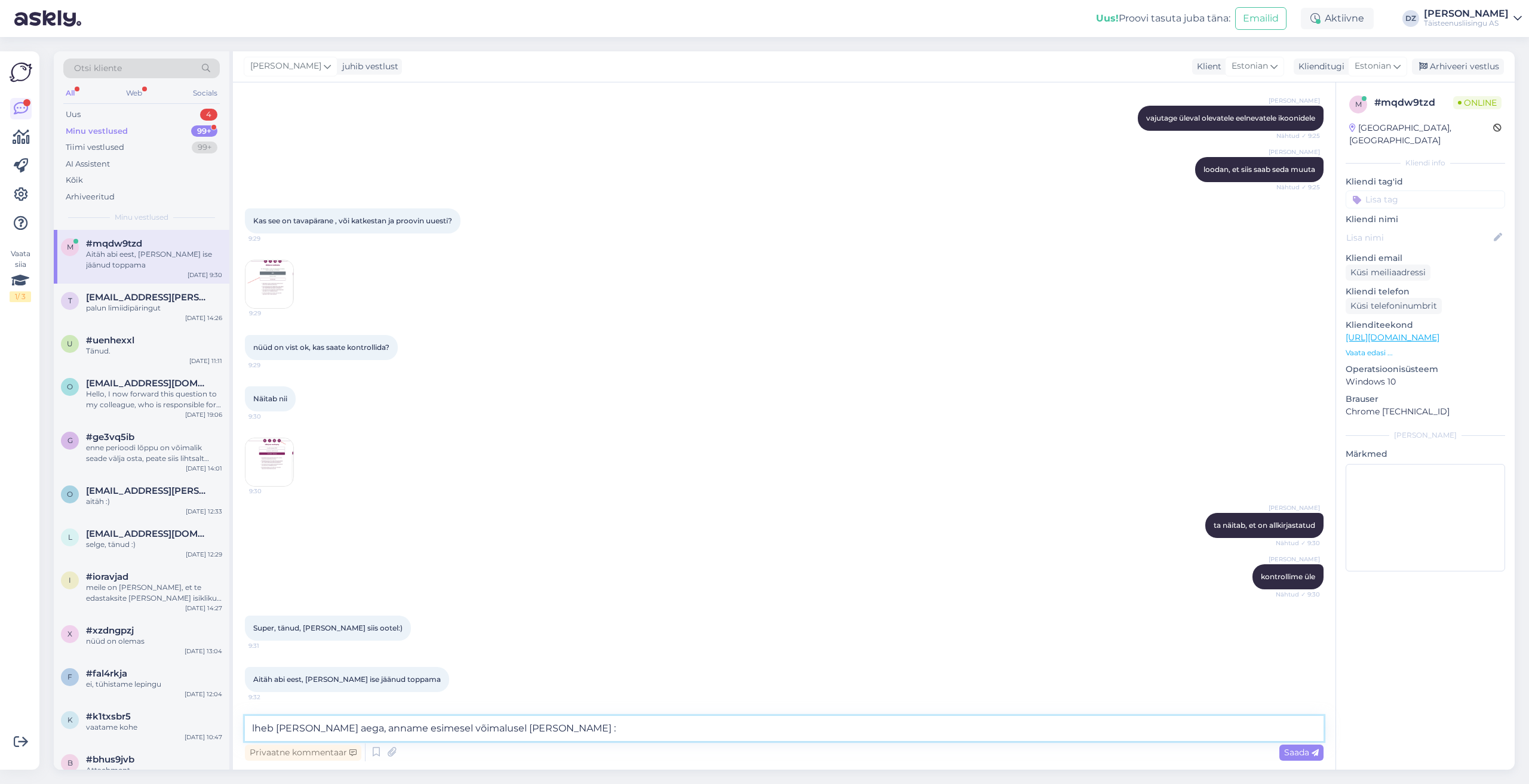
type textarea "lheb pisut aega, anname esimesel võimalusel märku :)"
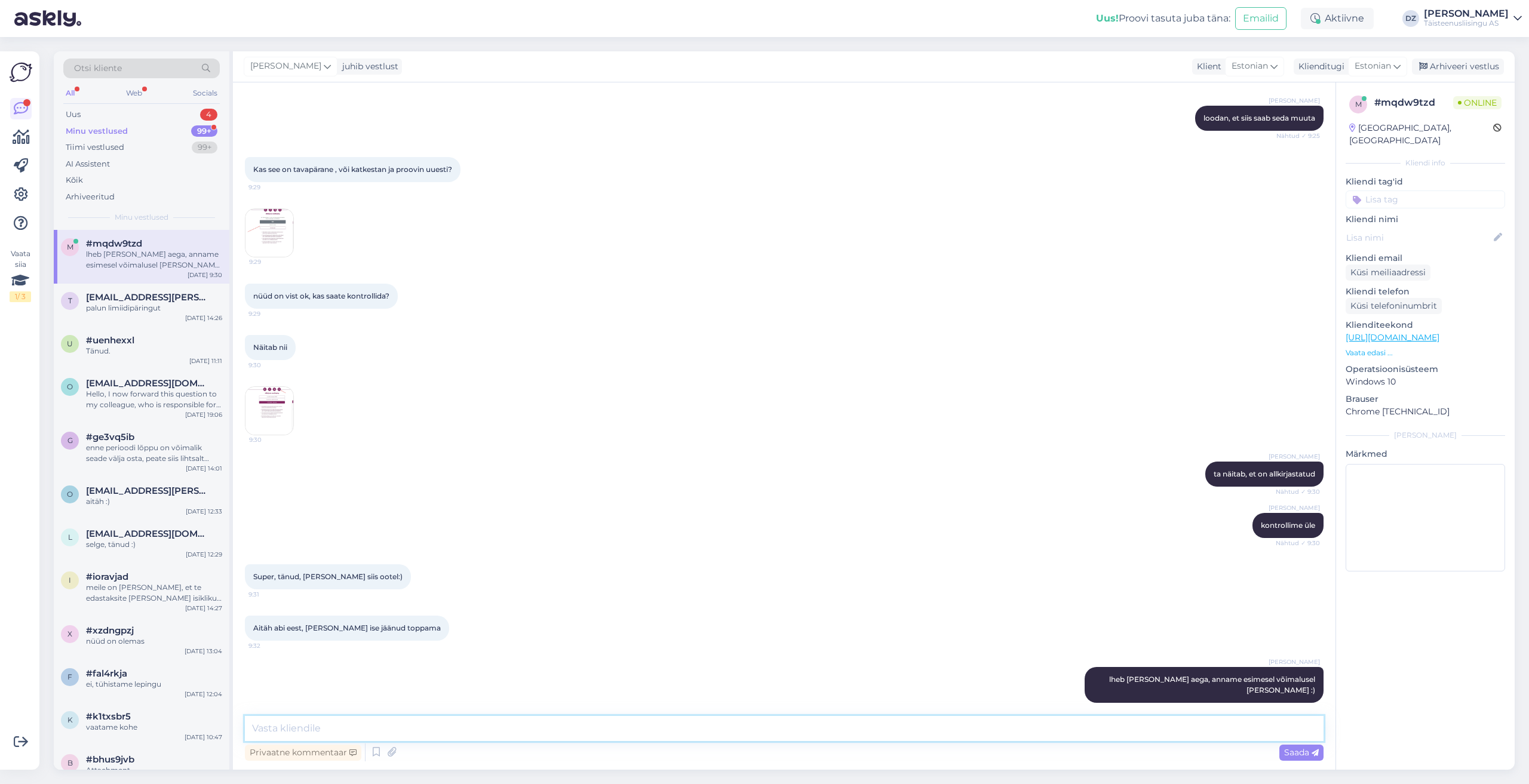
click at [514, 732] on textarea at bounding box center [784, 728] width 1079 height 25
type textarea "pole tänu väärt :)"
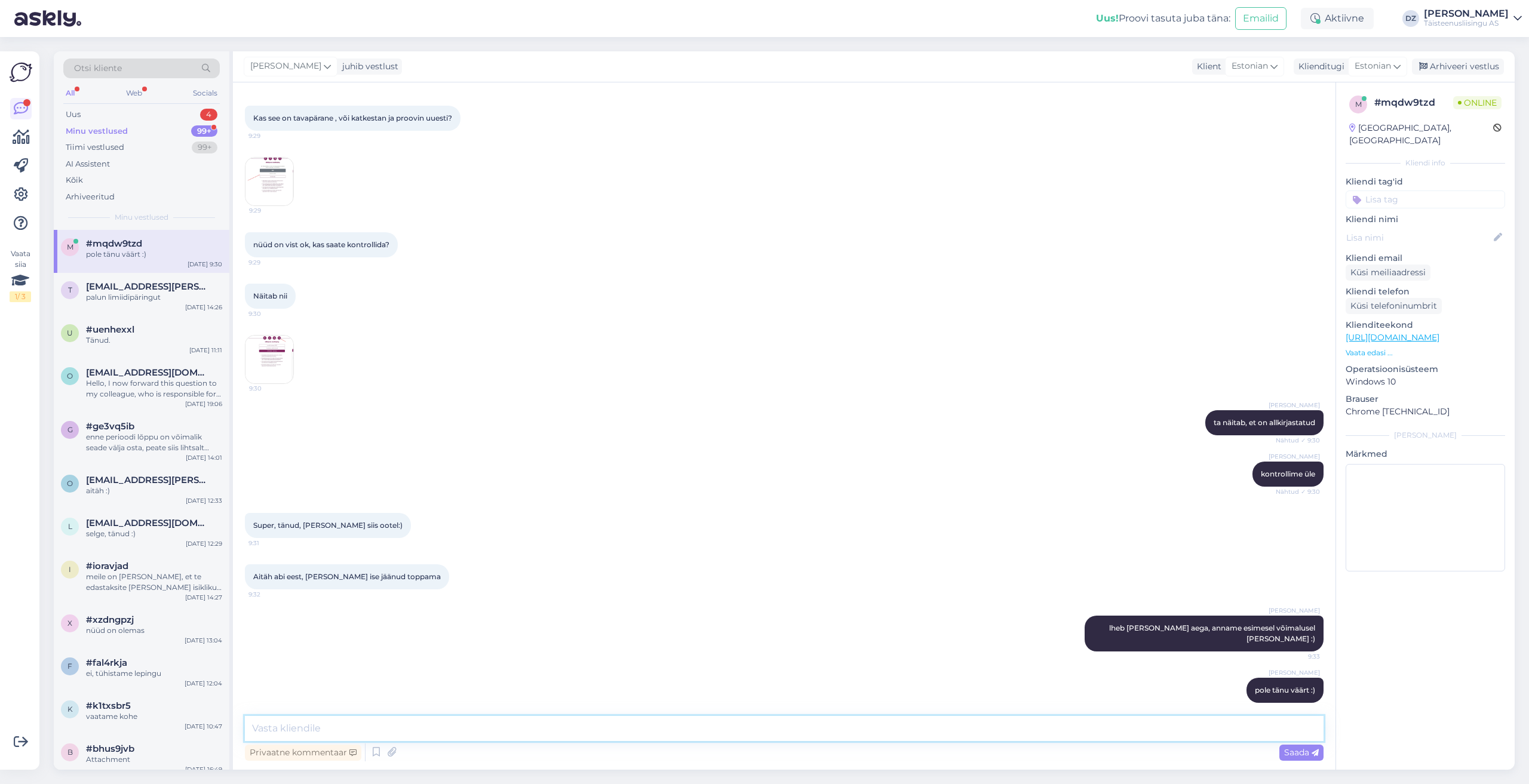
click at [564, 716] on textarea at bounding box center [784, 728] width 1079 height 25
type textarea "kinnitasime äraa"
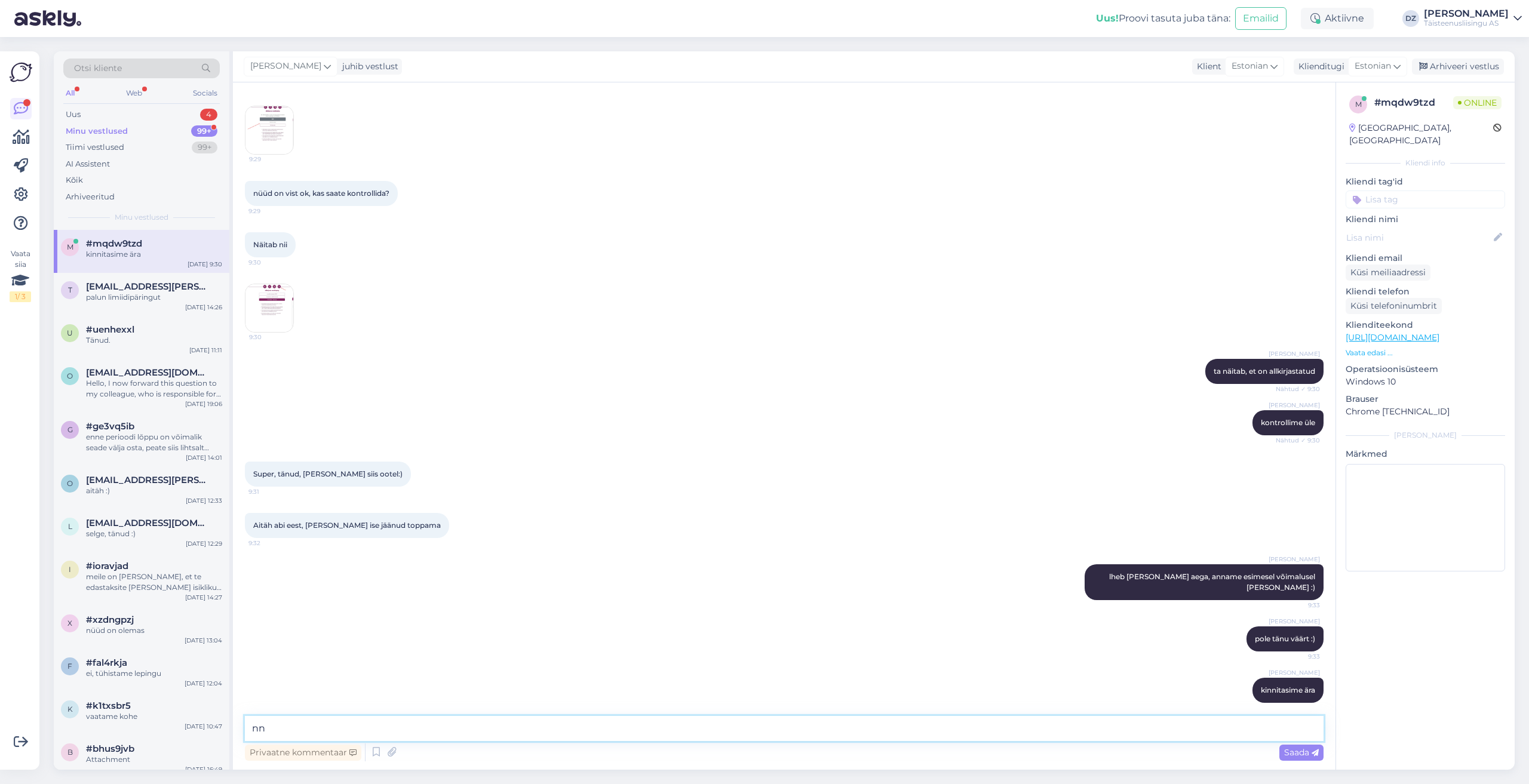
type textarea "n"
type textarea "annan lenovole märku, et võivad Teiega ühendust võtta"
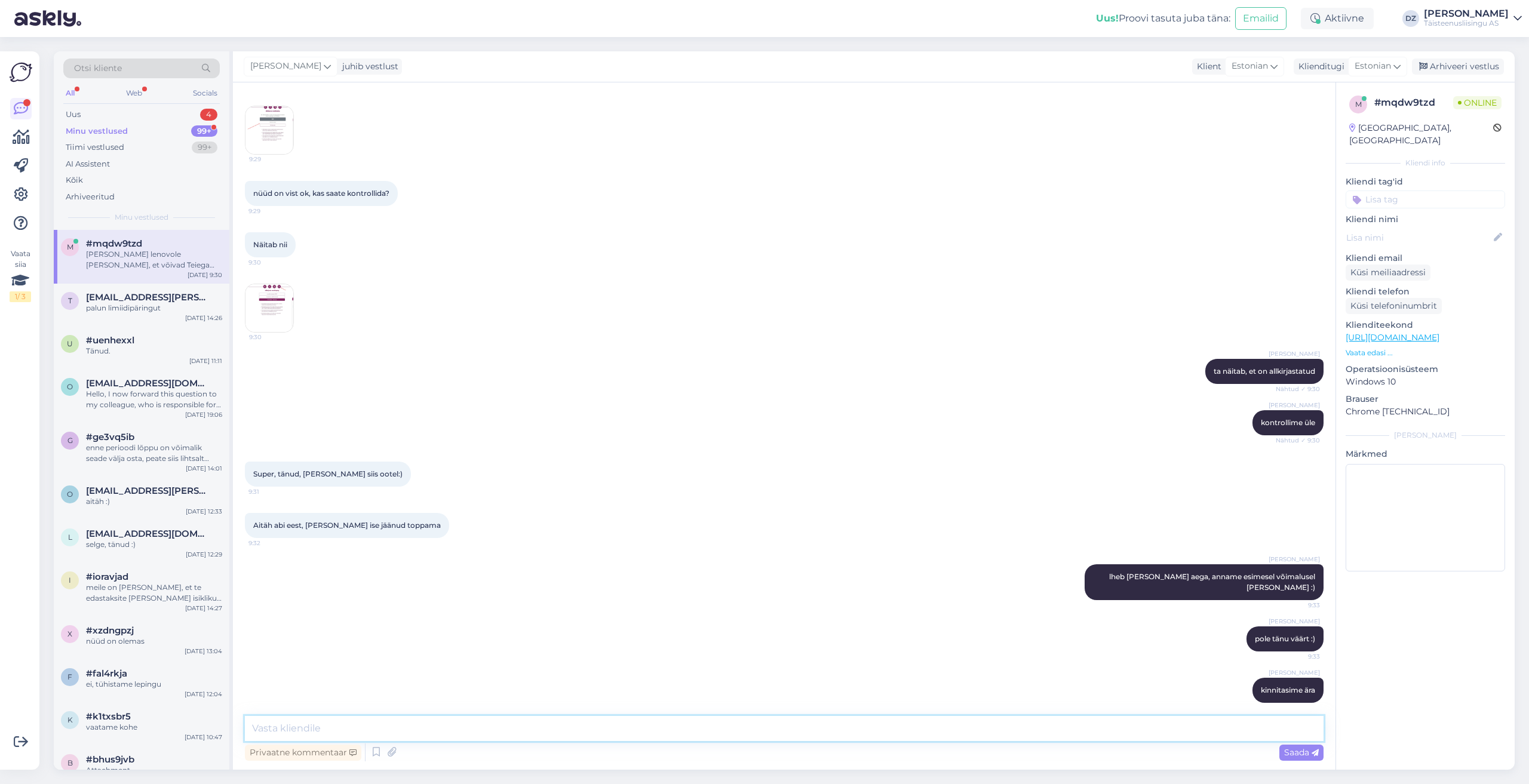
scroll to position [2021, 0]
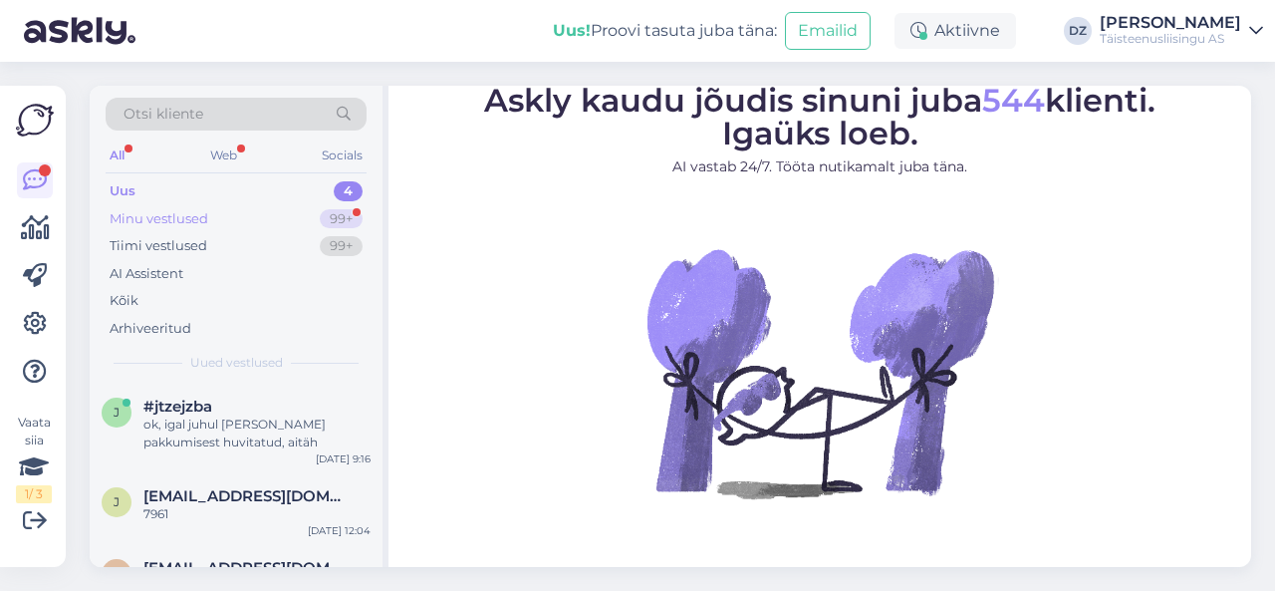
click at [201, 213] on div "Minu vestlused" at bounding box center [159, 219] width 99 height 20
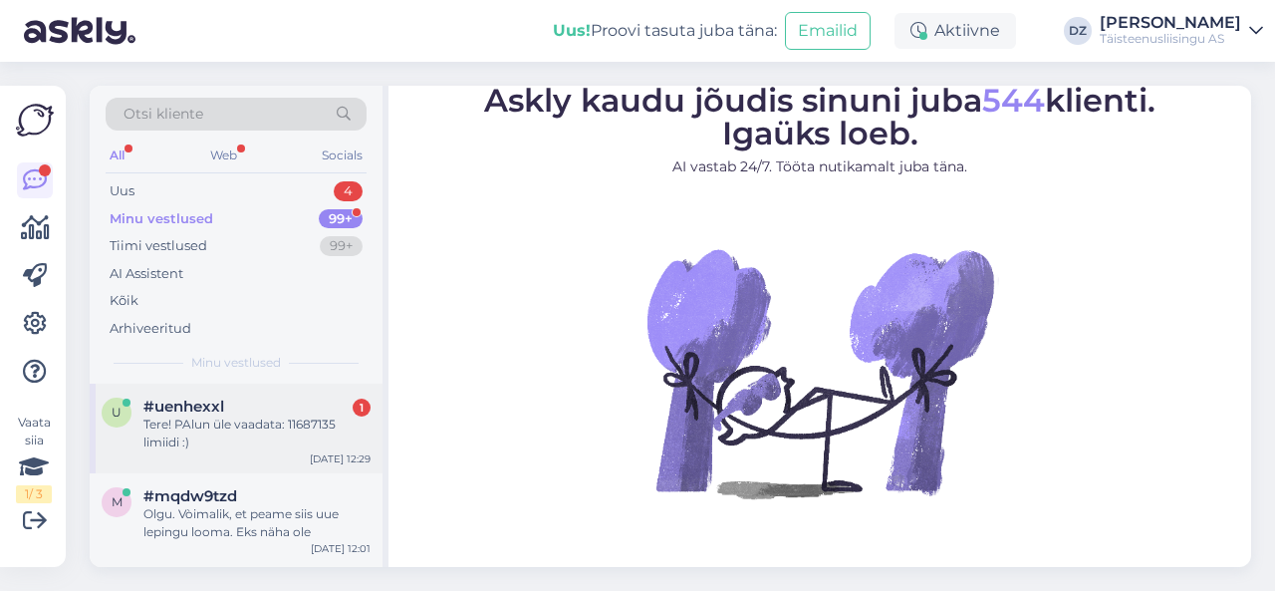
click at [235, 422] on div "Tere! PAlun üle vaadata: 11687135 limiidi :)" at bounding box center [256, 433] width 227 height 36
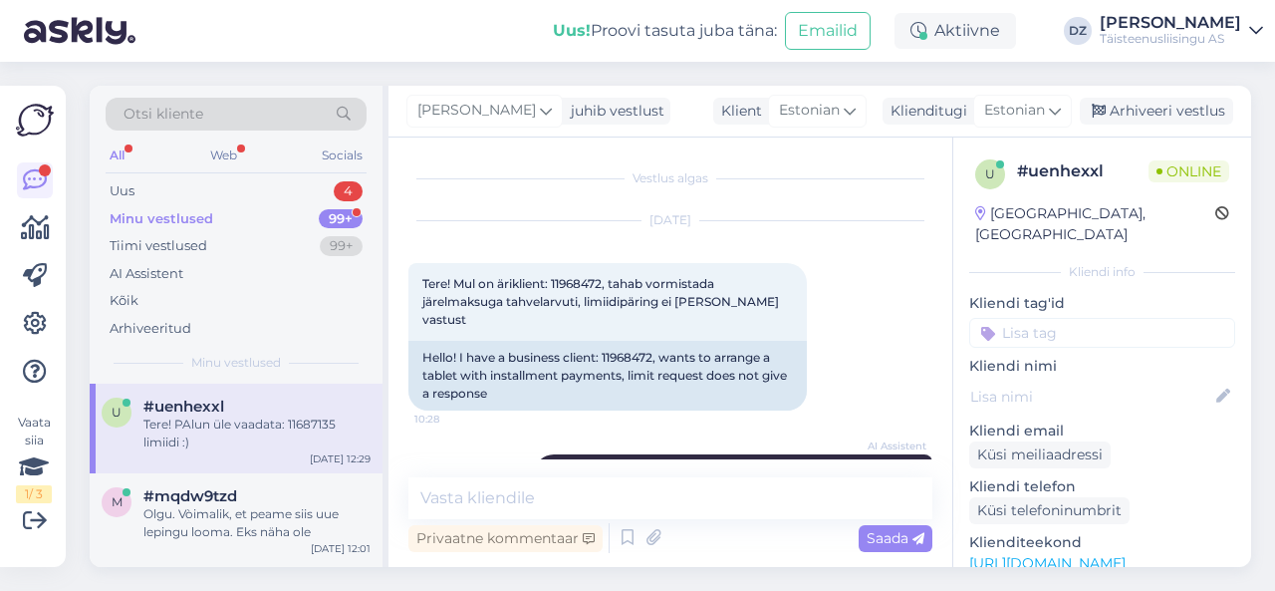
scroll to position [3110, 0]
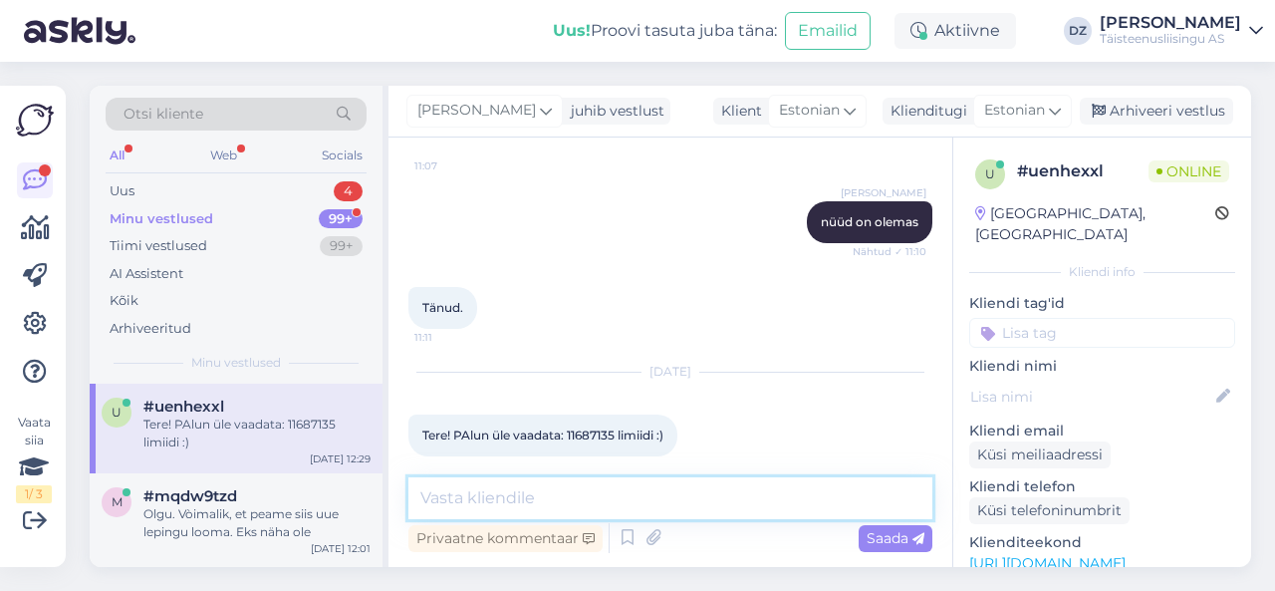
click at [574, 490] on textarea at bounding box center [670, 498] width 524 height 42
type textarea "tere"
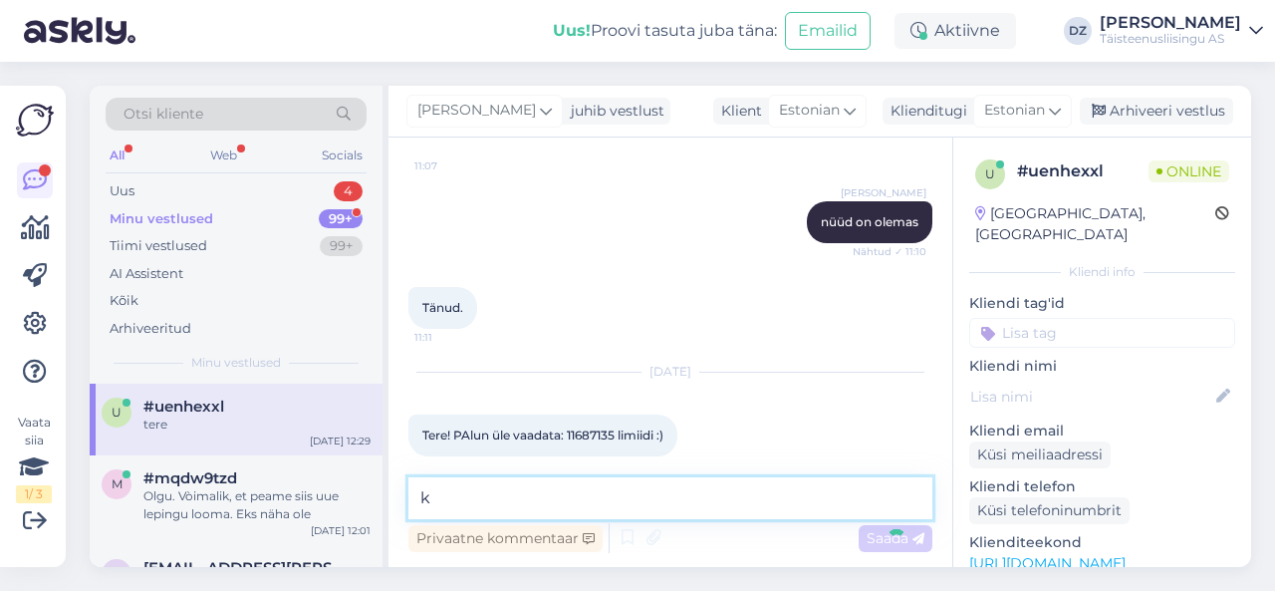
scroll to position [3195, 0]
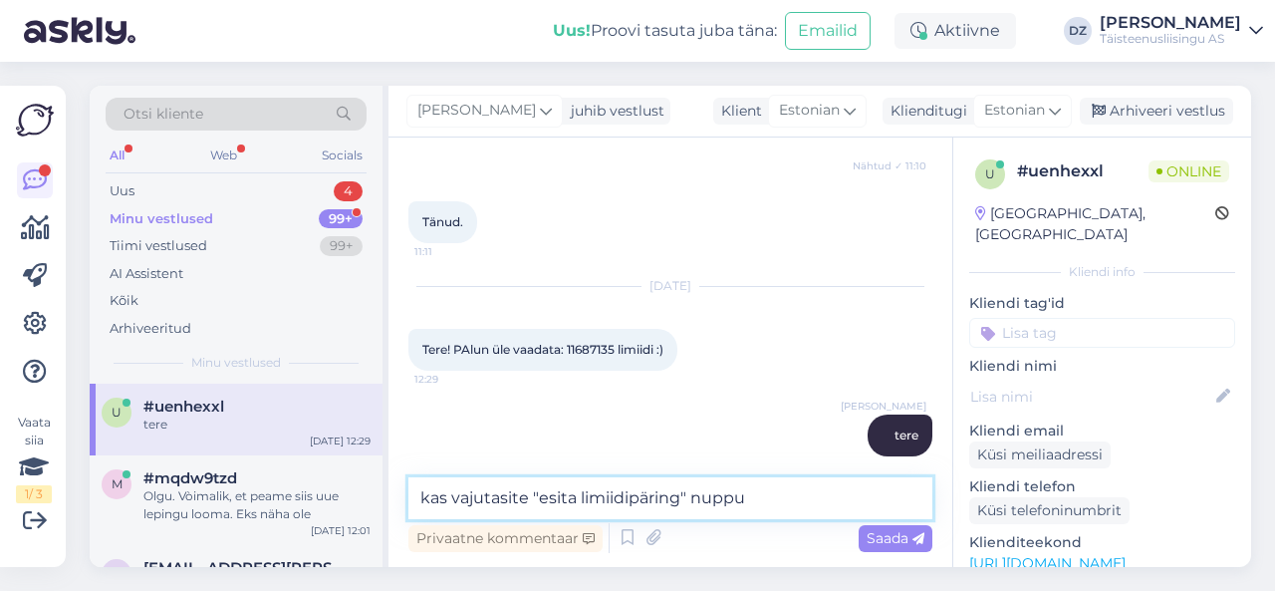
type textarea "kas vajutasite "esita limiidipäring" nuppu?"
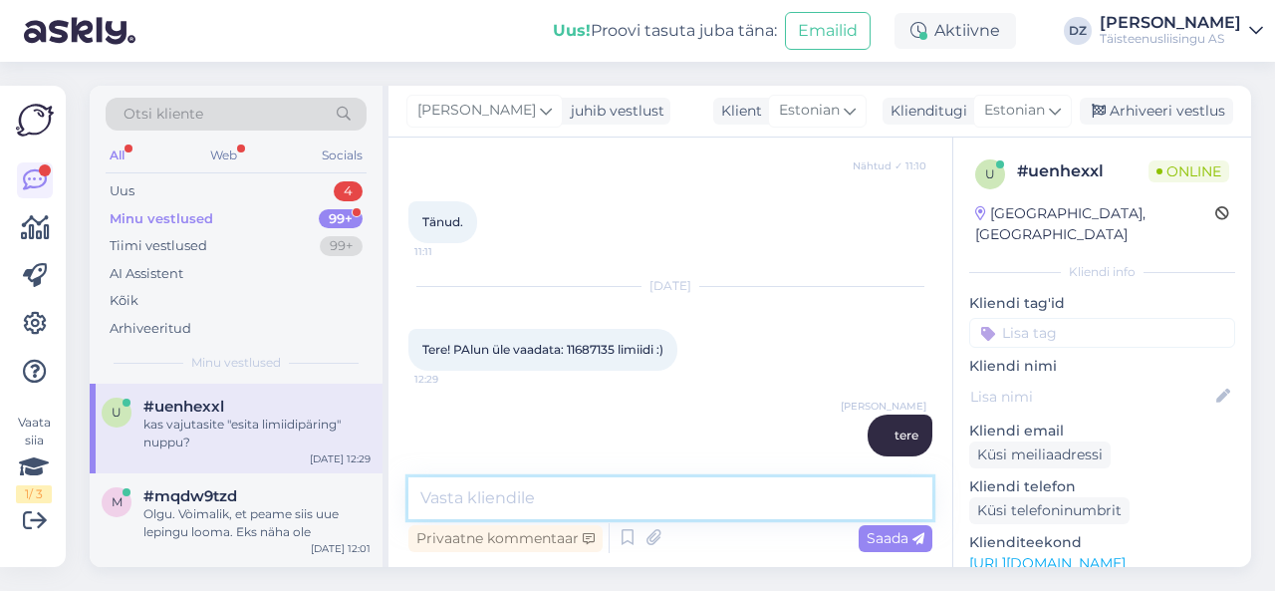
scroll to position [3281, 0]
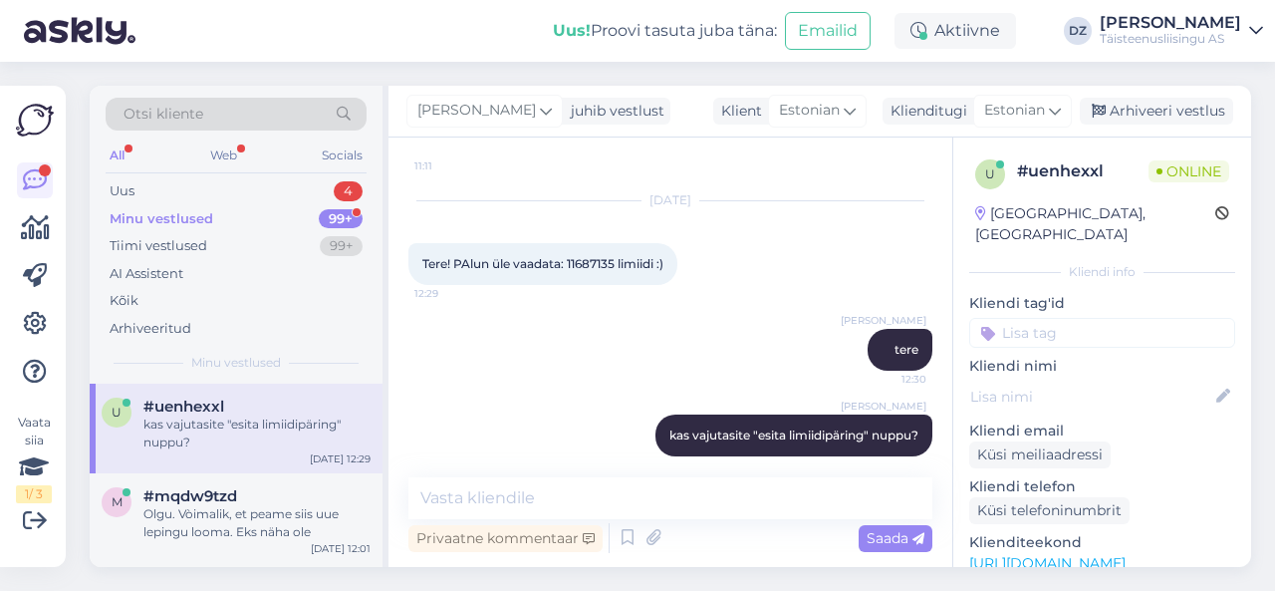
click at [602, 254] on div "Tere! PAlun üle vaadata: 11687135 limiidi :) 12:29" at bounding box center [542, 264] width 269 height 42
copy span "11687135"
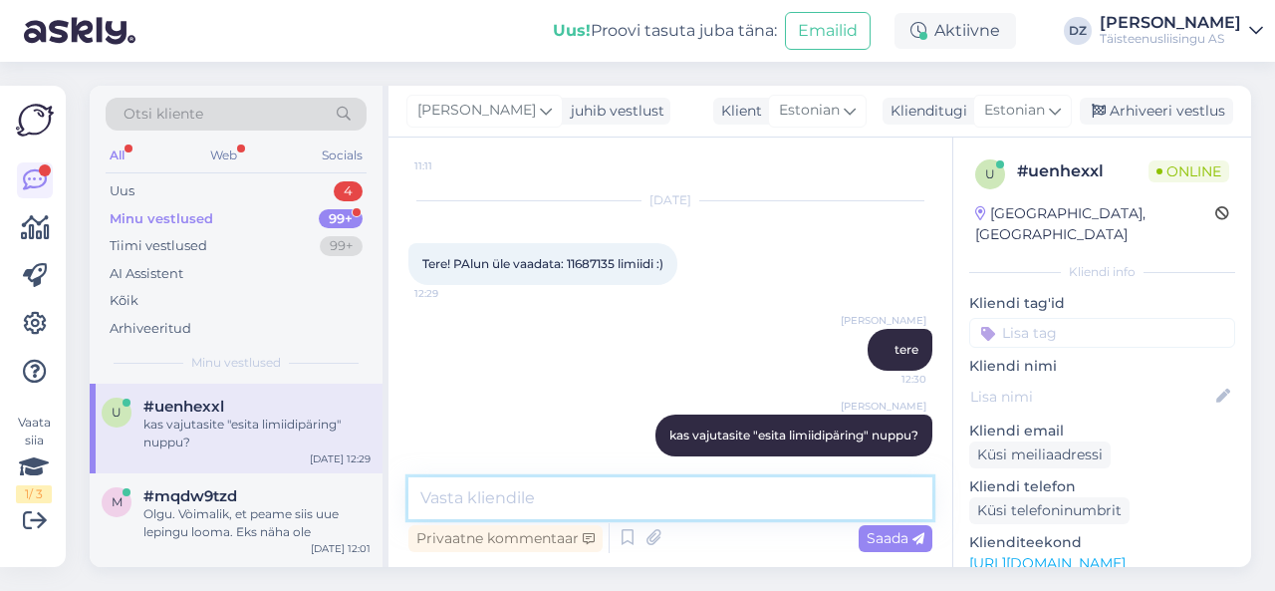
click at [687, 504] on textarea at bounding box center [670, 498] width 524 height 42
type textarea "e"
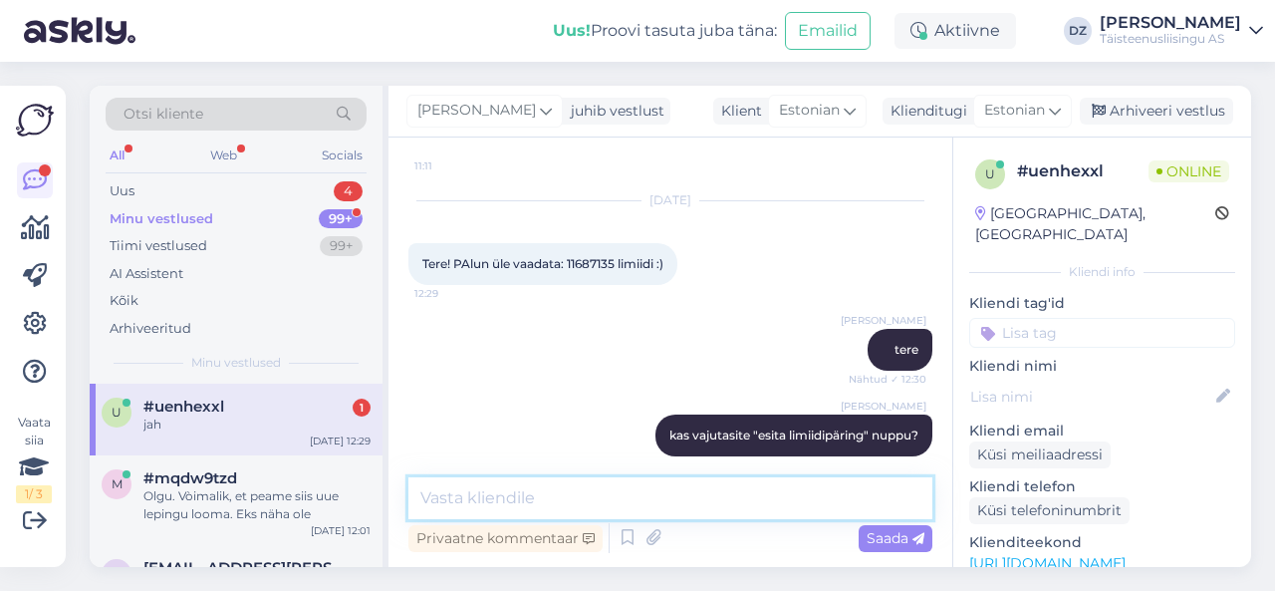
scroll to position [3366, 0]
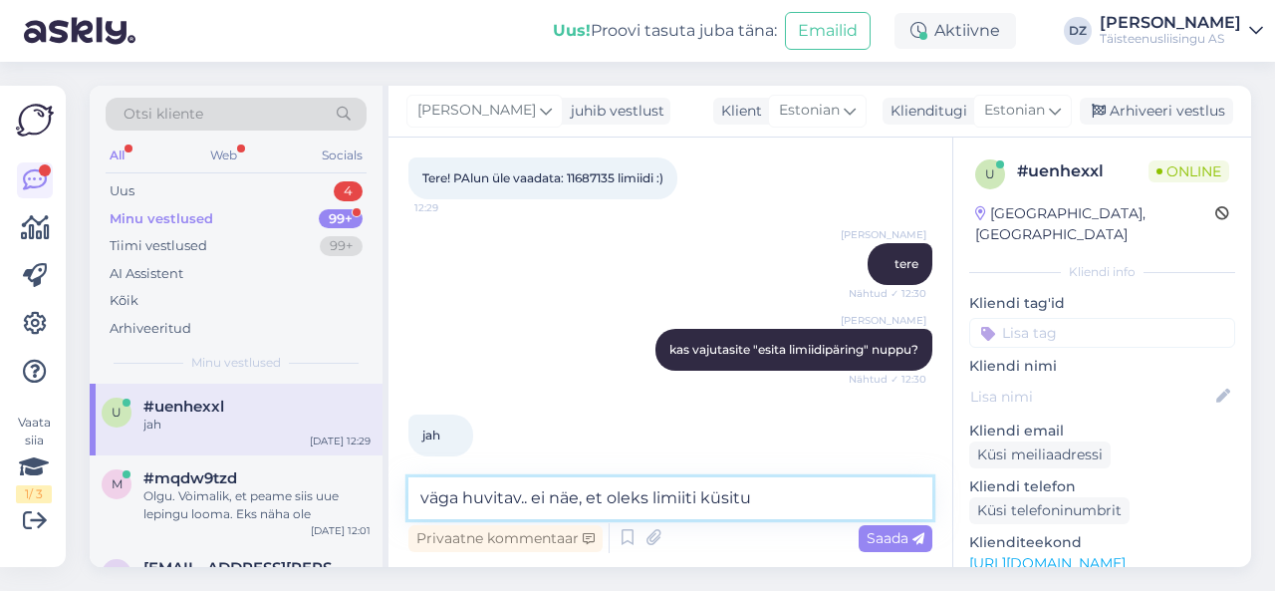
type textarea "väga huvitav.. ei näe, et oleks limiiti küsitud"
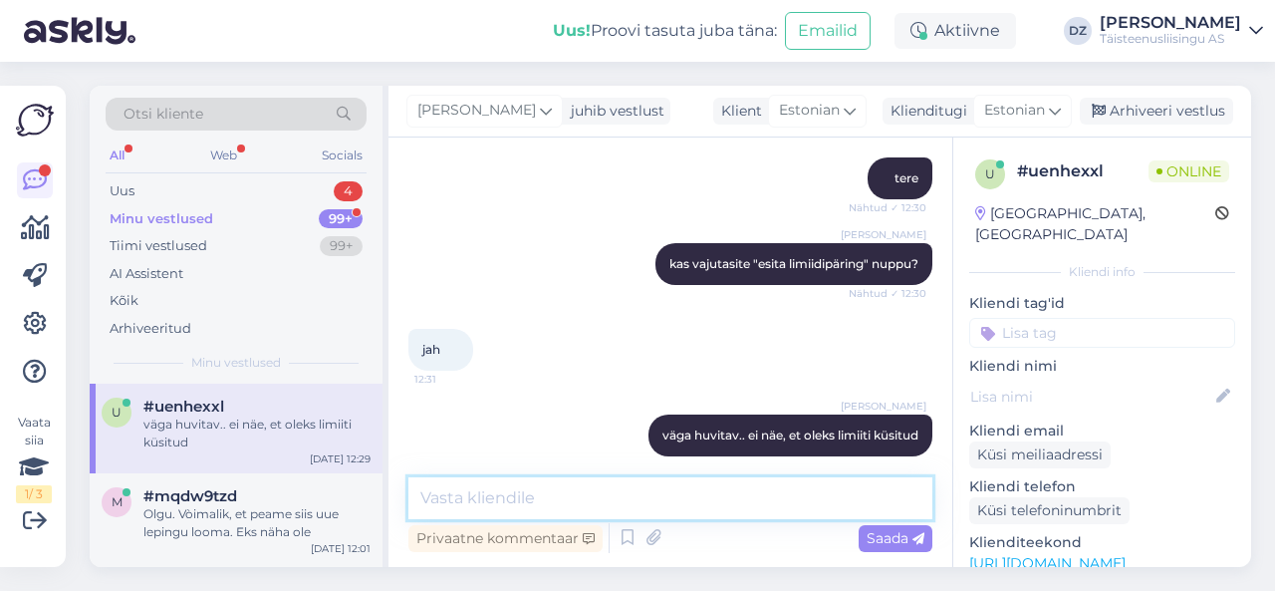
scroll to position [3188, 0]
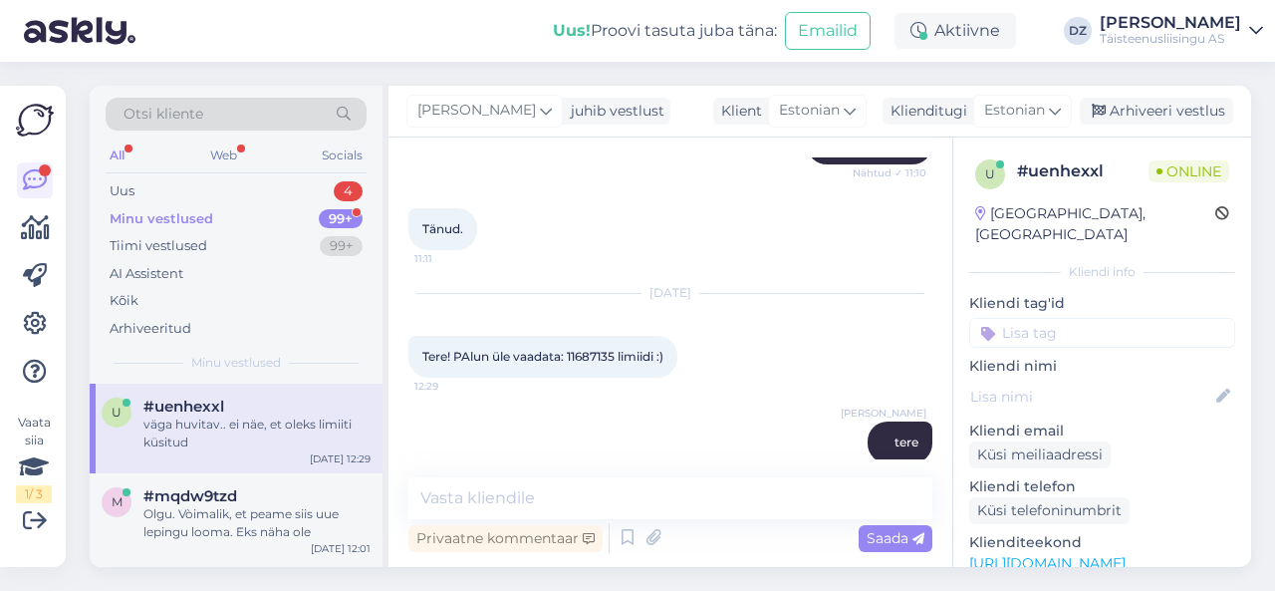
click at [608, 349] on span "Tere! PAlun üle vaadata: 11687135 limiidi :)" at bounding box center [542, 356] width 241 height 15
copy span "11687135"
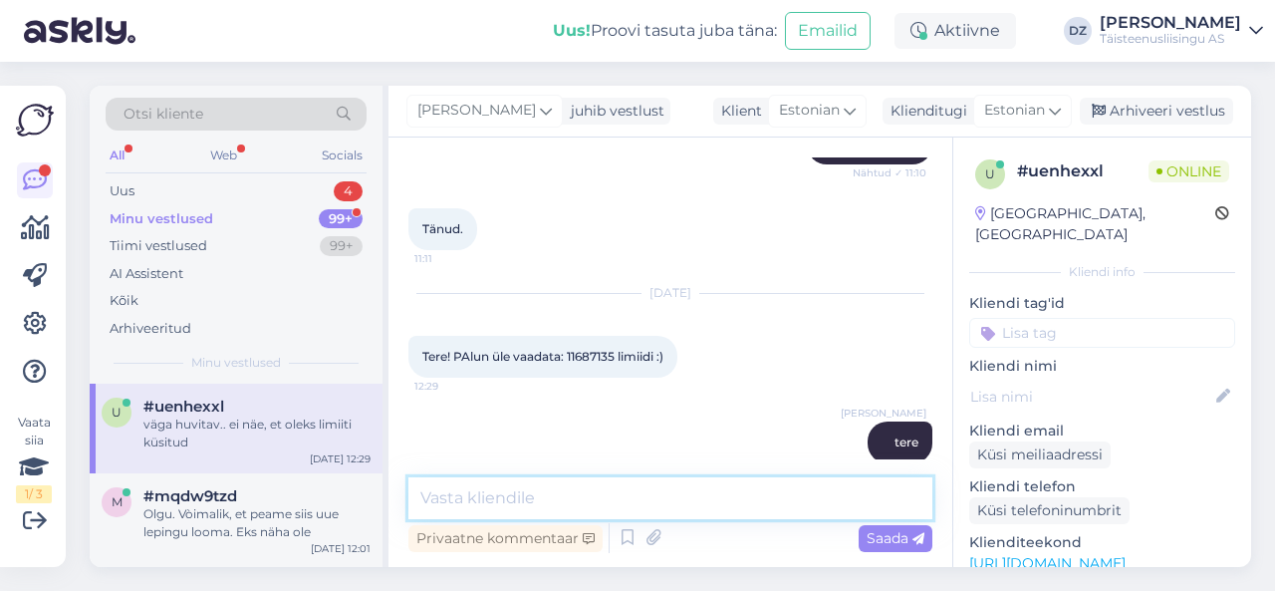
click at [619, 511] on textarea at bounding box center [670, 498] width 524 height 42
type textarea "kahjuks ei saa ettevõtet finantseerida"
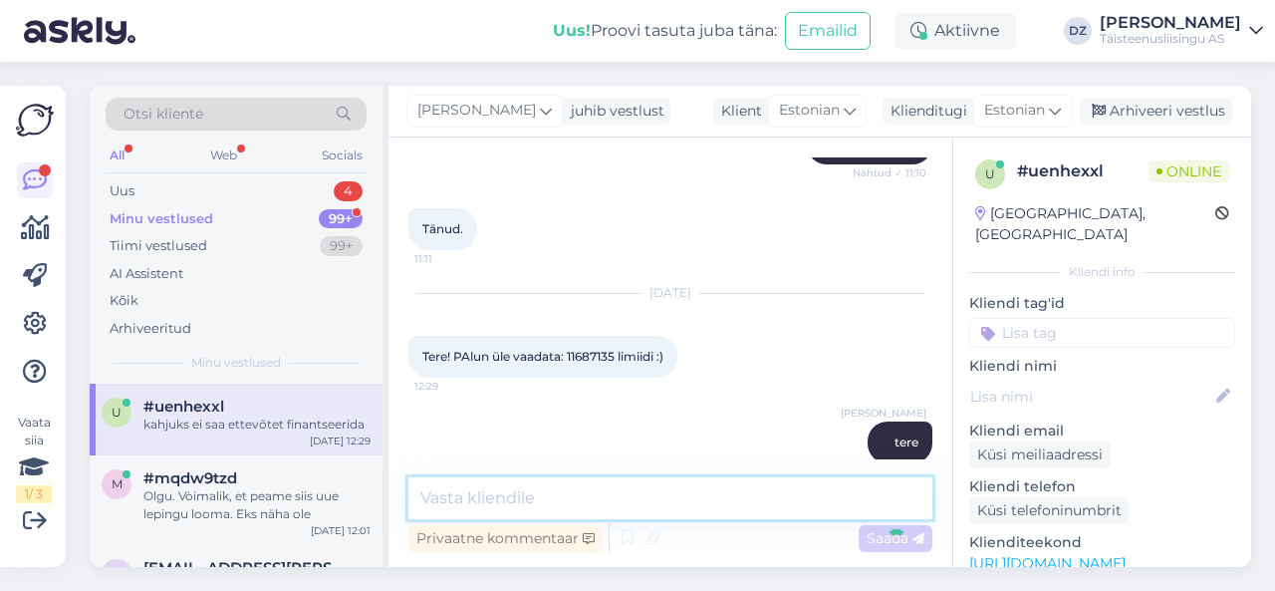
scroll to position [3538, 0]
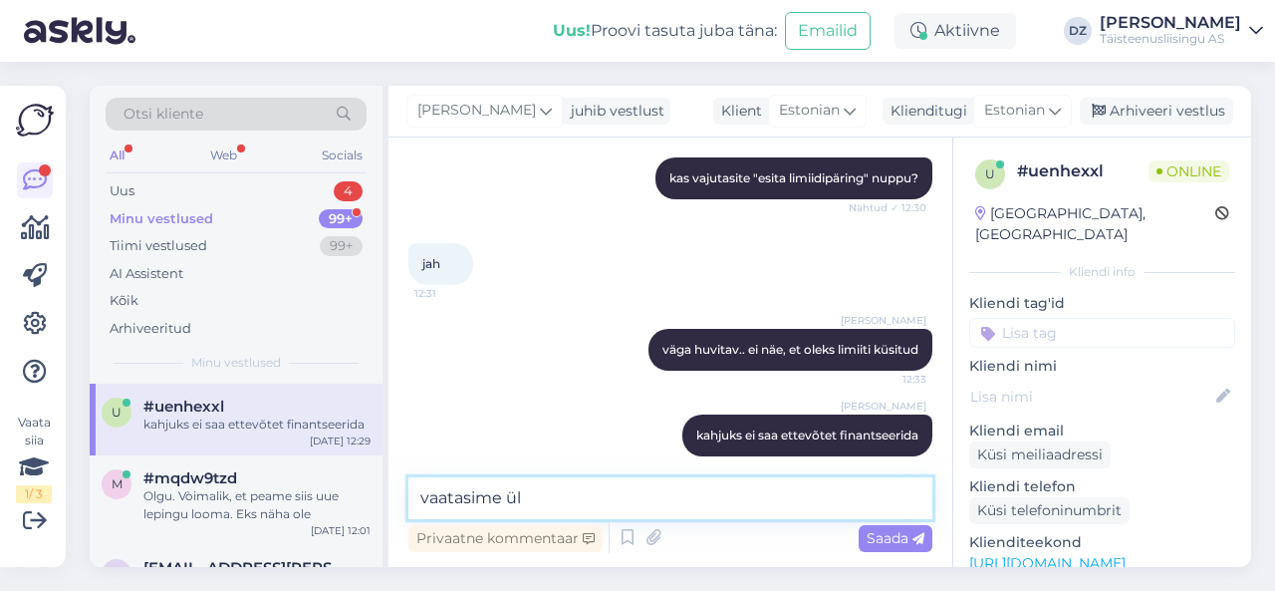
type textarea "vaatasime üle"
